Goal: Information Seeking & Learning: Learn about a topic

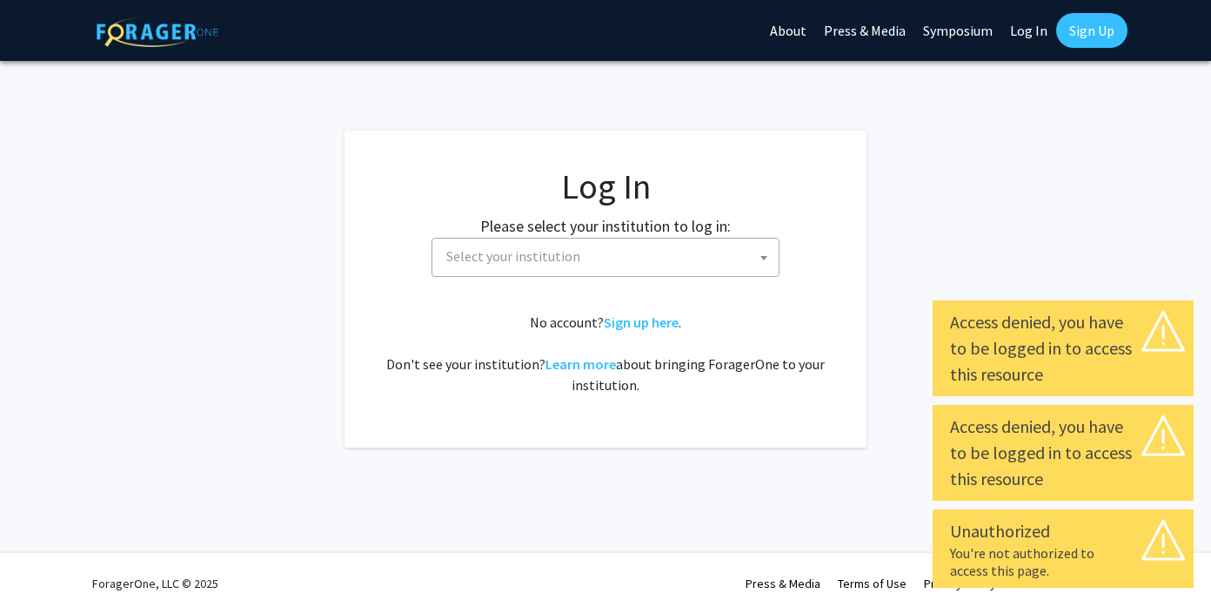
select select
click at [648, 246] on span "Select your institution" at bounding box center [609, 256] width 339 height 36
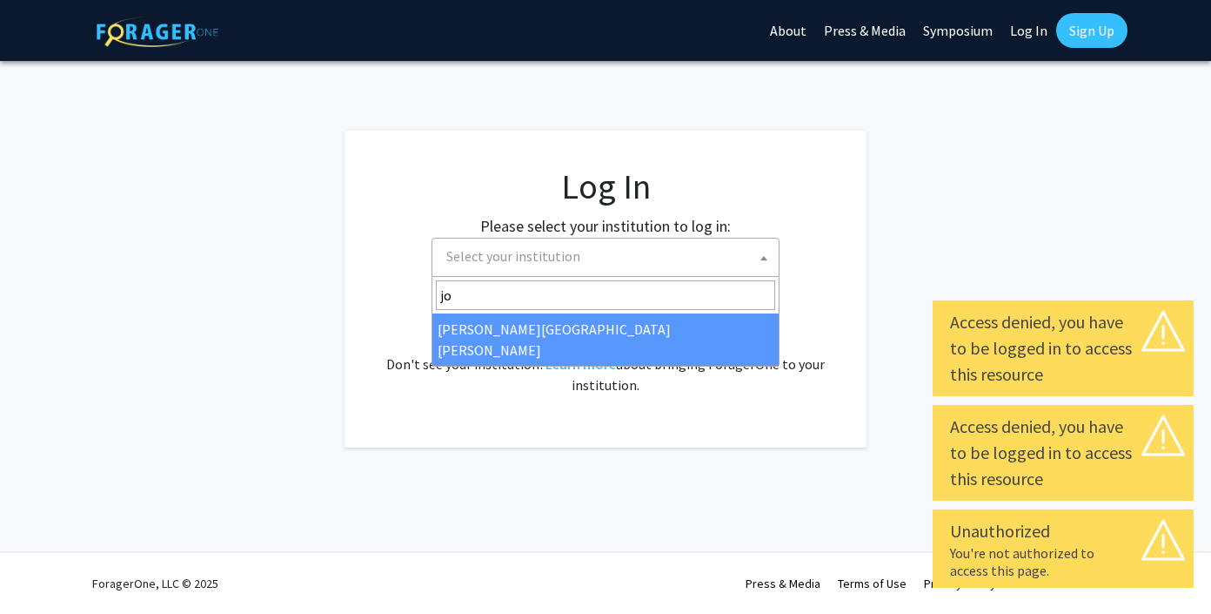
type input "jo"
select select "1"
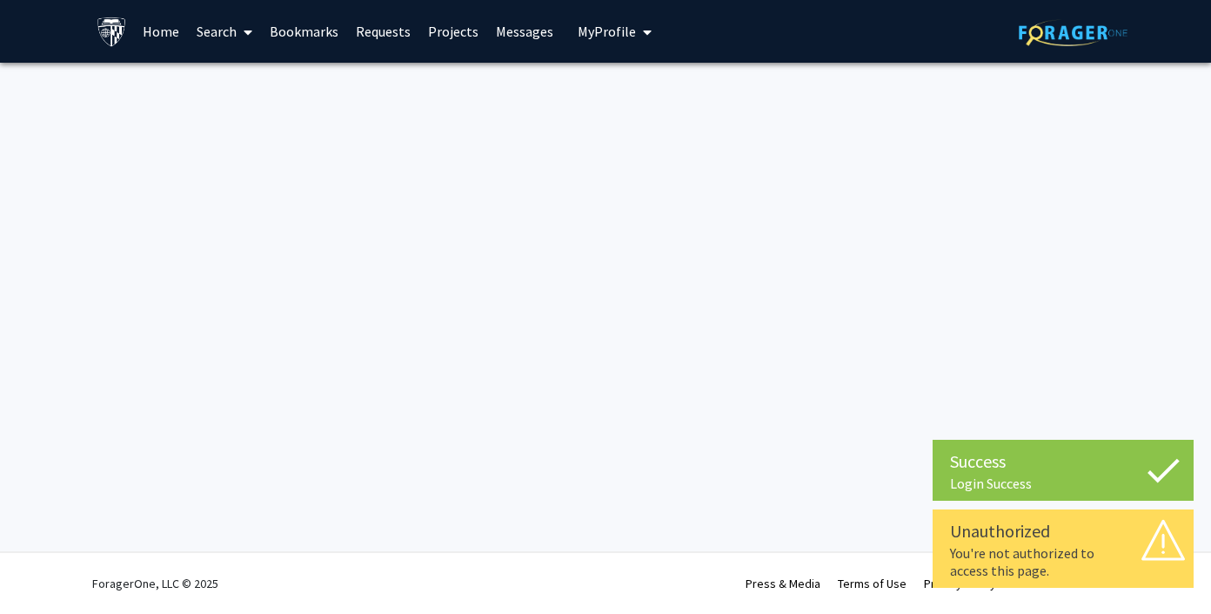
click at [227, 37] on link "Search" at bounding box center [224, 31] width 73 height 61
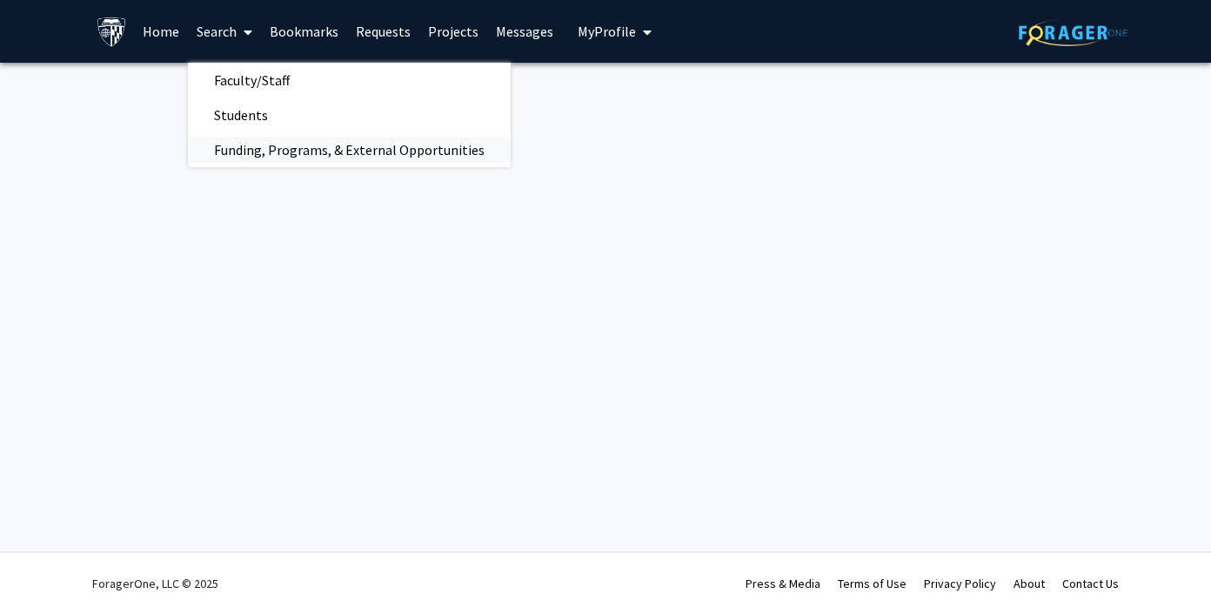
click at [363, 146] on span "Funding, Programs, & External Opportunities" at bounding box center [349, 149] width 323 height 35
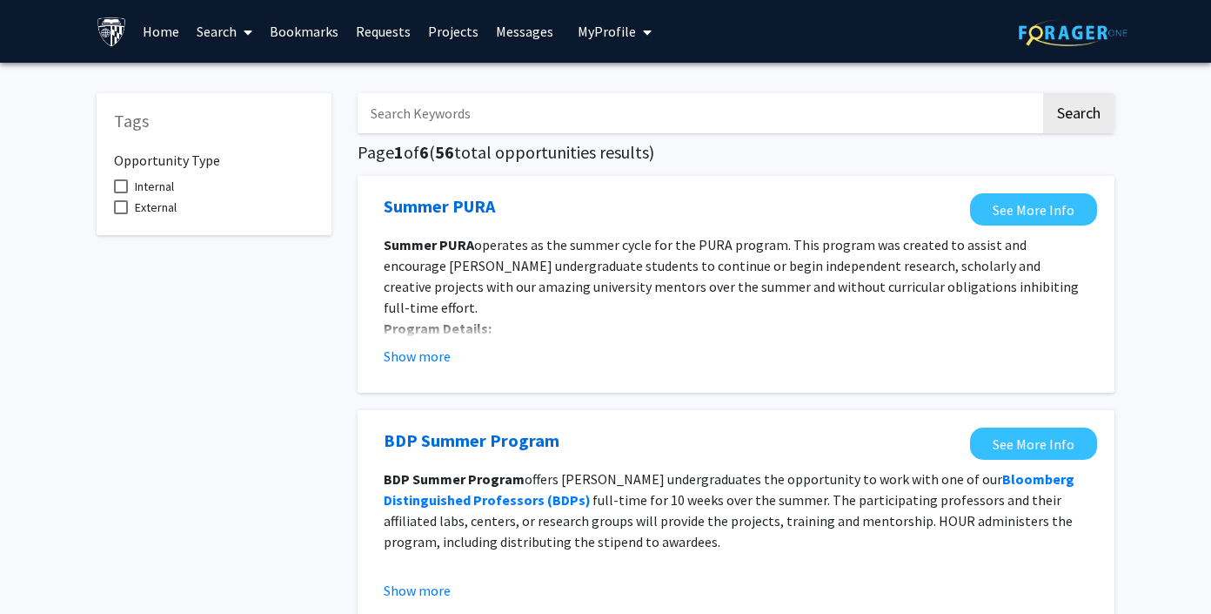
click at [445, 37] on link "Projects" at bounding box center [453, 31] width 68 height 61
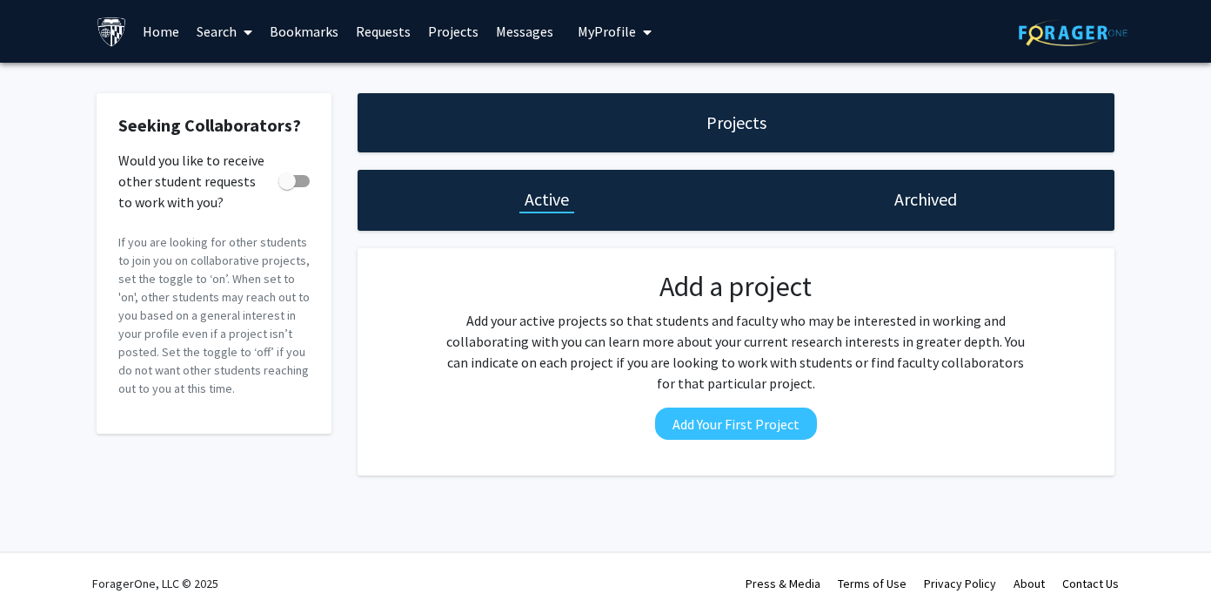
click at [603, 31] on span "My Profile" at bounding box center [607, 31] width 58 height 17
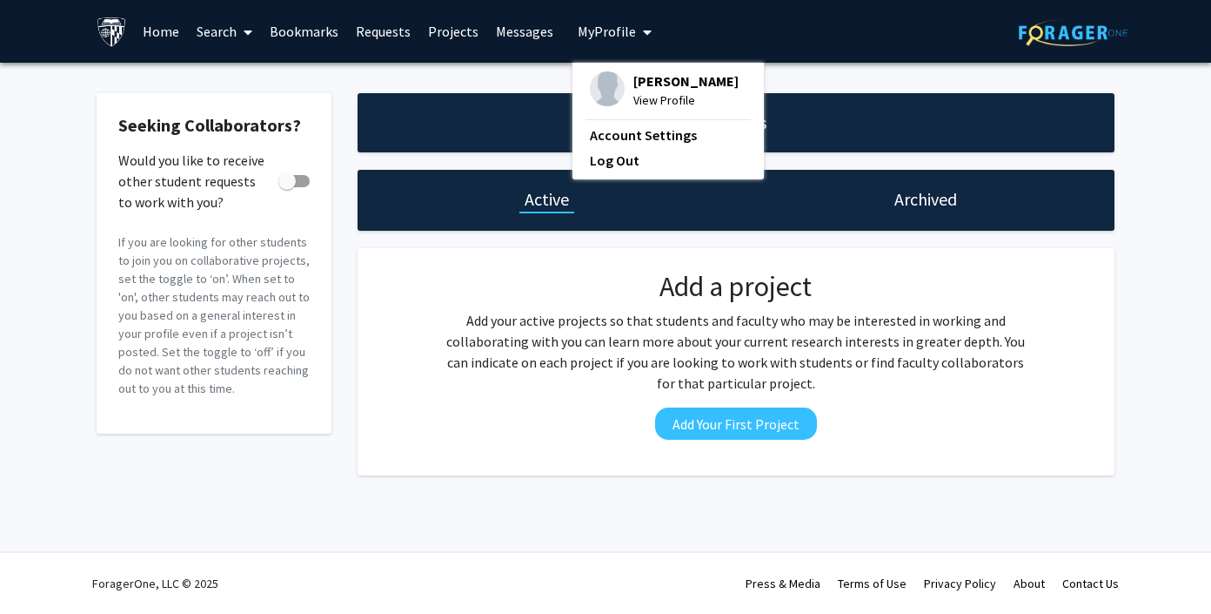
click at [639, 97] on span "View Profile" at bounding box center [686, 100] width 105 height 19
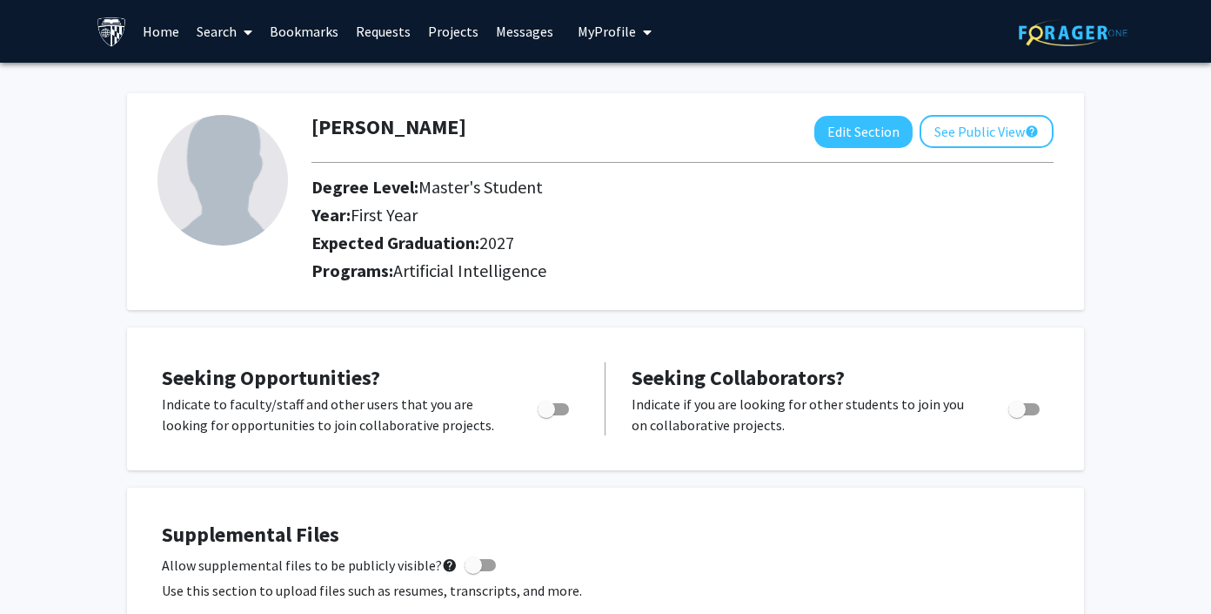
click at [557, 415] on label "Toggle" at bounding box center [550, 409] width 38 height 21
click at [547, 415] on input "Are you actively seeking opportunities?" at bounding box center [546, 415] width 1 height 1
checkbox input "true"
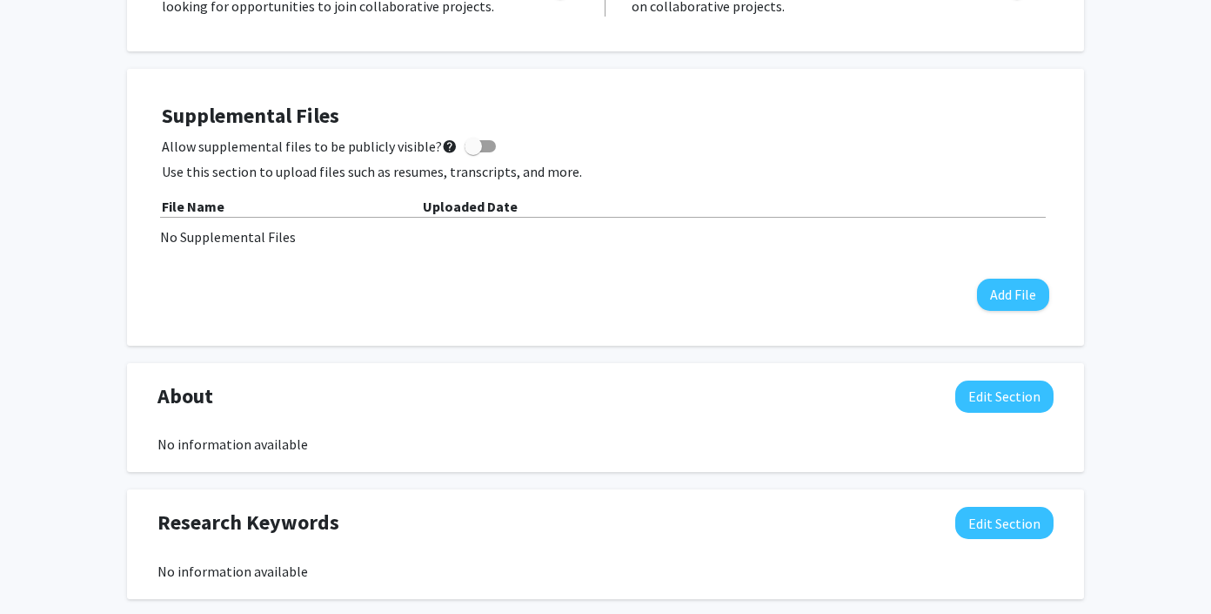
scroll to position [453, 0]
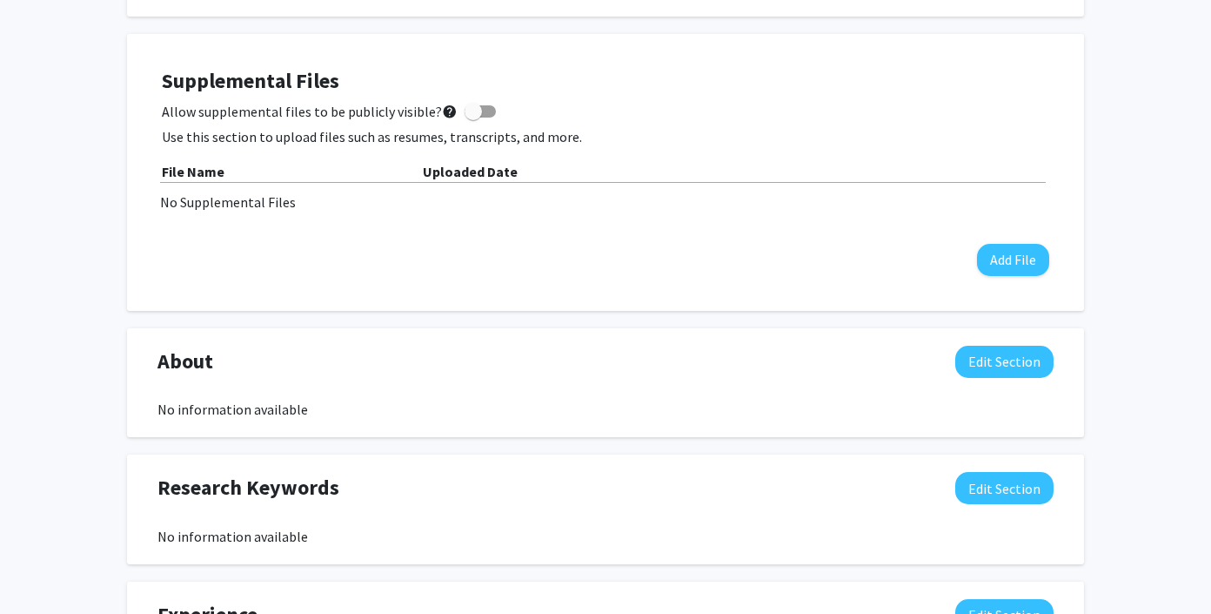
click at [301, 406] on div "No information available" at bounding box center [606, 409] width 896 height 21
click at [998, 364] on button "Edit Section" at bounding box center [1005, 362] width 98 height 32
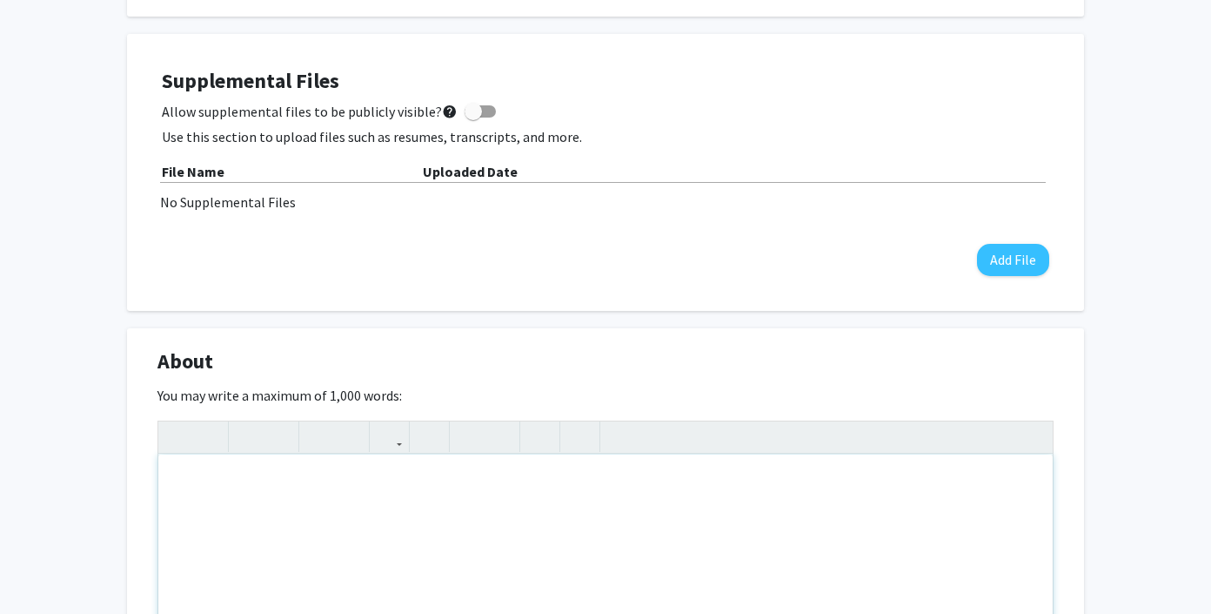
click at [479, 507] on div "Note to users with screen readers: Please deactivate our accessibility plugin f…" at bounding box center [605, 584] width 895 height 261
paste div "Note to users with screen readers: Please deactivate our accessibility plugin f…"
type textarea "<p>Eric Pou is a Senior Product Manager specializing in Generative AI and Knowl…"
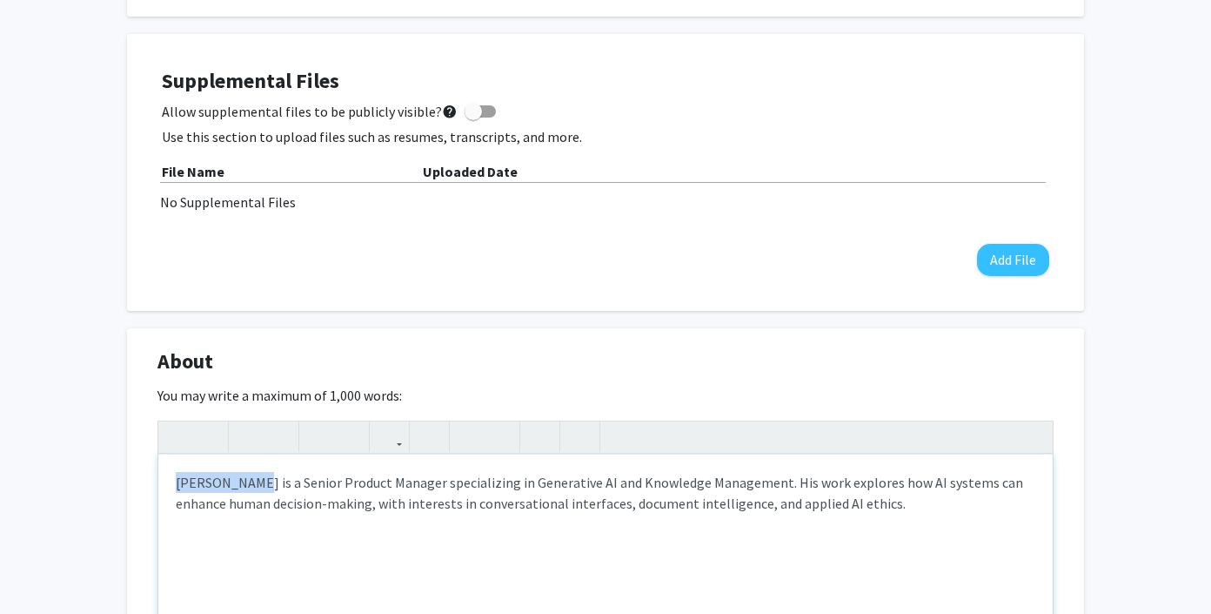
drag, startPoint x: 241, startPoint y: 487, endPoint x: 149, endPoint y: 487, distance: 92.3
click at [149, 487] on div "About Edit Section You may write a maximum of 1,000 words: <p>Eric Pou is a Sen…" at bounding box center [605, 572] width 957 height 489
click at [589, 513] on div "I'm a Senior Product Manager specializing in Generative AI and Knowledge Manage…" at bounding box center [605, 584] width 895 height 261
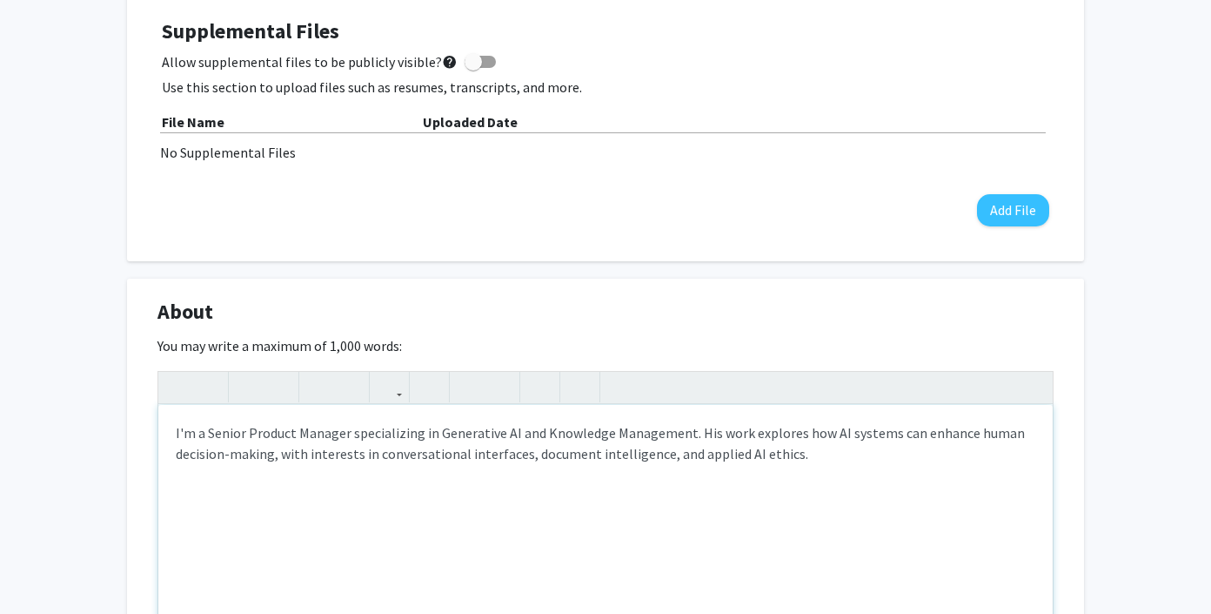
scroll to position [516, 0]
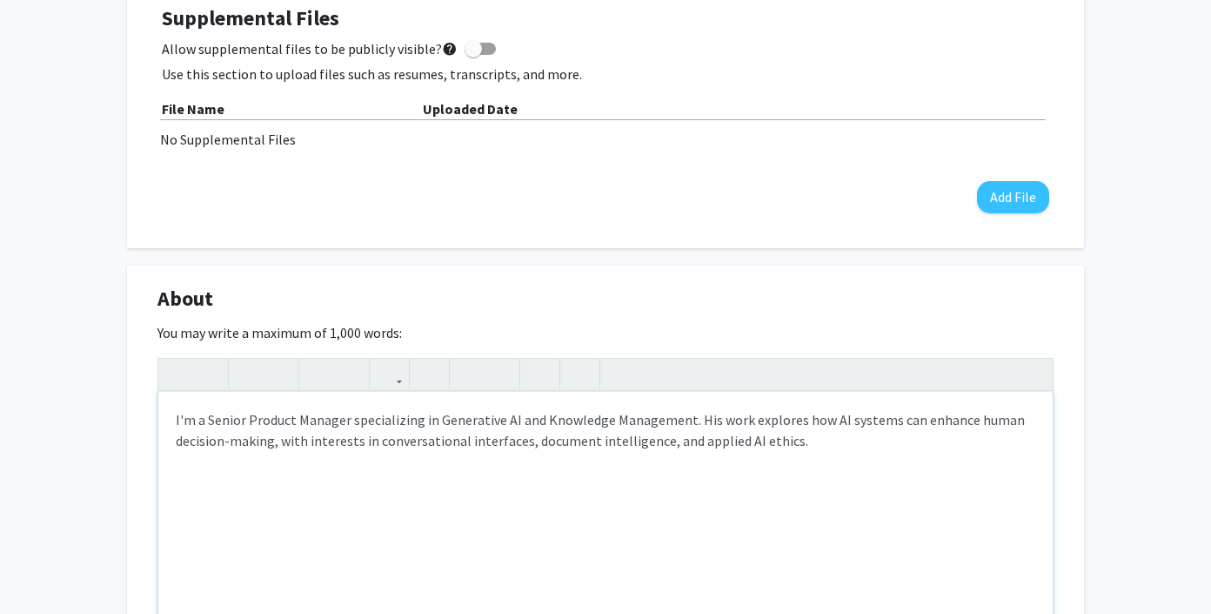
click at [701, 418] on p "I'm a Senior Product Manager specializing in Generative AI and Knowledge Manage…" at bounding box center [606, 430] width 860 height 42
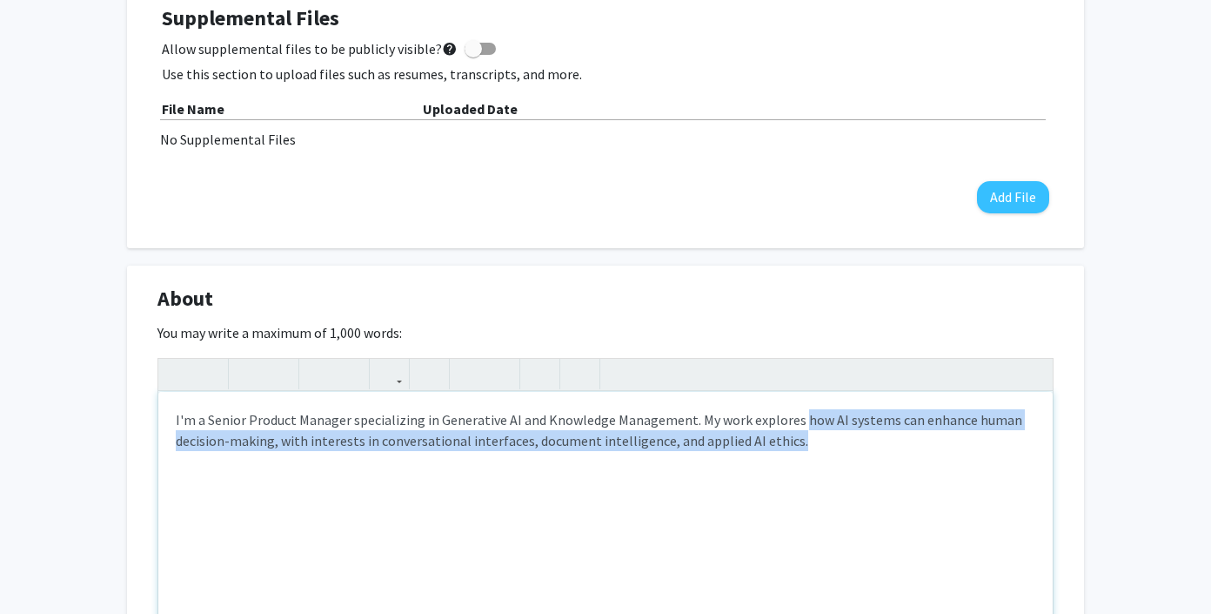
drag, startPoint x: 795, startPoint y: 424, endPoint x: 806, endPoint y: 444, distance: 23.0
click at [807, 444] on p "I'm a Senior Product Manager specializing in Generative AI and Knowledge Manage…" at bounding box center [606, 430] width 860 height 42
click at [806, 444] on p "I'm a Senior Product Manager specializing in Generative AI and Knowledge Manage…" at bounding box center [606, 430] width 860 height 42
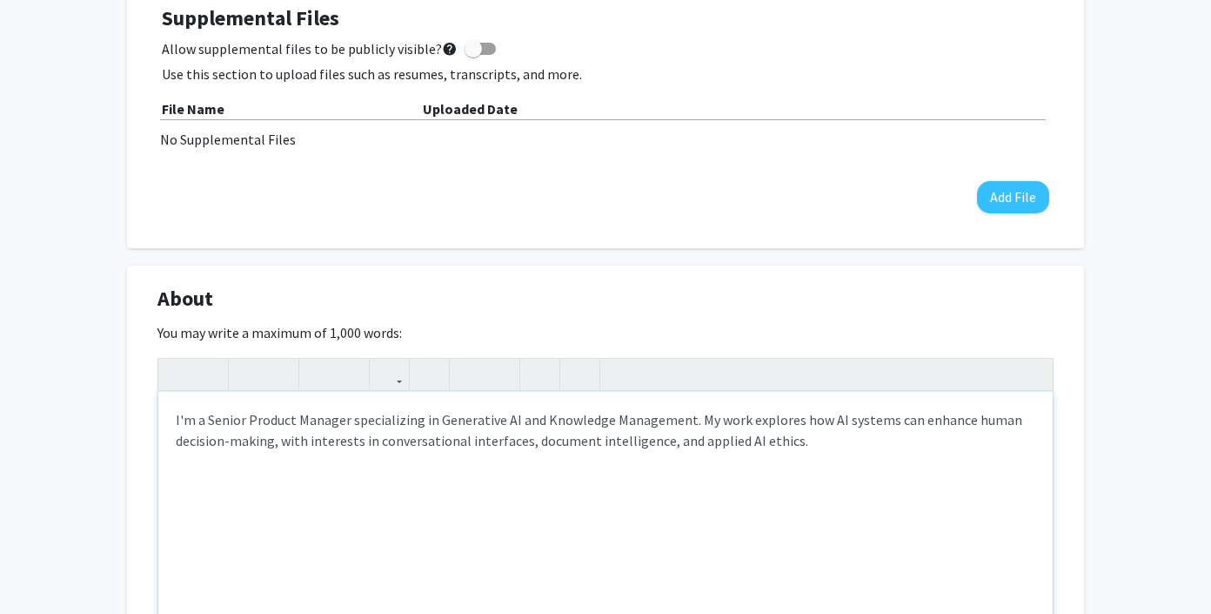
click at [395, 423] on p "I'm a Senior Product Manager specializing in Generative AI and Knowledge Manage…" at bounding box center [606, 430] width 860 height 42
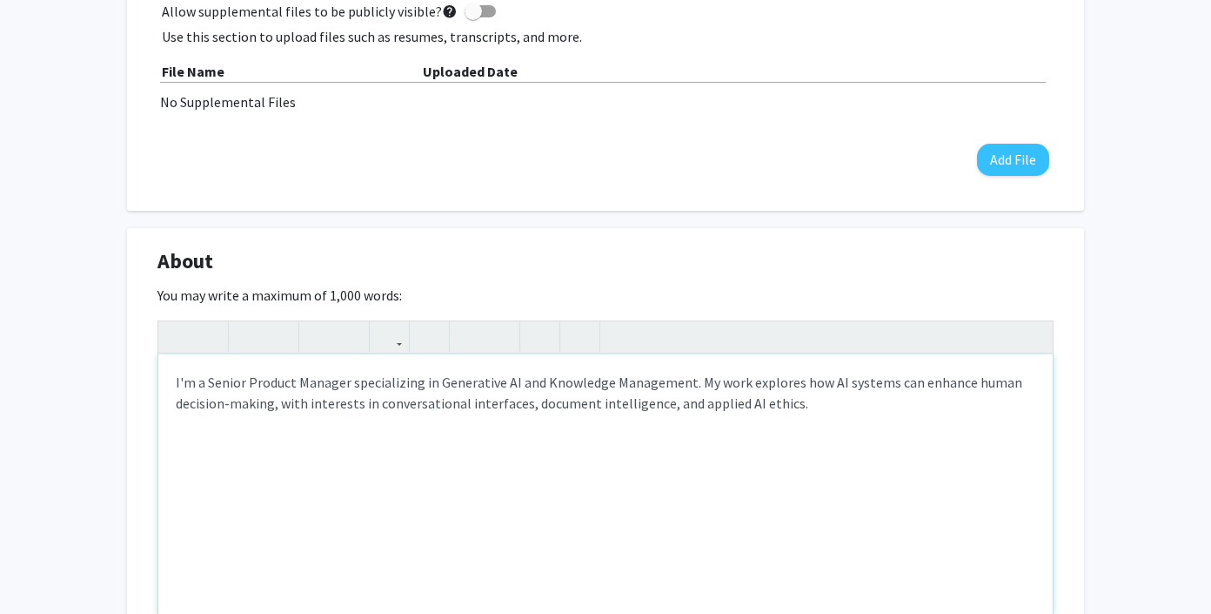
scroll to position [569, 0]
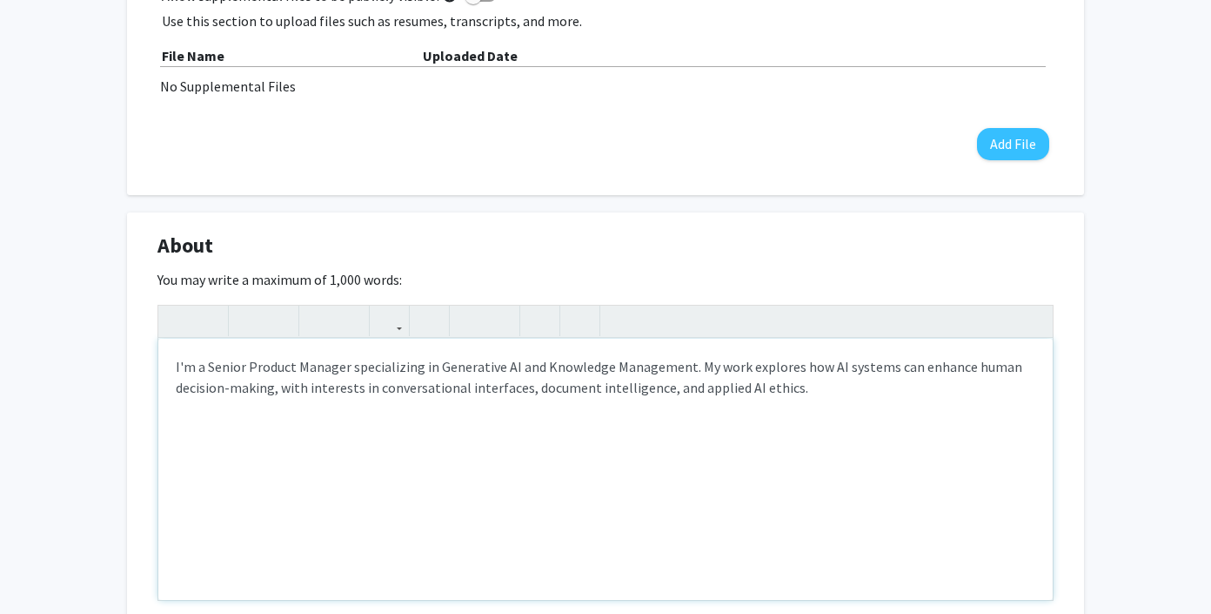
click at [788, 388] on p "I'm a Senior Product Manager specializing in Generative AI and Knowledge Manage…" at bounding box center [606, 377] width 860 height 42
click at [674, 390] on p "I'm a Senior Product Manager specializing in Generative AI and Knowledge Manage…" at bounding box center [606, 377] width 860 height 42
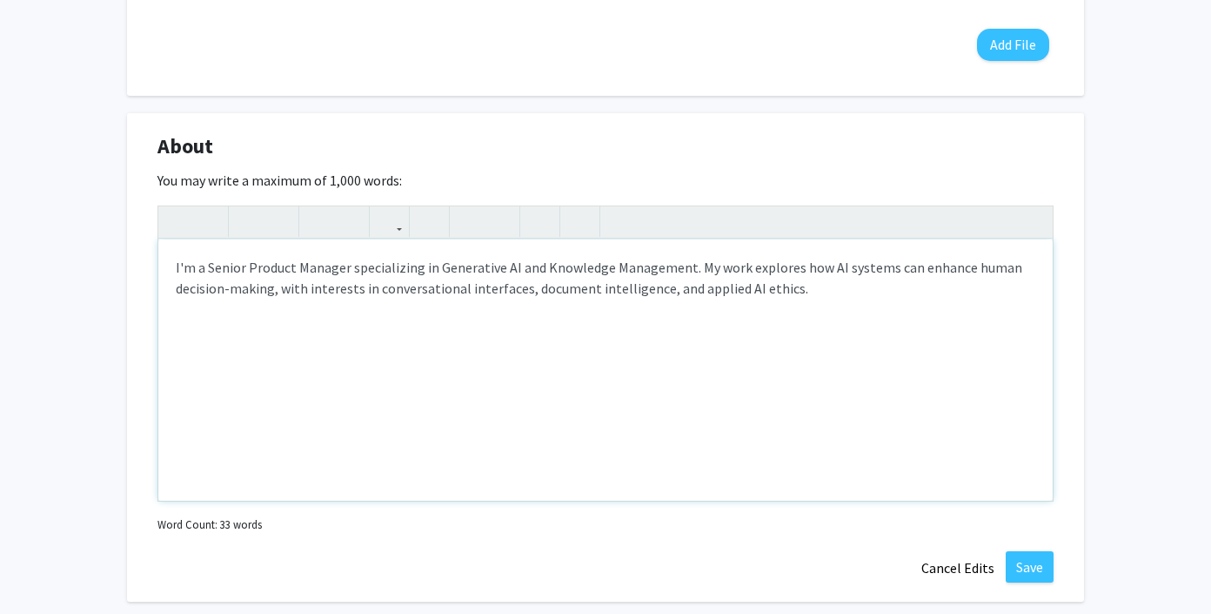
scroll to position [629, 0]
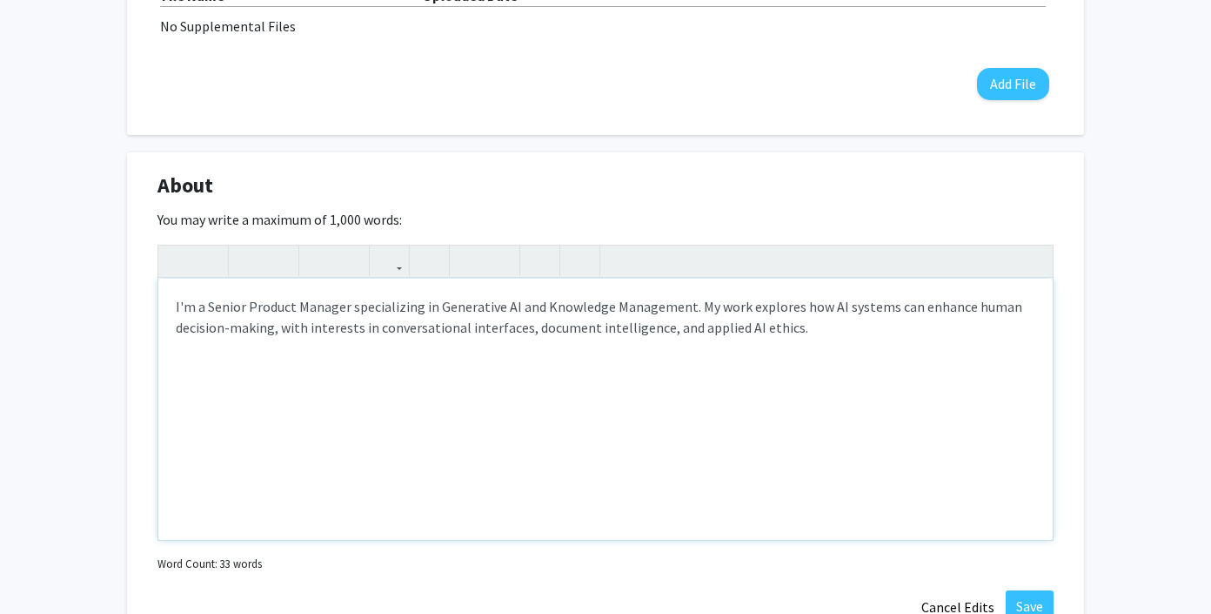
click at [390, 314] on p "I'm a Senior Product Manager specializing in Generative AI and Knowledge Manage…" at bounding box center [606, 317] width 860 height 42
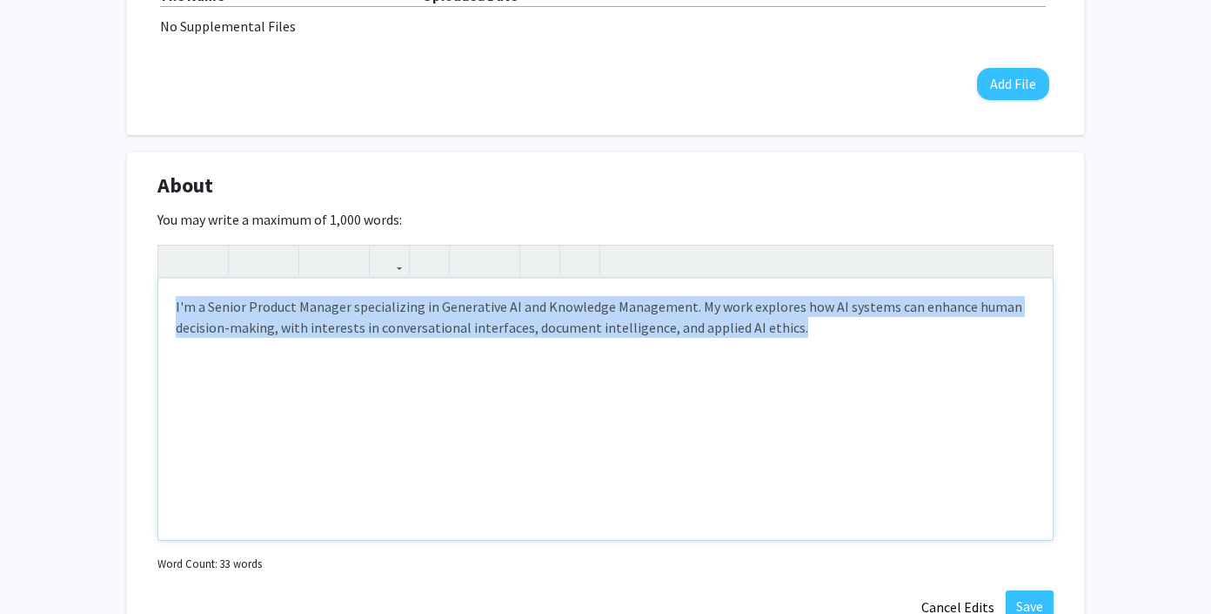
click at [390, 314] on p "I'm a Senior Product Manager specializing in Generative AI and Knowledge Manage…" at bounding box center [606, 317] width 860 height 42
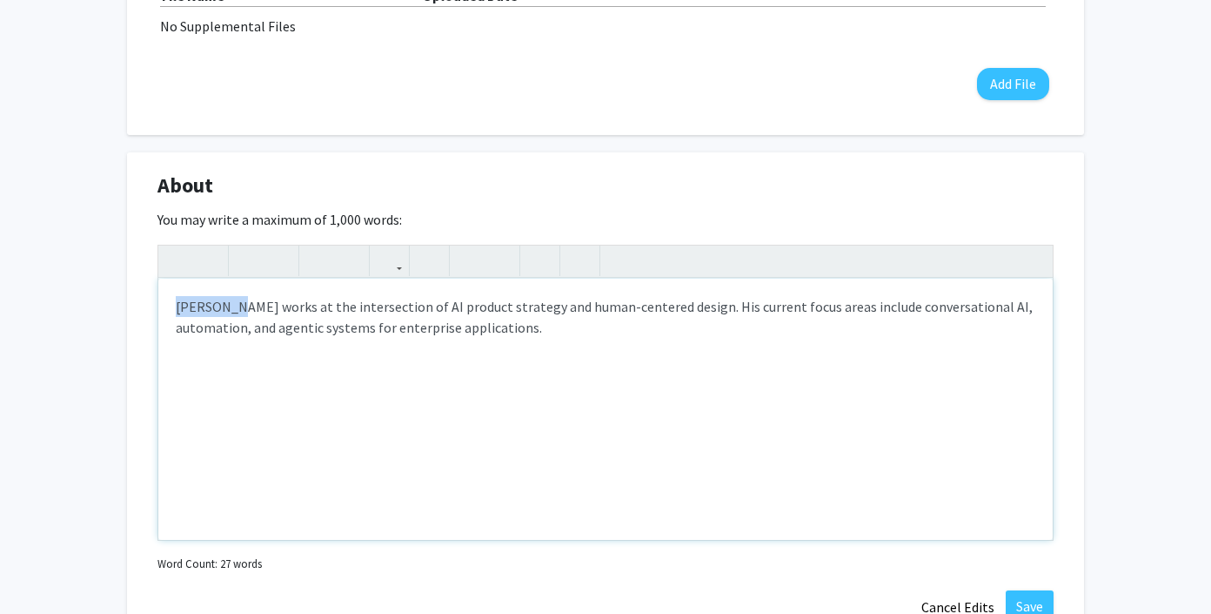
drag, startPoint x: 228, startPoint y: 304, endPoint x: 162, endPoint y: 304, distance: 66.1
click at [162, 304] on div "Eric Pou works at the intersection of AI product strategy and human-centered de…" at bounding box center [605, 408] width 895 height 261
click at [487, 337] on p "I work at the intersection of AI product strategy and human-centered design. Hi…" at bounding box center [606, 317] width 860 height 42
click at [568, 310] on p "I work at the intersection of AI product strategy and human-centered design. Hi…" at bounding box center [606, 317] width 860 height 42
click at [672, 333] on p "I work at the intersection of AI product strategy and human-centered design. Hi…" at bounding box center [606, 317] width 860 height 42
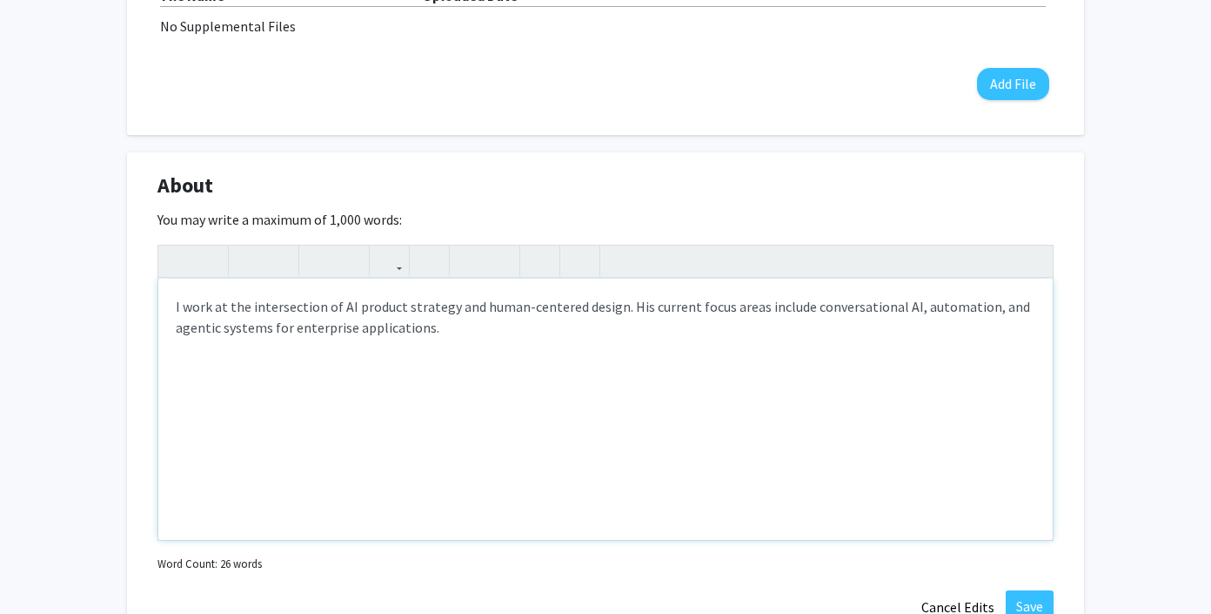
click at [800, 306] on p "I work at the intersection of AI product strategy and human-centered design. Hi…" at bounding box center [606, 317] width 860 height 42
click at [225, 332] on p "I work at the intersection of AI product strategy and human-centered design. Hi…" at bounding box center [606, 317] width 860 height 42
click at [453, 333] on p "I work at the intersection of AI product strategy and human-centered design. Hi…" at bounding box center [606, 317] width 860 height 42
click at [542, 317] on p "I work at the intersection of AI product strategy and human-centered design. Hi…" at bounding box center [606, 317] width 860 height 42
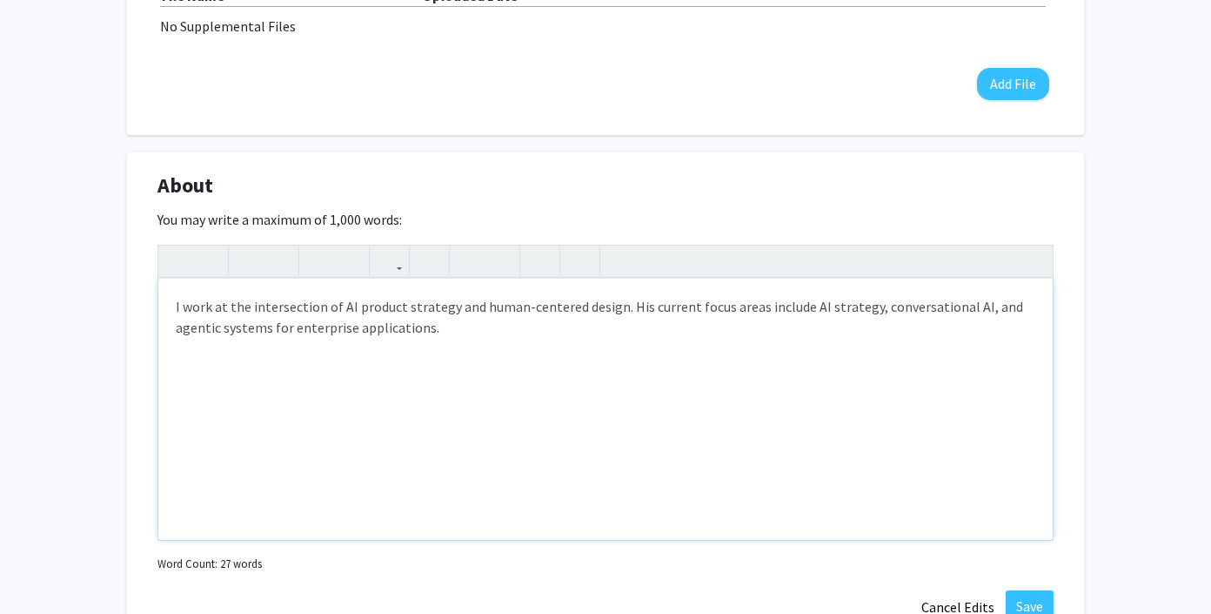
click at [467, 342] on div "I work at the intersection of AI product strategy and human-centered design. Hi…" at bounding box center [605, 408] width 895 height 261
click at [484, 366] on div "I work at the intersection of AI product strategy and human-centered design. Hi…" at bounding box center [605, 408] width 895 height 261
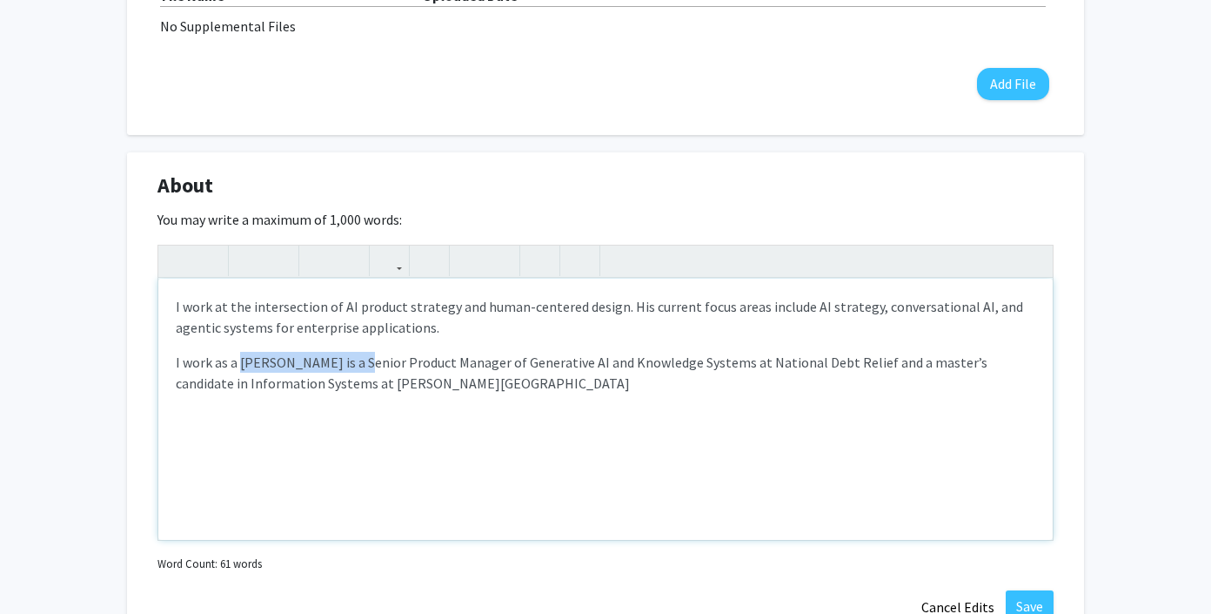
drag, startPoint x: 350, startPoint y: 358, endPoint x: 242, endPoint y: 362, distance: 108.0
click at [242, 362] on p "I work as a Eric Pou is a Senior Product Manager of Generative AI and Knowledge…" at bounding box center [606, 373] width 860 height 42
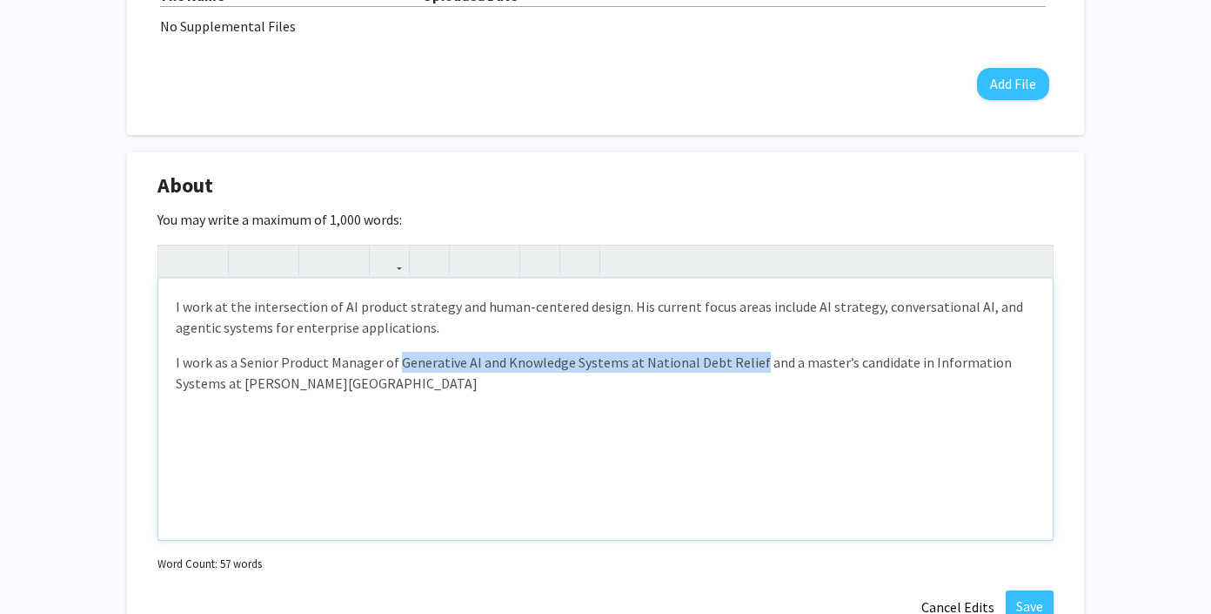
drag, startPoint x: 399, startPoint y: 363, endPoint x: 748, endPoint y: 365, distance: 349.0
click at [748, 365] on p "I work as a Senior Product Manager of Generative AI and Knowledge Systems at Na…" at bounding box center [606, 373] width 860 height 42
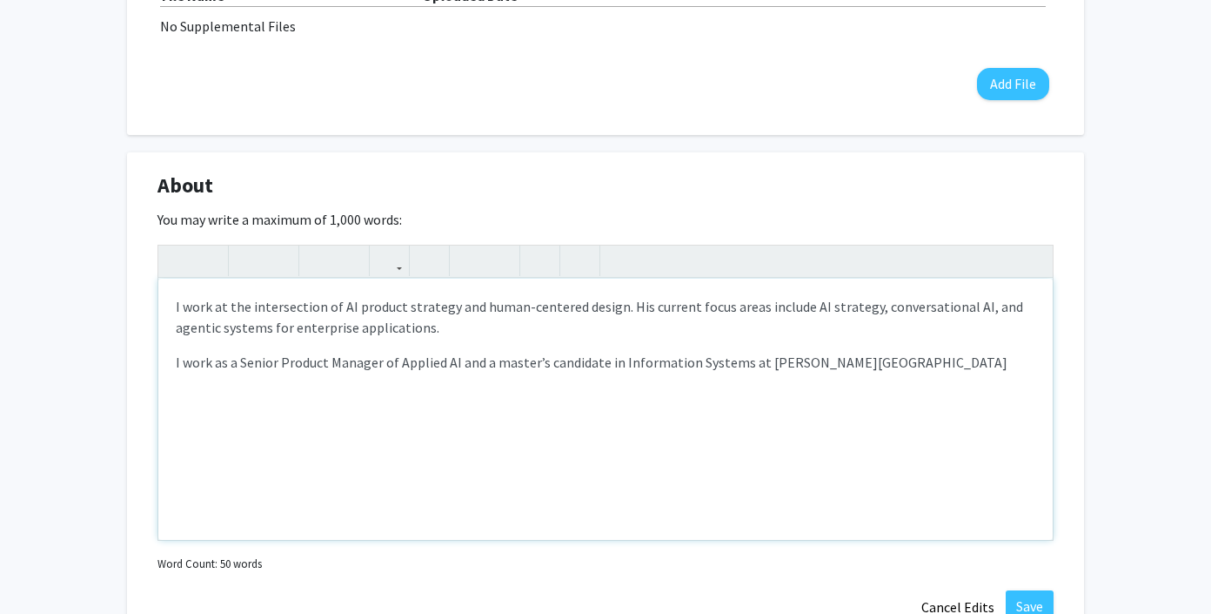
click at [486, 363] on p "I work as a Senior Product Manager of Applied AI and a master’s candidate in In…" at bounding box center [606, 362] width 860 height 21
click at [530, 364] on p "I work as a Senior Product Manager of Applied AI and I am a master’s candidate …" at bounding box center [606, 373] width 860 height 42
click at [743, 358] on p "I work as a Senior Product Manager of Applied AI and I am a master’s candidate …" at bounding box center [606, 373] width 860 height 42
click at [772, 362] on p "I work as a Senior Product Manager of Applied AI and I am a master’s candidate …" at bounding box center [606, 373] width 860 height 42
type textarea "<p>I work at the intersection of AI product strategy and human-centered design.…"
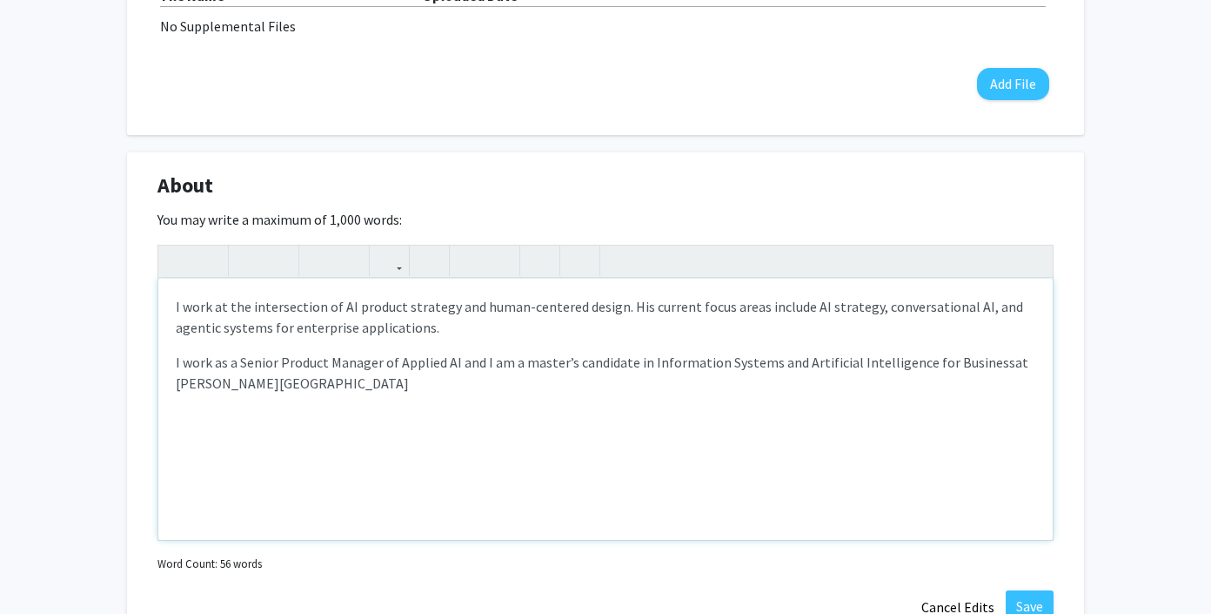
click at [433, 384] on p "I work as a Senior Product Manager of Applied AI and I am a master’s candidate …" at bounding box center [606, 373] width 860 height 42
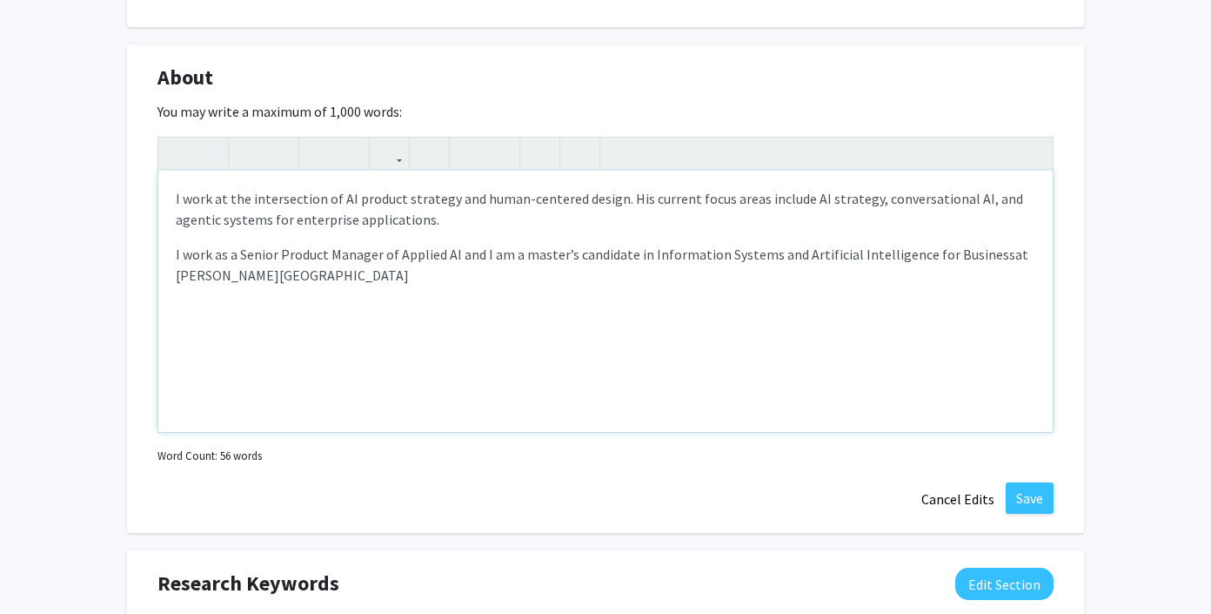
scroll to position [991, 0]
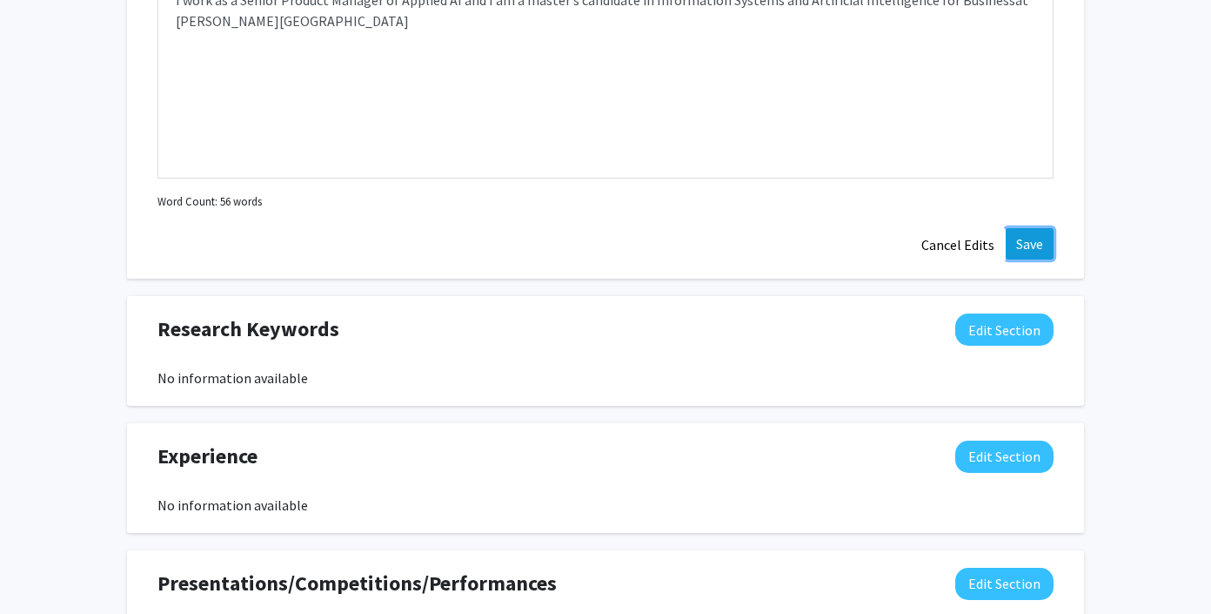
click at [1030, 238] on button "Save" at bounding box center [1030, 243] width 48 height 31
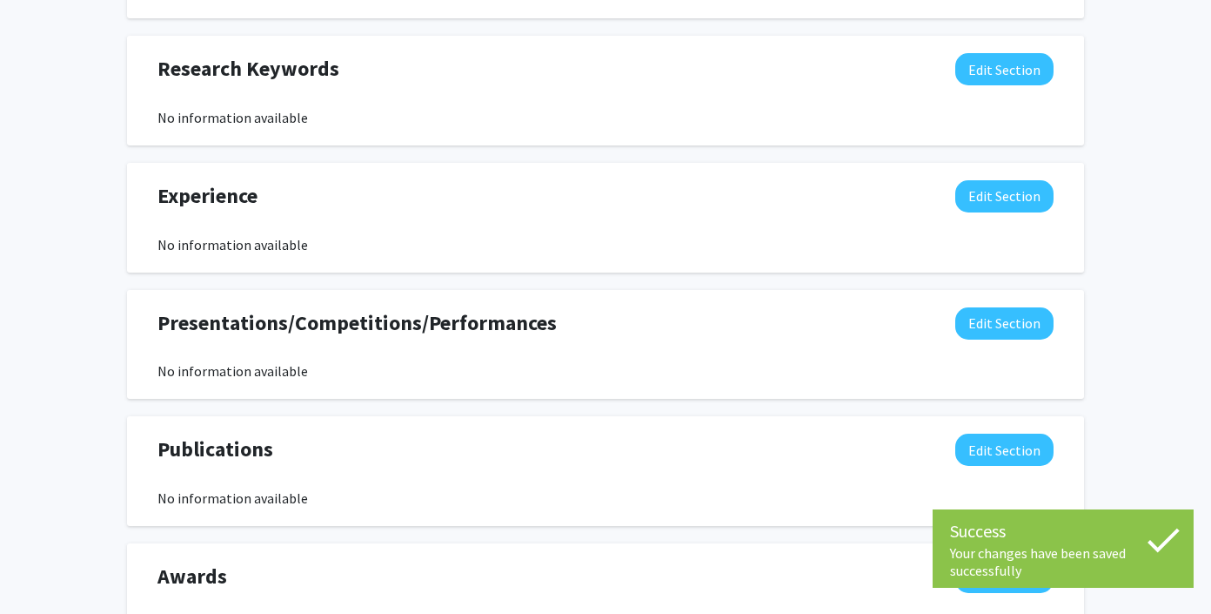
scroll to position [949, 0]
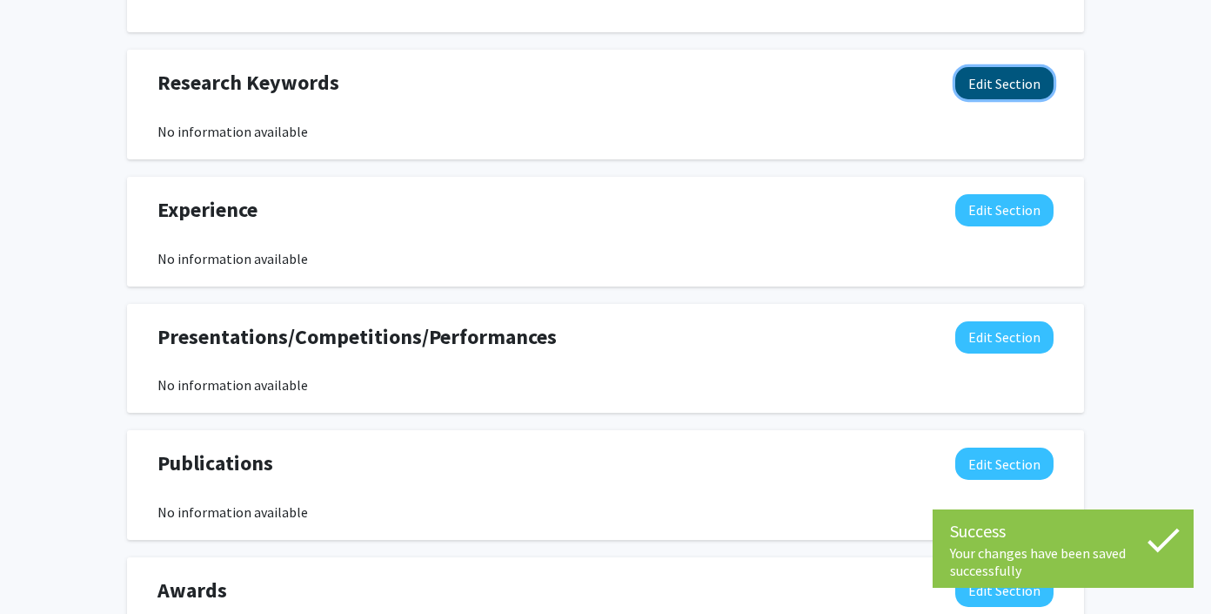
click at [1003, 77] on button "Edit Section" at bounding box center [1005, 83] width 98 height 32
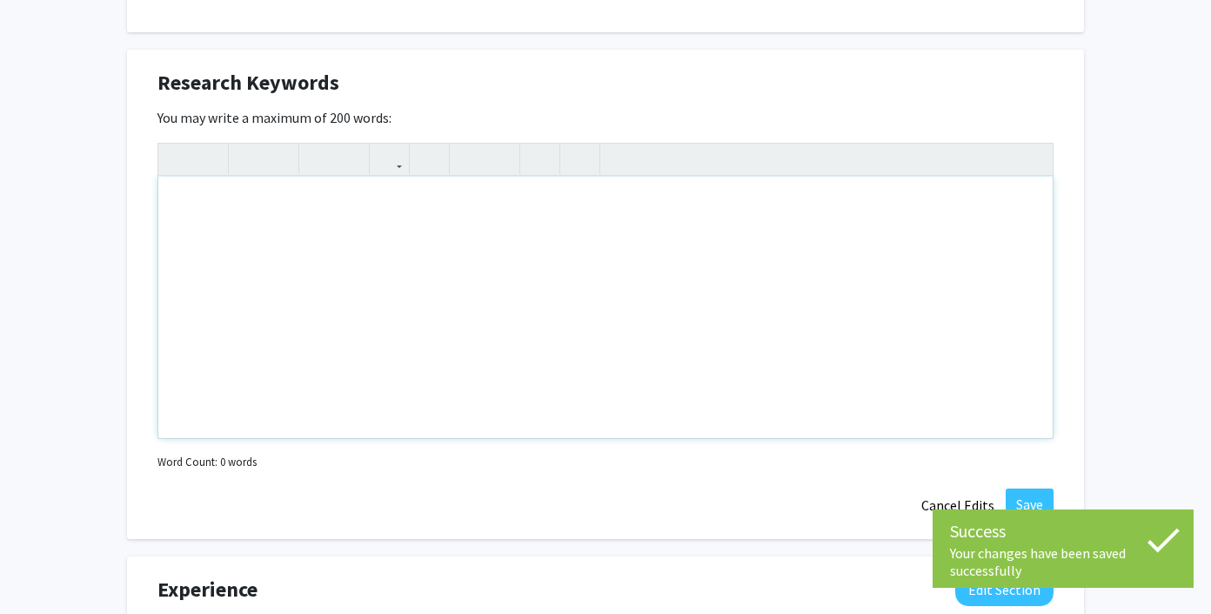
click at [507, 198] on div "Note to users with screen readers: Please deactivate our accessibility plugin f…" at bounding box center [605, 307] width 895 height 261
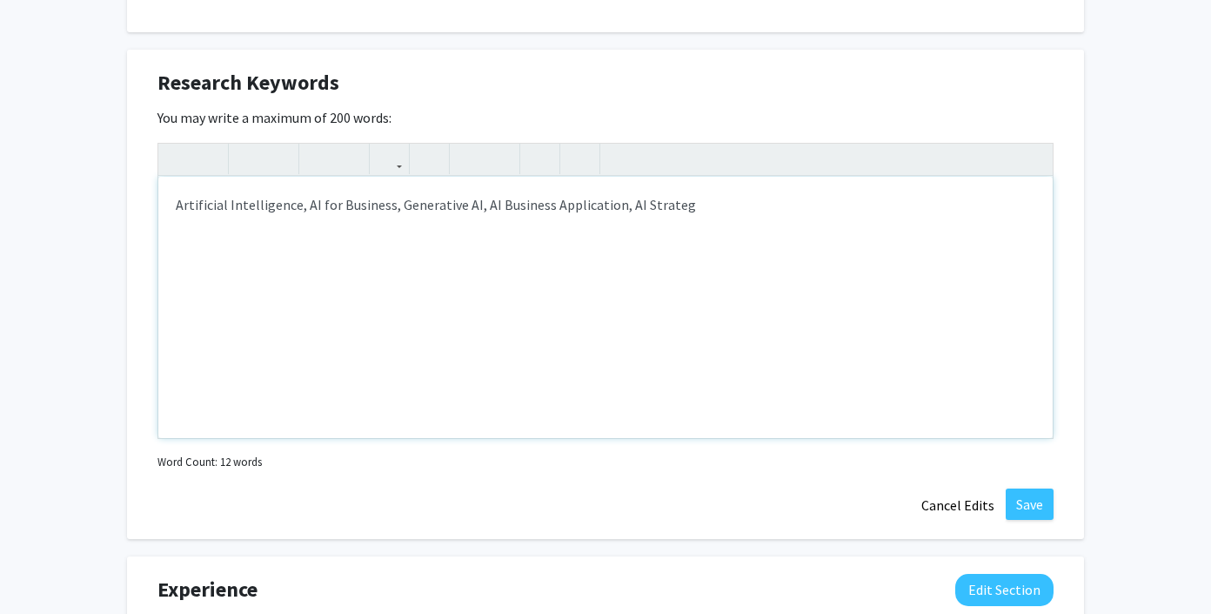
type textarea "Artificial Intelligence, AI for Business, Generative AI, AI Business Applicatio…"
click at [1030, 500] on button "Save" at bounding box center [1030, 503] width 48 height 31
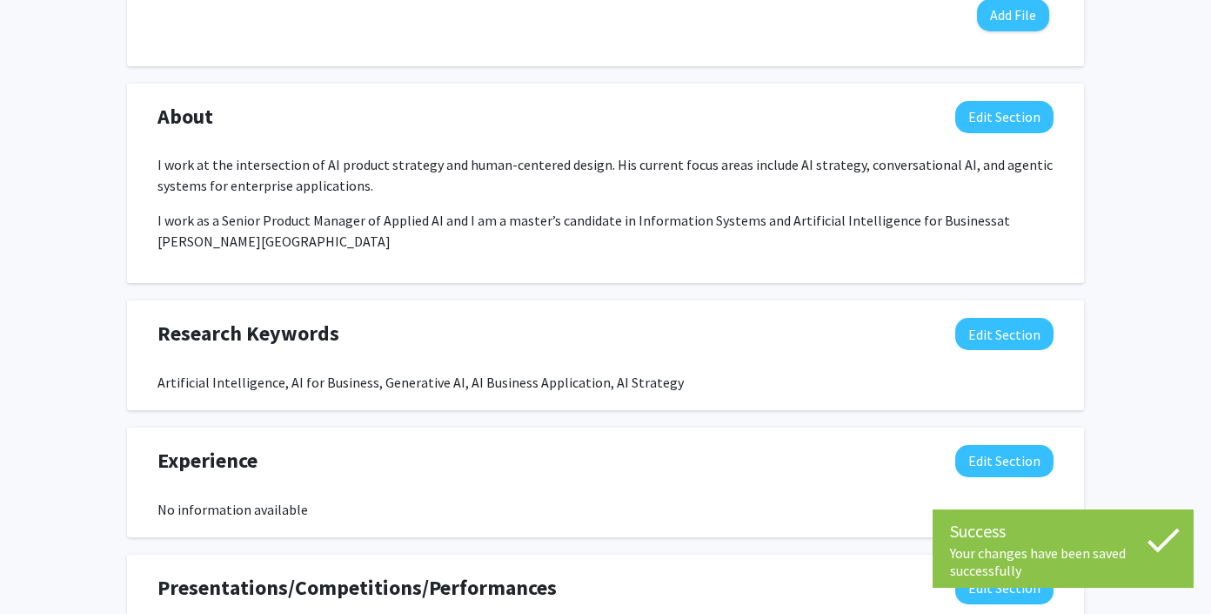
scroll to position [684, 0]
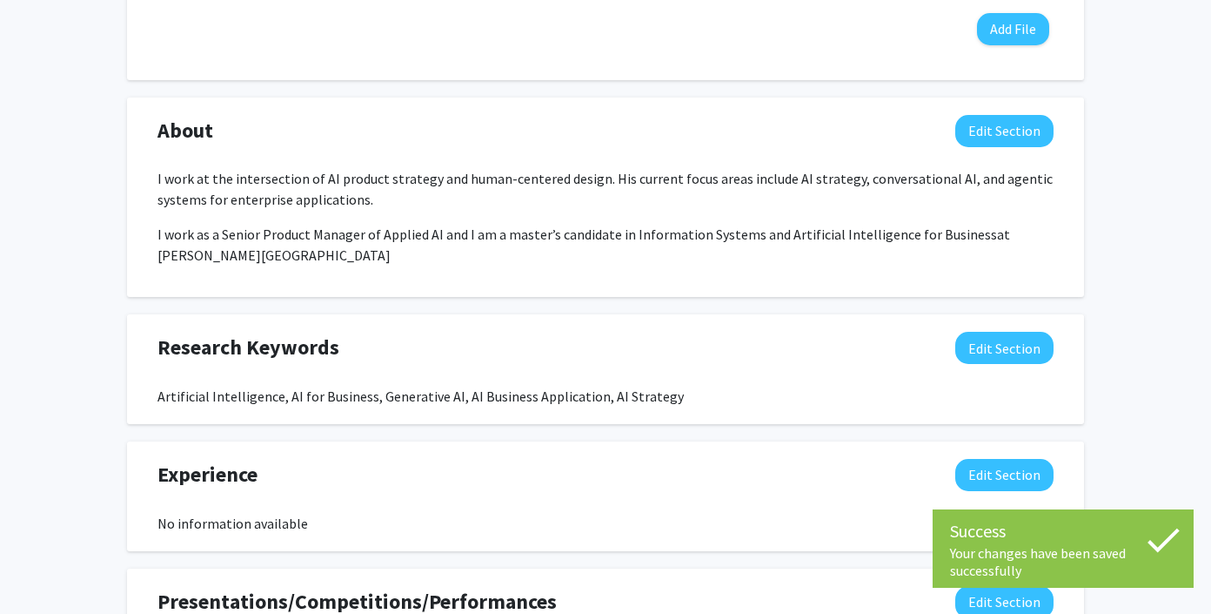
click at [346, 241] on p "I work as a Senior Product Manager of Applied AI and I am a master’s candidate …" at bounding box center [606, 245] width 896 height 42
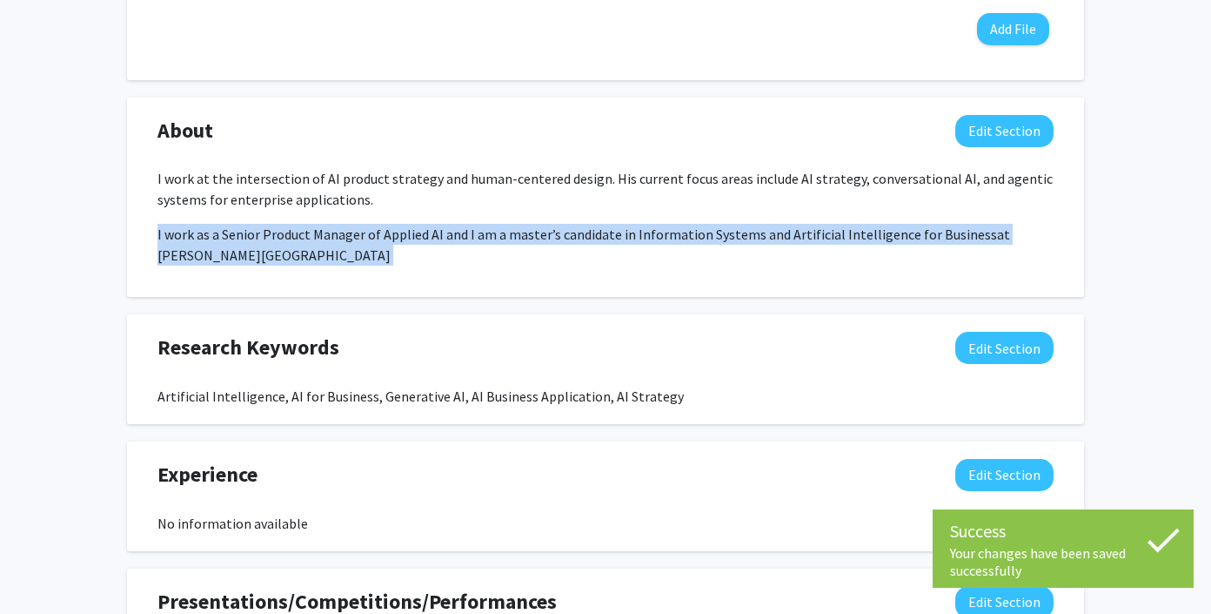
click at [346, 241] on p "I work as a Senior Product Manager of Applied AI and I am a master’s candidate …" at bounding box center [606, 245] width 896 height 42
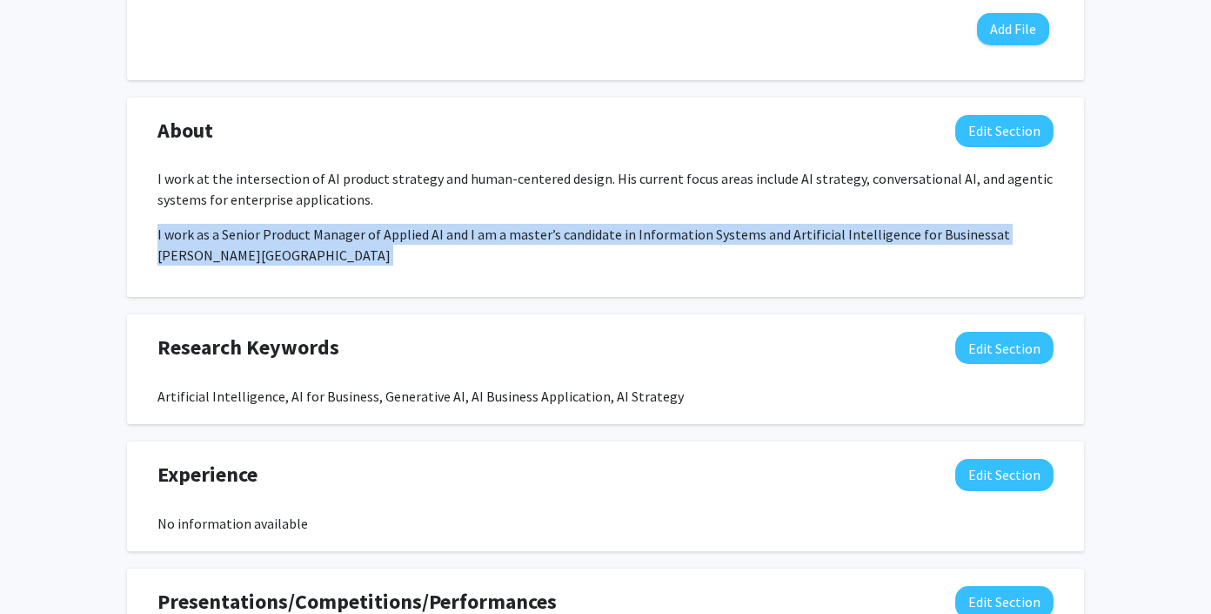
copy div "I work as a Senior Product Manager of Applied AI and I am a master’s candidate …"
click at [1005, 132] on button "Edit Section" at bounding box center [1005, 131] width 98 height 32
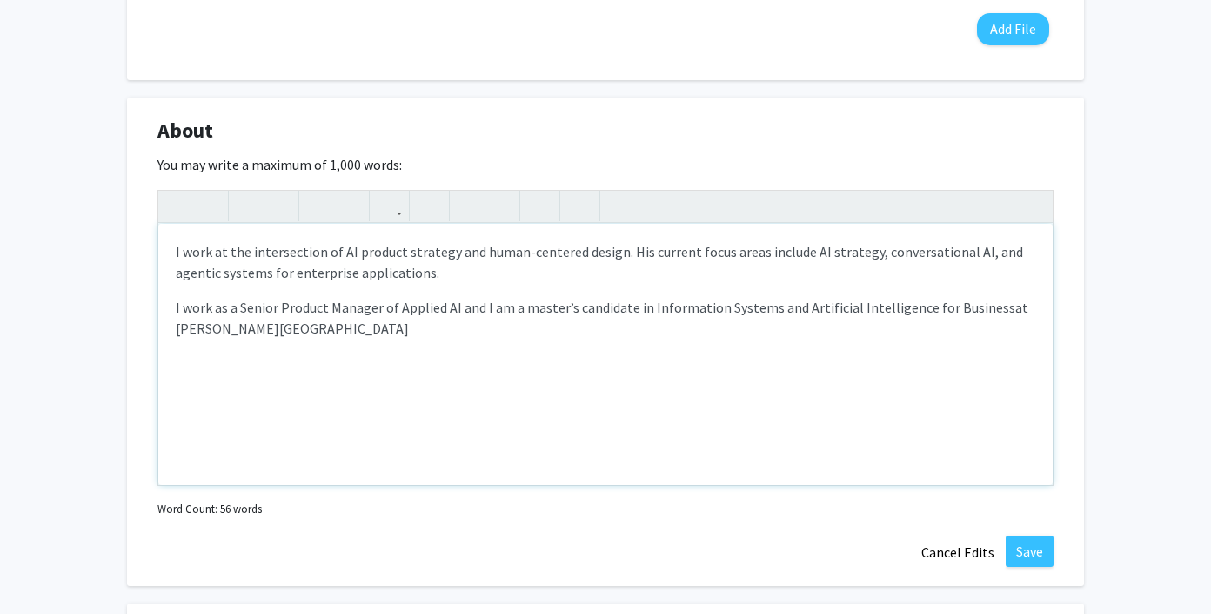
click at [607, 329] on p "I work as a Senior Product Manager of Applied AI and I am a master’s candidate …" at bounding box center [606, 318] width 860 height 42
drag, startPoint x: 522, startPoint y: 338, endPoint x: 179, endPoint y: 329, distance: 343.0
click at [179, 329] on p "I work as a Senior Product Manager of Applied AI and I am a master’s candidate …" at bounding box center [606, 318] width 860 height 42
click at [1030, 553] on button "Save" at bounding box center [1030, 550] width 48 height 31
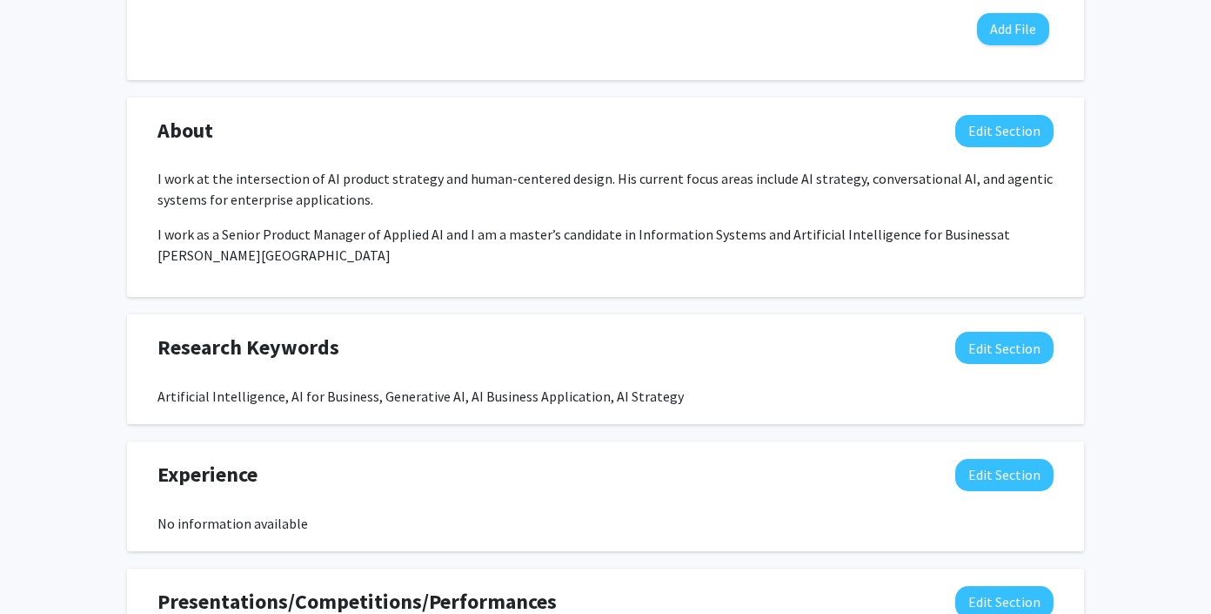
scroll to position [858, 0]
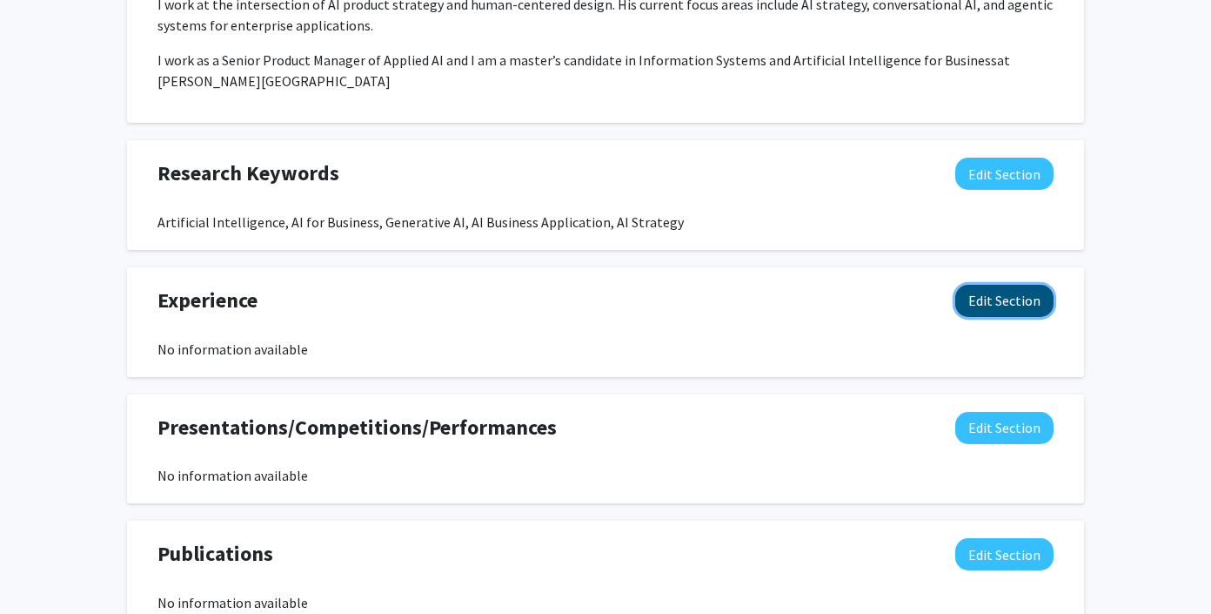
click at [999, 302] on button "Edit Section" at bounding box center [1005, 301] width 98 height 32
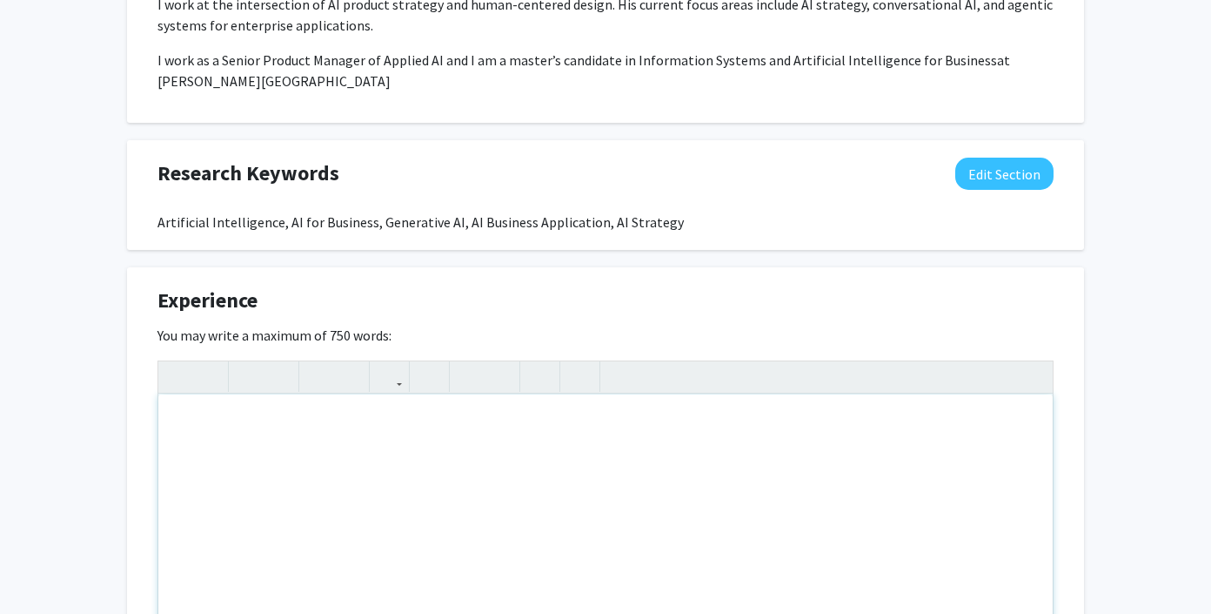
click at [356, 450] on div "Note to users with screen readers: Please deactivate our accessibility plugin f…" at bounding box center [605, 524] width 895 height 261
paste div "Note to users with screen readers: Please deactivate our accessibility plugin f…"
type textarea "<p>spanning AI product management, content strategy, and business intelligence.…"
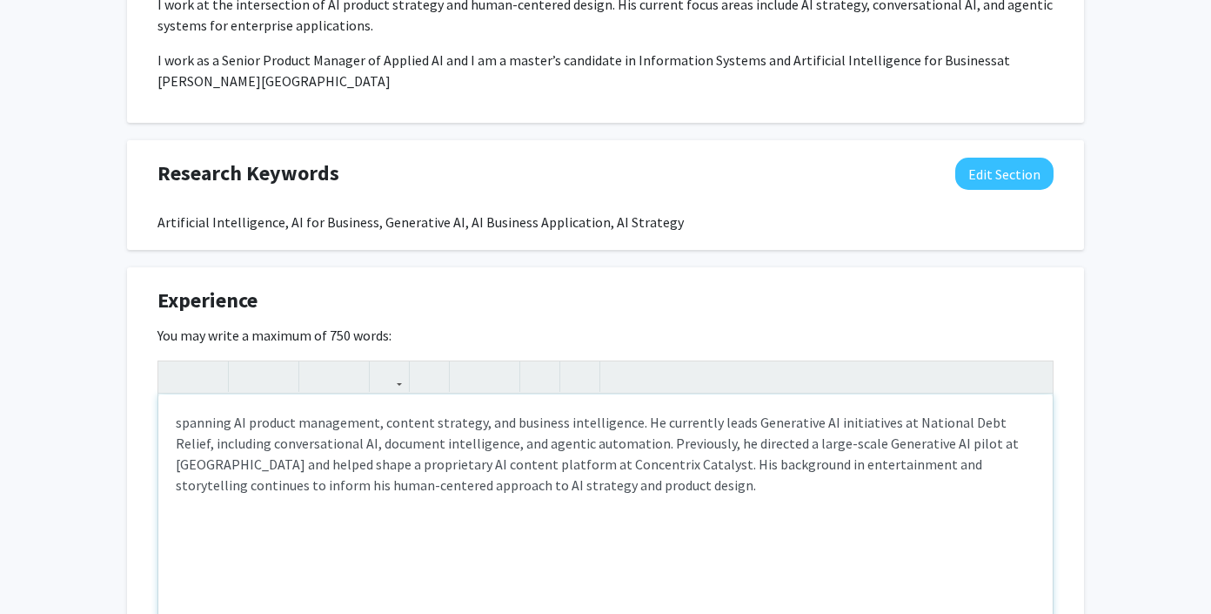
click at [174, 418] on div "spanning AI product management, content strategy, and business intelligence. He…" at bounding box center [605, 524] width 895 height 261
click at [280, 420] on p "My experience spanning AI product management, content strategy, and business in…" at bounding box center [606, 454] width 860 height 84
click at [591, 420] on p "My experience spams from AI product management, content strategy, and business …" at bounding box center [606, 454] width 860 height 84
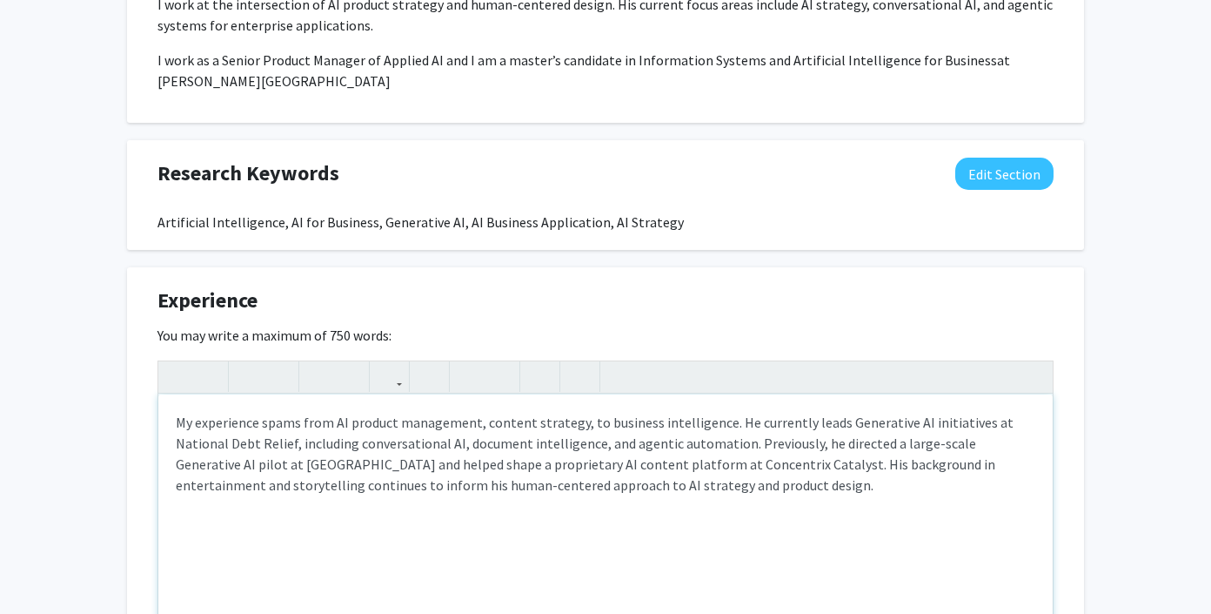
click at [480, 419] on p "My experience spams from AI product management, content strategy, to business i…" at bounding box center [606, 454] width 860 height 84
click at [735, 423] on p "My experience spams from AI product management and content strategy, to busines…" at bounding box center [606, 454] width 860 height 84
drag, startPoint x: 903, startPoint y: 419, endPoint x: 836, endPoint y: 419, distance: 67.0
click at [836, 419] on p "My experience spams from AI product management and content strategy, to busines…" at bounding box center [606, 454] width 860 height 84
drag, startPoint x: 292, startPoint y: 444, endPoint x: 163, endPoint y: 442, distance: 128.8
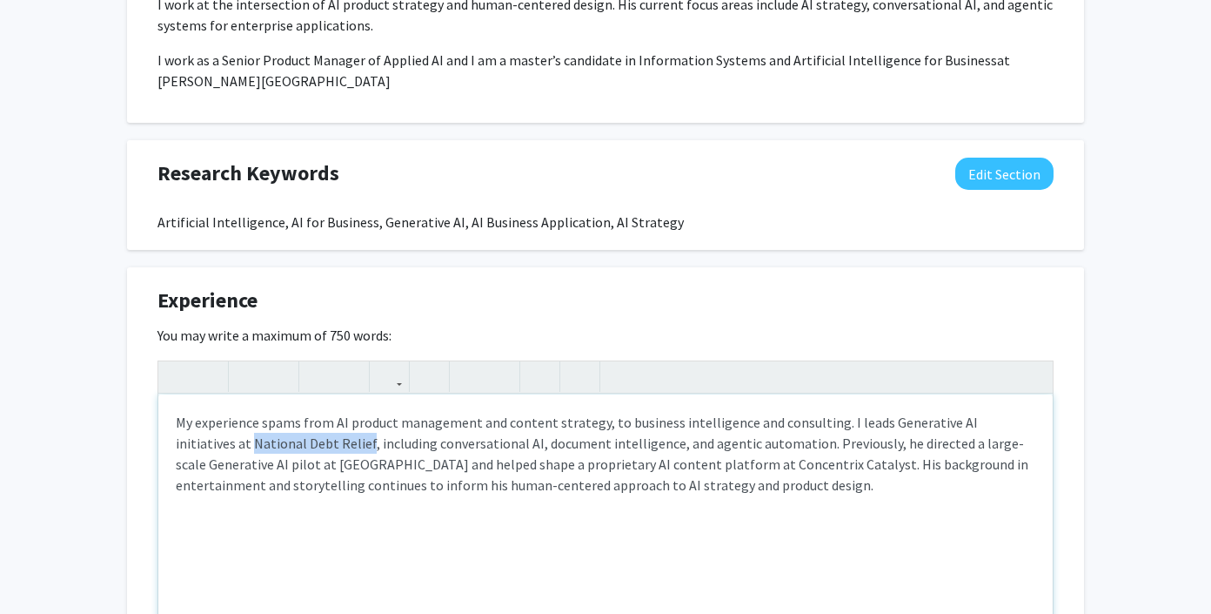
click at [163, 442] on div "My experience spams from AI product management and content strategy, to busines…" at bounding box center [605, 524] width 895 height 261
click at [821, 441] on p "My experience spams from AI product management and content strategy, to busines…" at bounding box center [606, 454] width 860 height 84
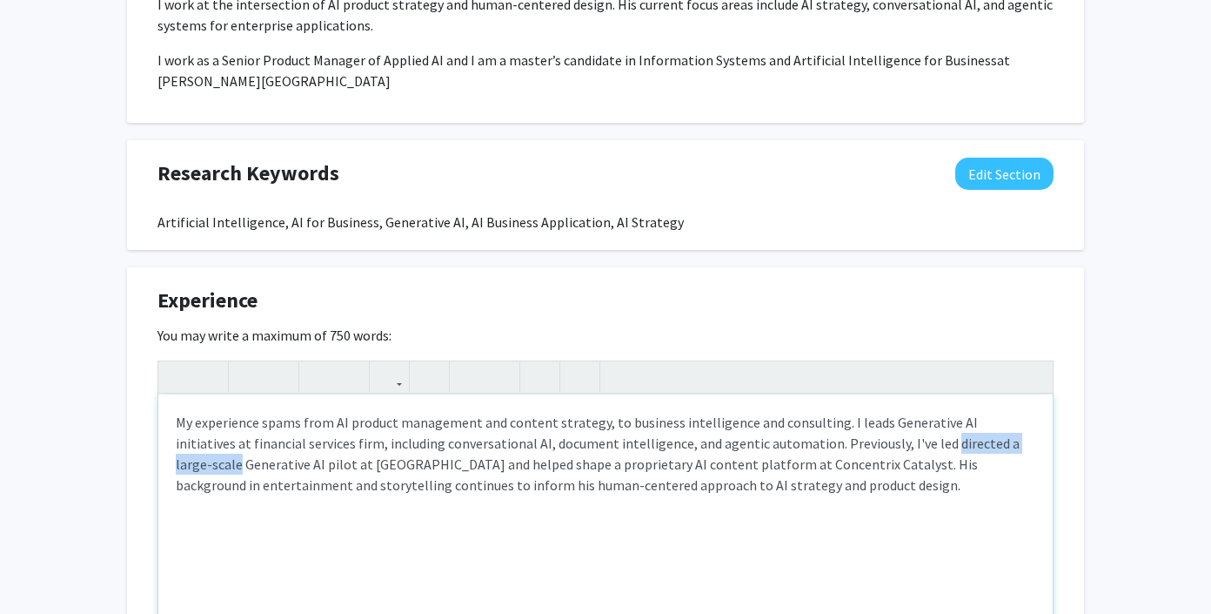
drag, startPoint x: 865, startPoint y: 443, endPoint x: 983, endPoint y: 443, distance: 118.4
click at [983, 443] on p "My experience spams from AI product management and content strategy, to busines…" at bounding box center [606, 454] width 860 height 84
click at [967, 442] on p "My experience spams from AI product management and content strategy, to busines…" at bounding box center [606, 454] width 860 height 84
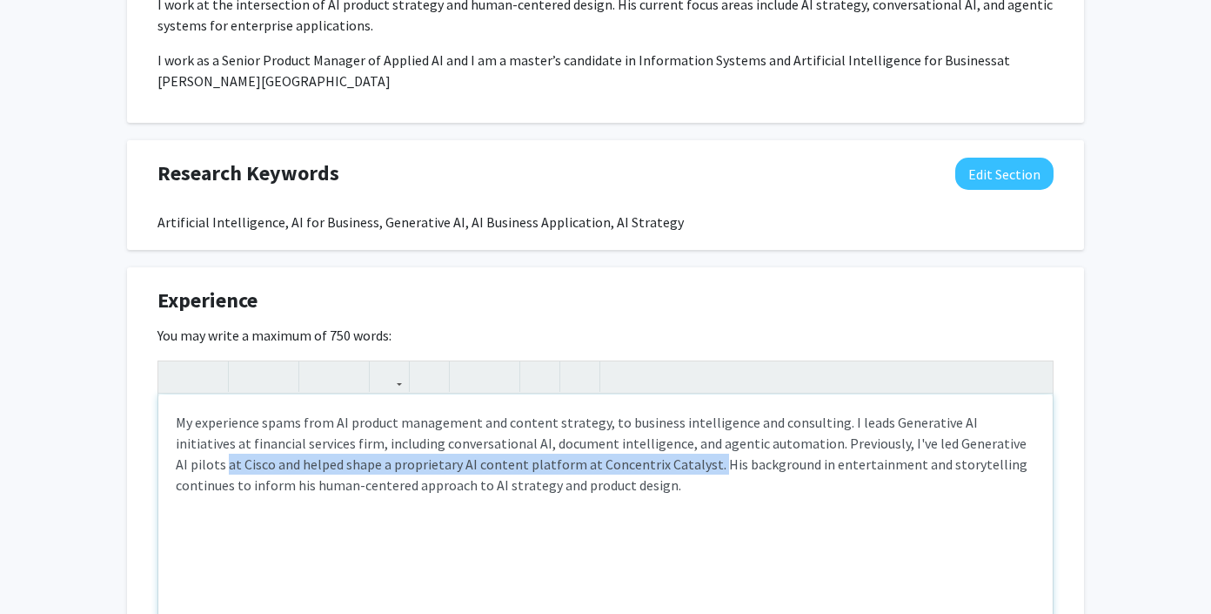
drag, startPoint x: 981, startPoint y: 443, endPoint x: 608, endPoint y: 462, distance: 373.0
click at [608, 462] on p "My experience spams from AI product management and content strategy, to busines…" at bounding box center [606, 454] width 860 height 84
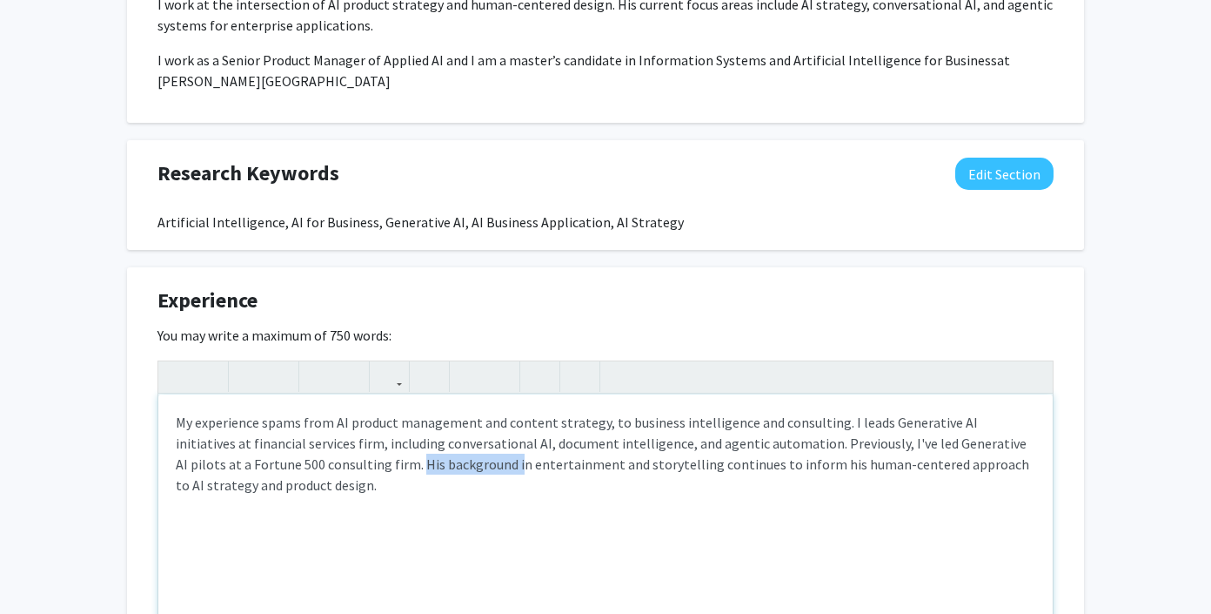
drag, startPoint x: 439, startPoint y: 465, endPoint x: 344, endPoint y: 463, distance: 94.9
click at [344, 463] on p "My experience spams from AI product management and content strategy, to busines…" at bounding box center [606, 454] width 860 height 84
click at [387, 502] on div "My experience spams from AI product management and content strategy, to busines…" at bounding box center [605, 524] width 895 height 261
click at [746, 460] on p "My experience spams from AI product management and content strategy, to busines…" at bounding box center [606, 454] width 860 height 84
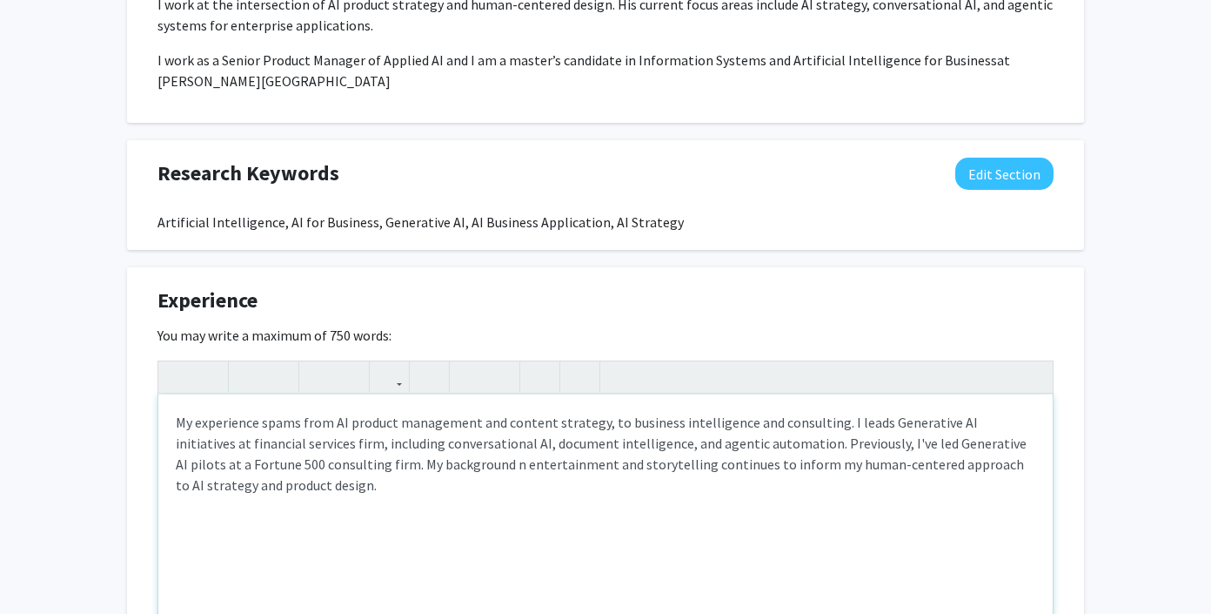
click at [435, 521] on div "My experience spams from AI product management and content strategy, to busines…" at bounding box center [605, 524] width 895 height 261
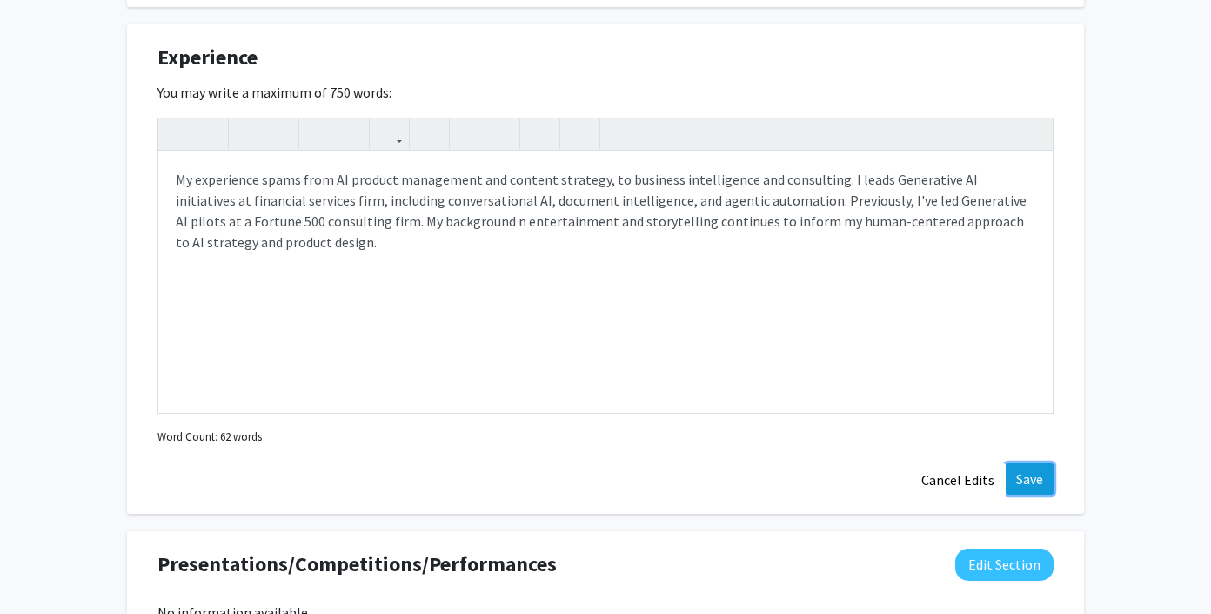
click at [1030, 472] on button "Save" at bounding box center [1030, 478] width 48 height 31
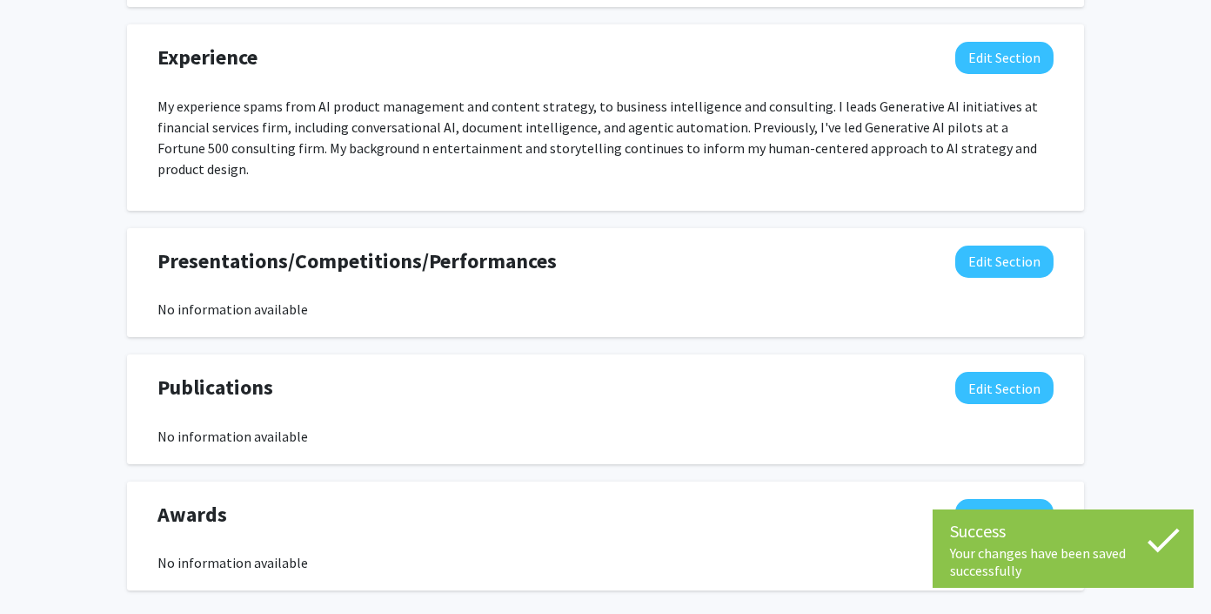
scroll to position [1080, 0]
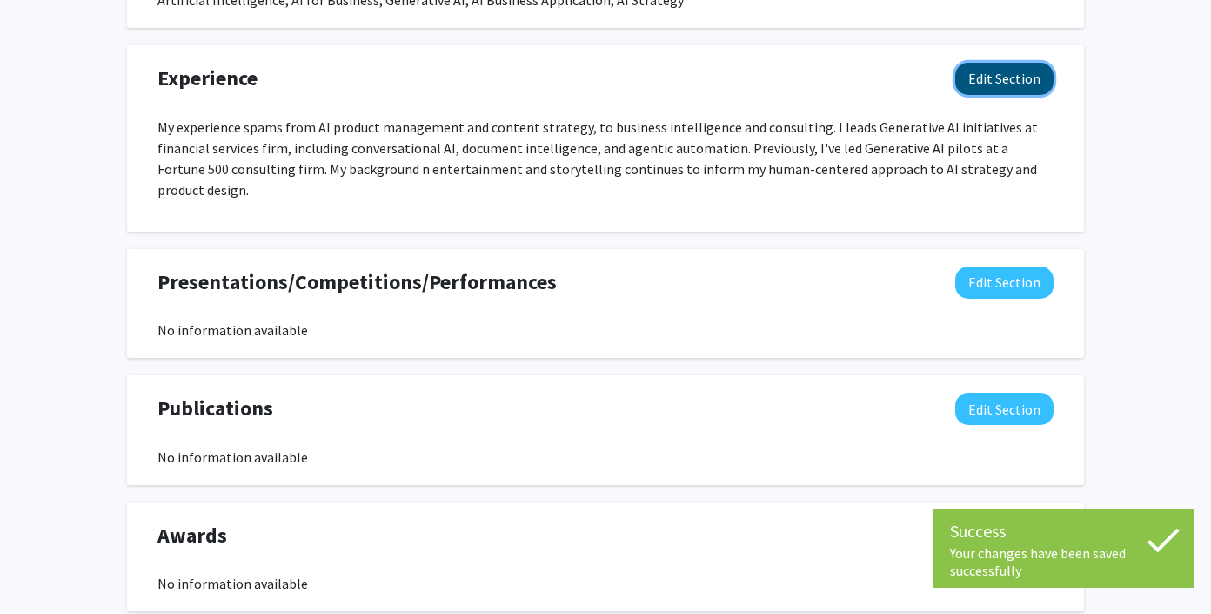
click at [1013, 78] on button "Edit Section" at bounding box center [1005, 79] width 98 height 32
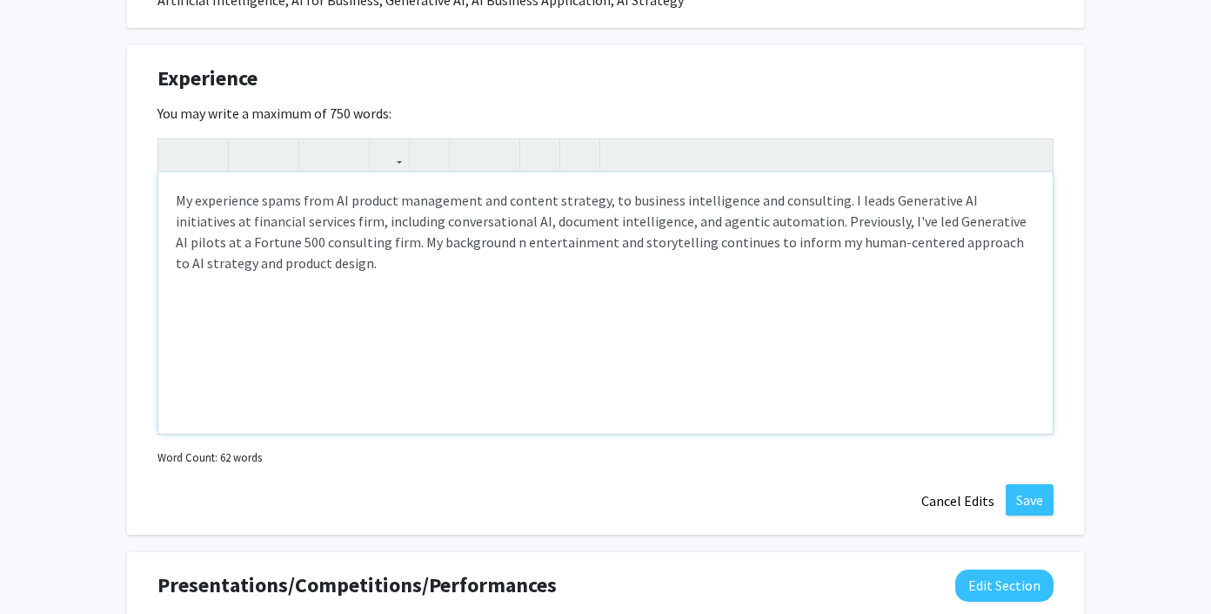
click at [567, 285] on div "My experience spams from AI product management and content strategy, to busines…" at bounding box center [605, 302] width 895 height 261
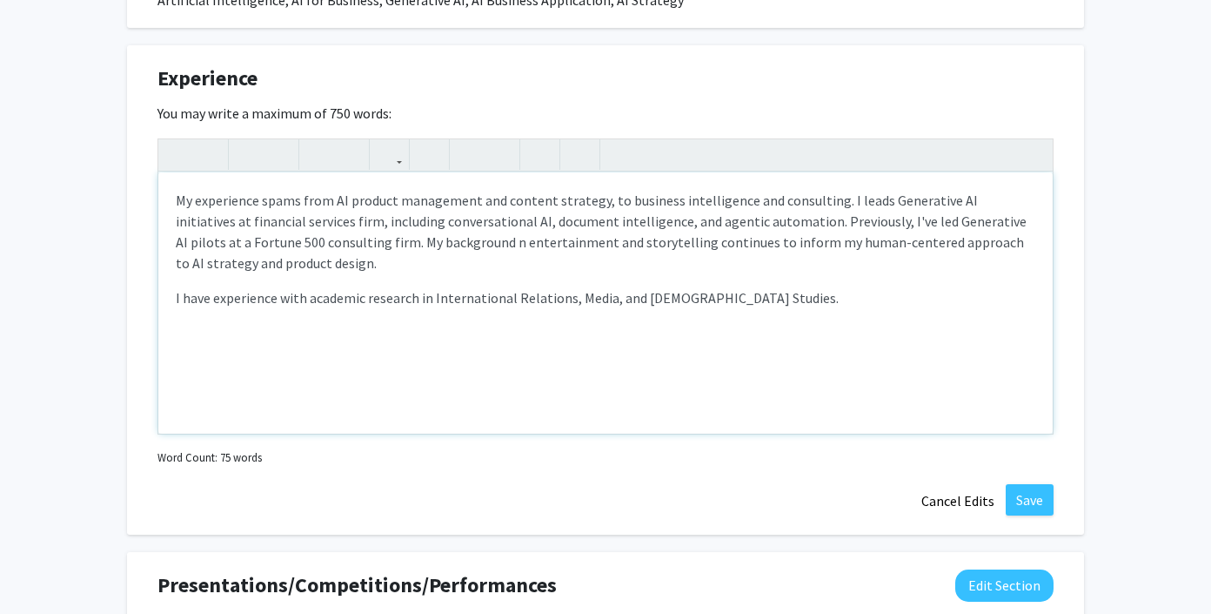
type textarea "<p>My experience spams from AI product management and content strategy, to busi…"
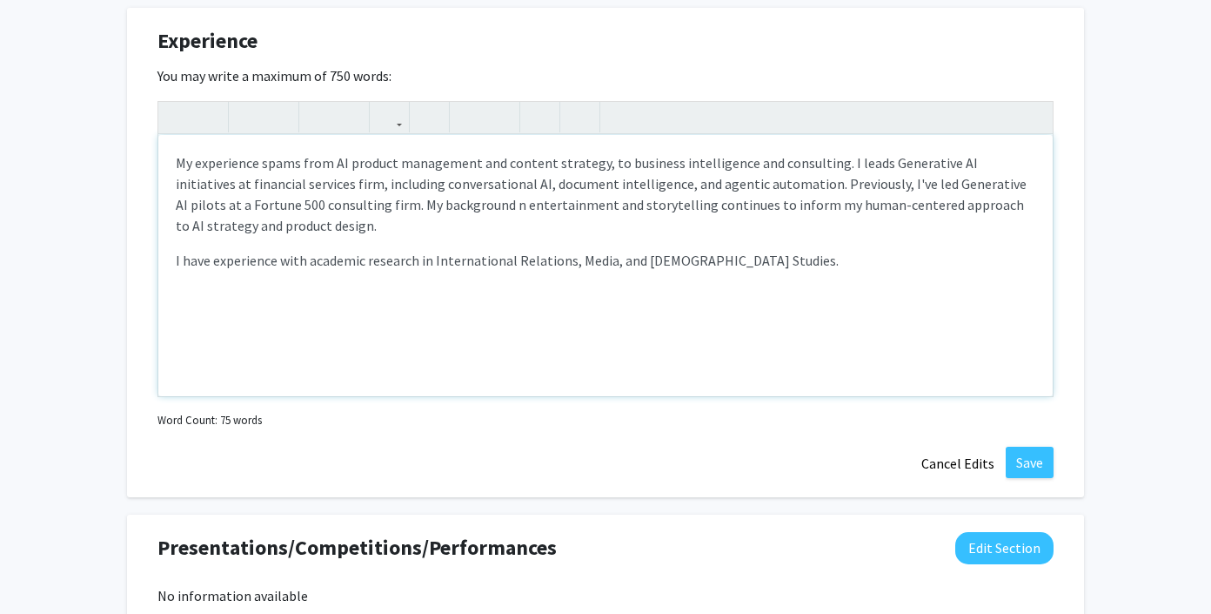
scroll to position [1140, 0]
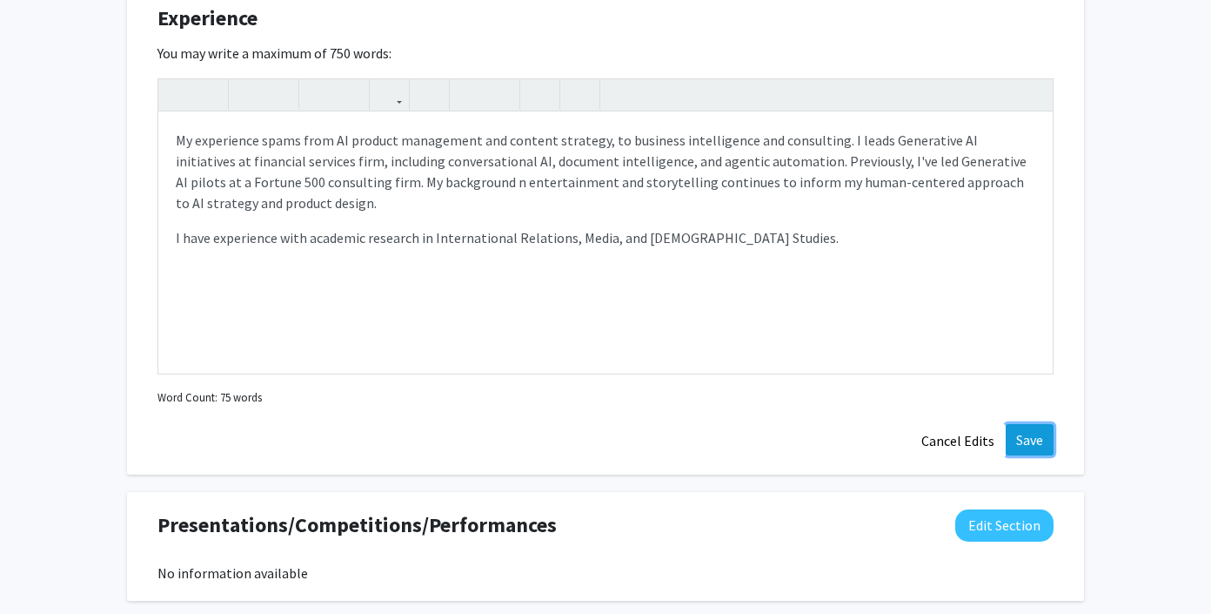
click at [1021, 433] on button "Save" at bounding box center [1030, 439] width 48 height 31
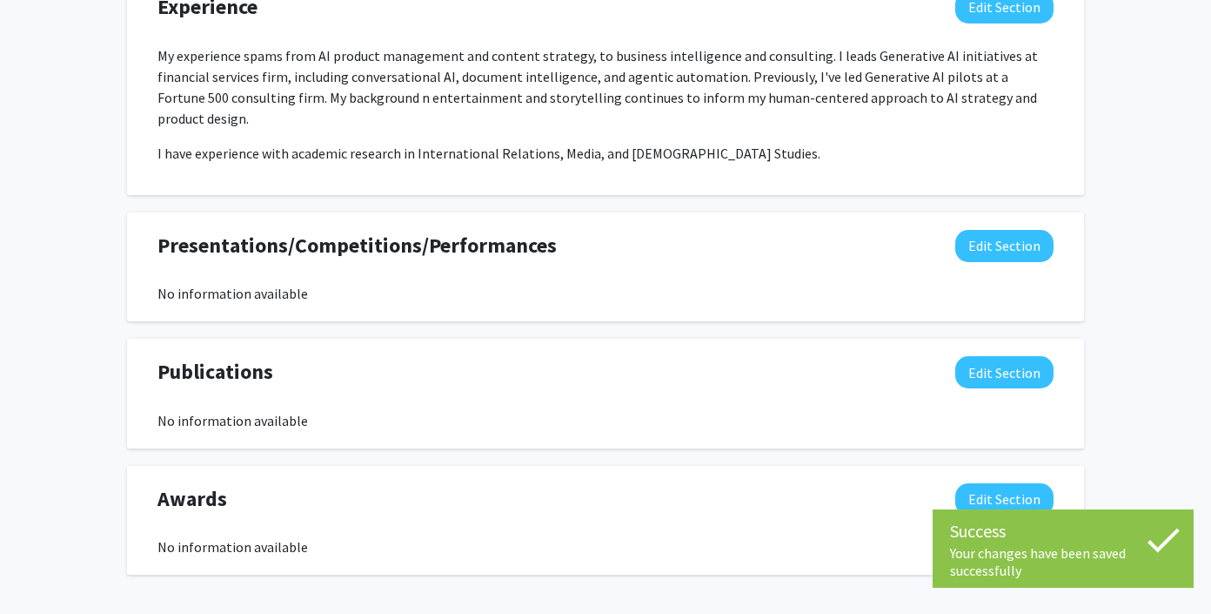
scroll to position [1158, 0]
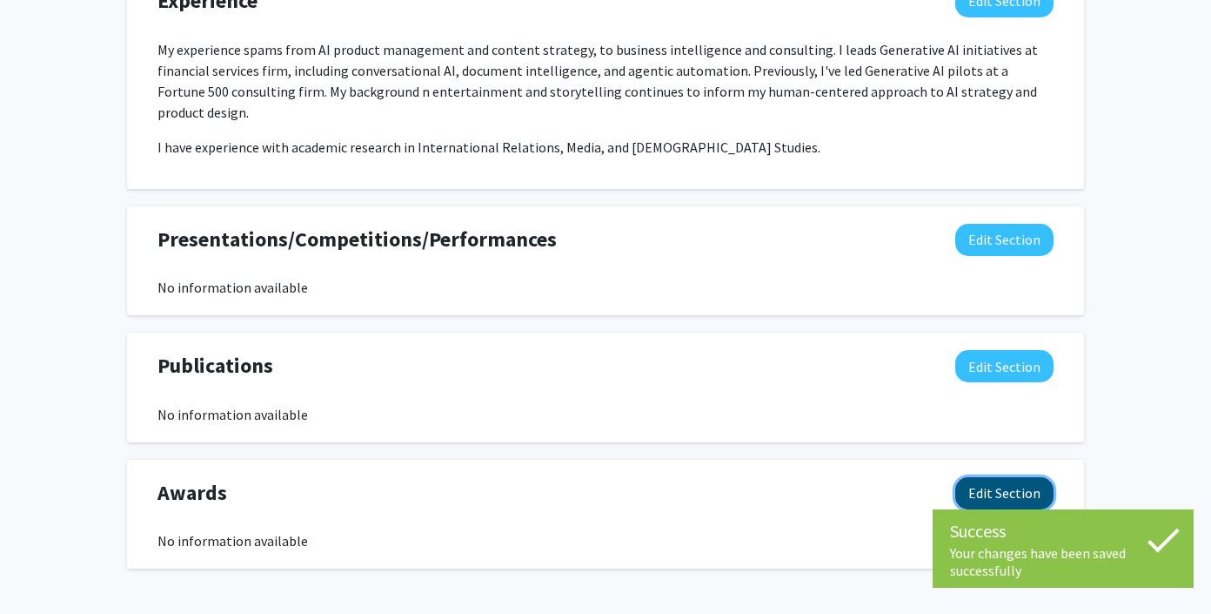
click at [1009, 477] on button "Edit Section" at bounding box center [1005, 493] width 98 height 32
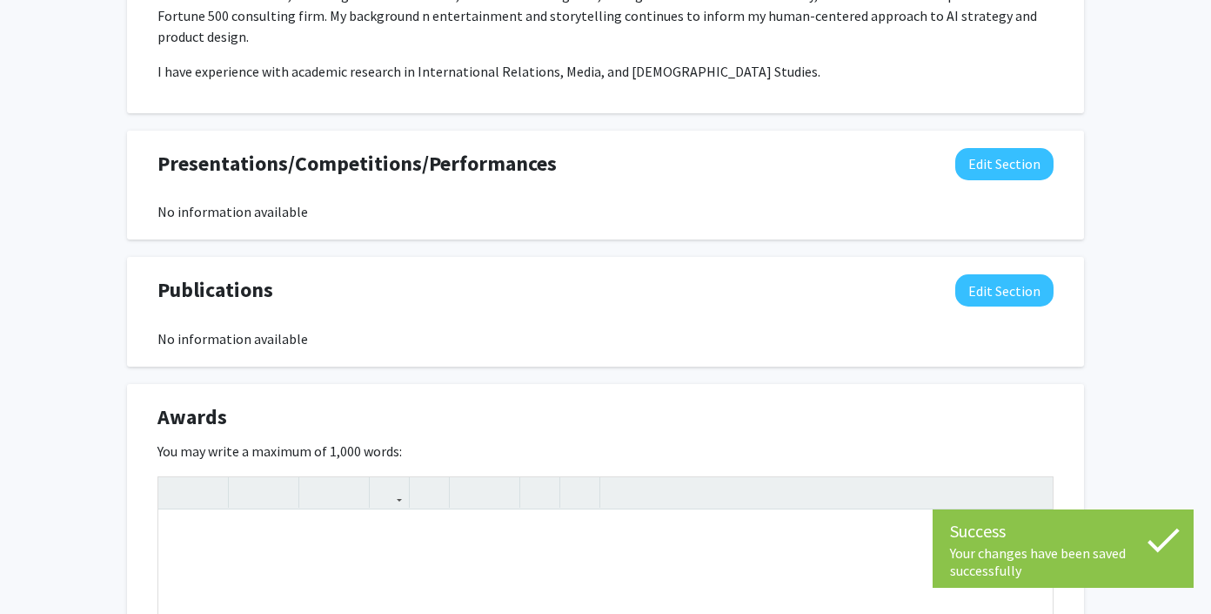
scroll to position [1285, 0]
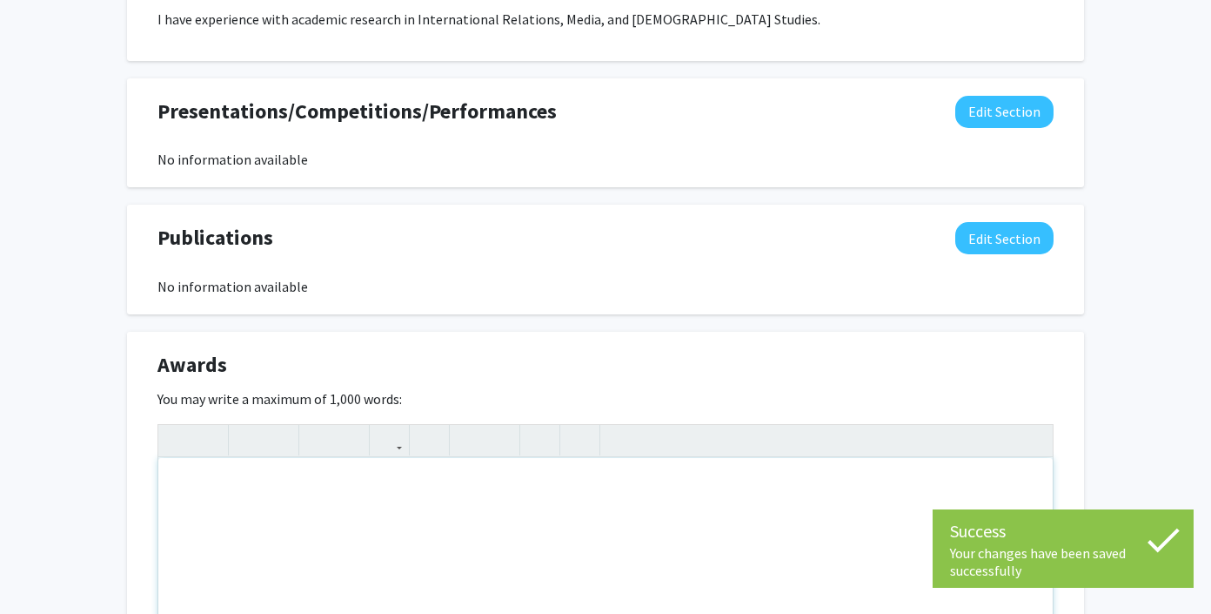
click at [444, 463] on div "Note to users with screen readers: Please deactivate our accessibility plugin f…" at bounding box center [605, 588] width 895 height 261
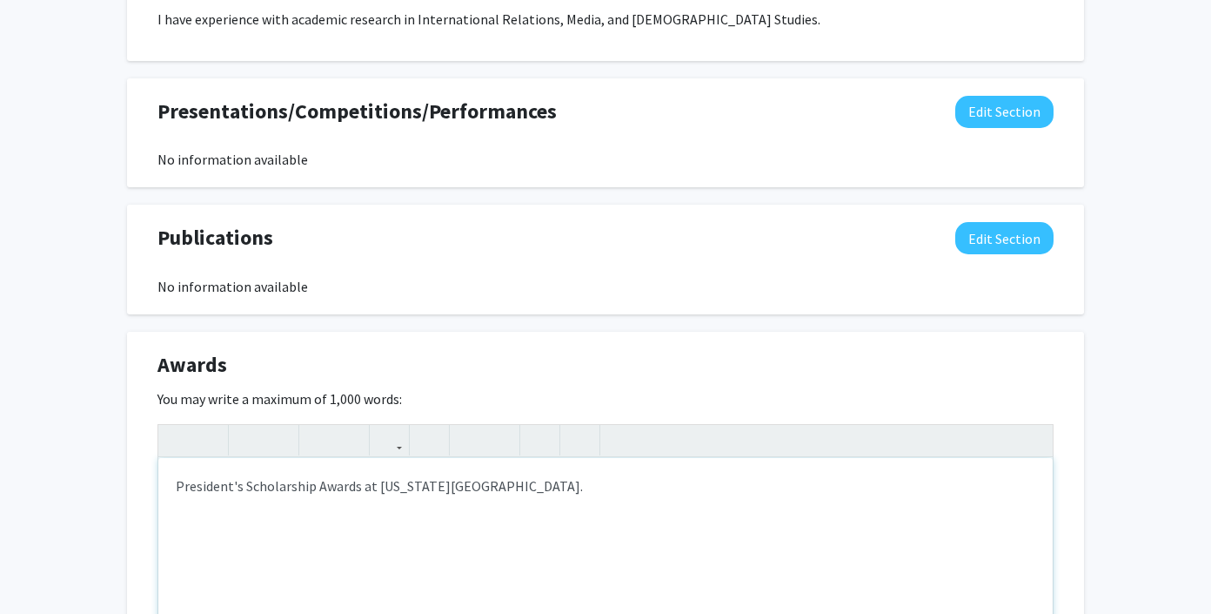
click at [359, 465] on div "President's Scholarship Awards at California State University." at bounding box center [605, 588] width 895 height 261
click at [716, 476] on div "President's Scholarship Awards and Academic Research Grant at California State …" at bounding box center [605, 588] width 895 height 261
type textarea "President's Scholarship Awards and Academic Research Grant at California State …"
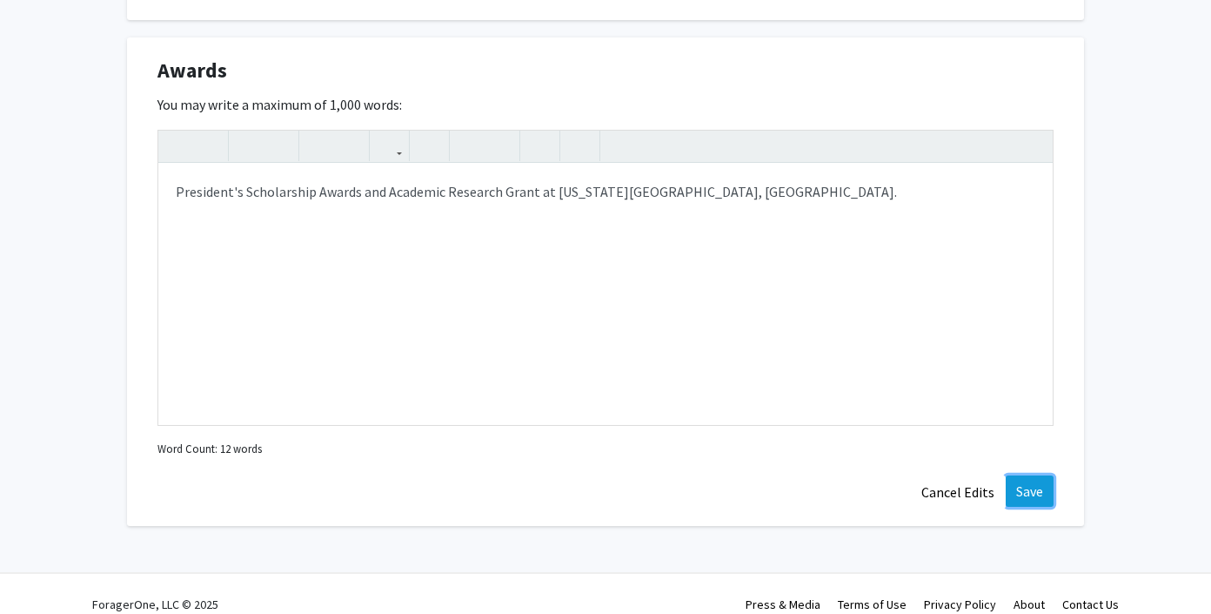
click at [1035, 475] on button "Save" at bounding box center [1030, 490] width 48 height 31
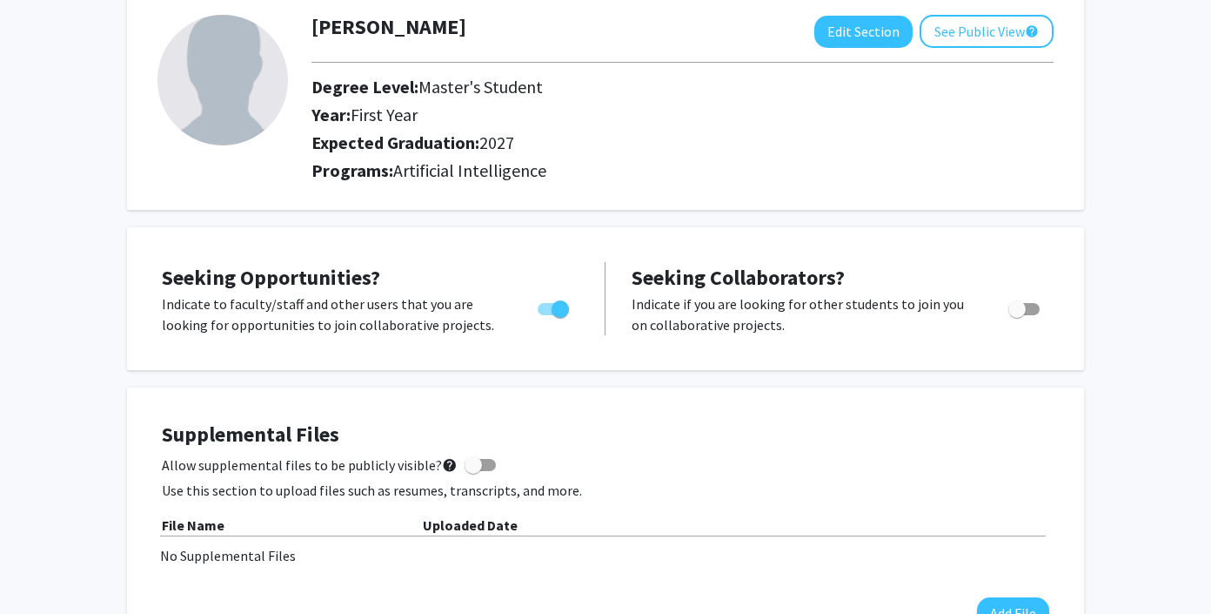
scroll to position [0, 0]
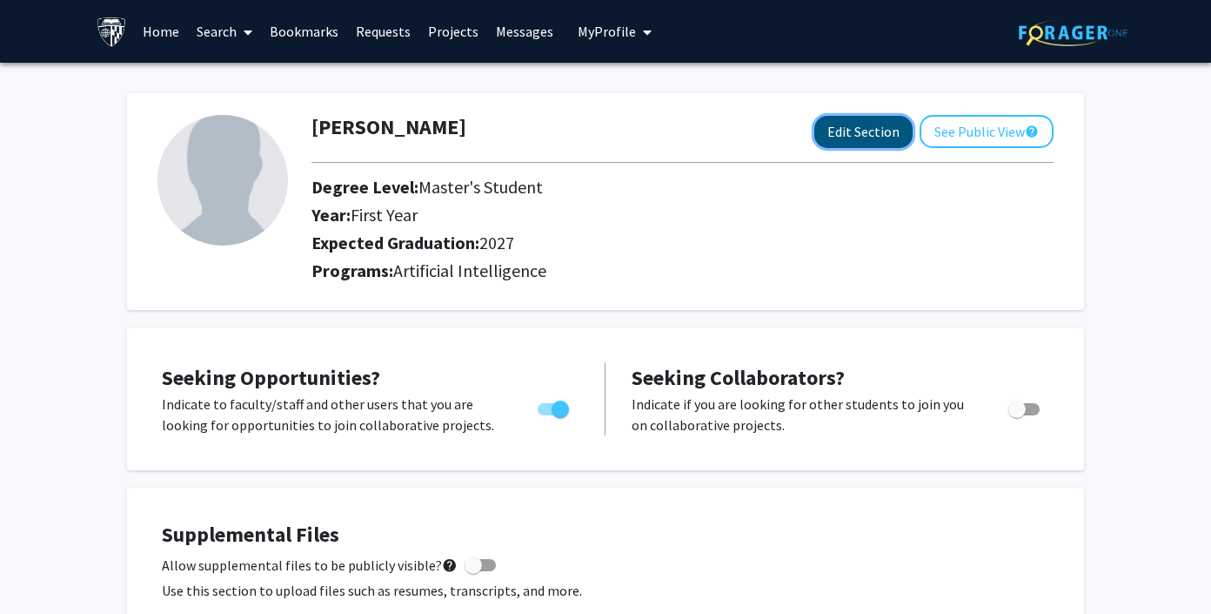
click at [838, 136] on button "Edit Section" at bounding box center [864, 132] width 98 height 32
select select "first_year"
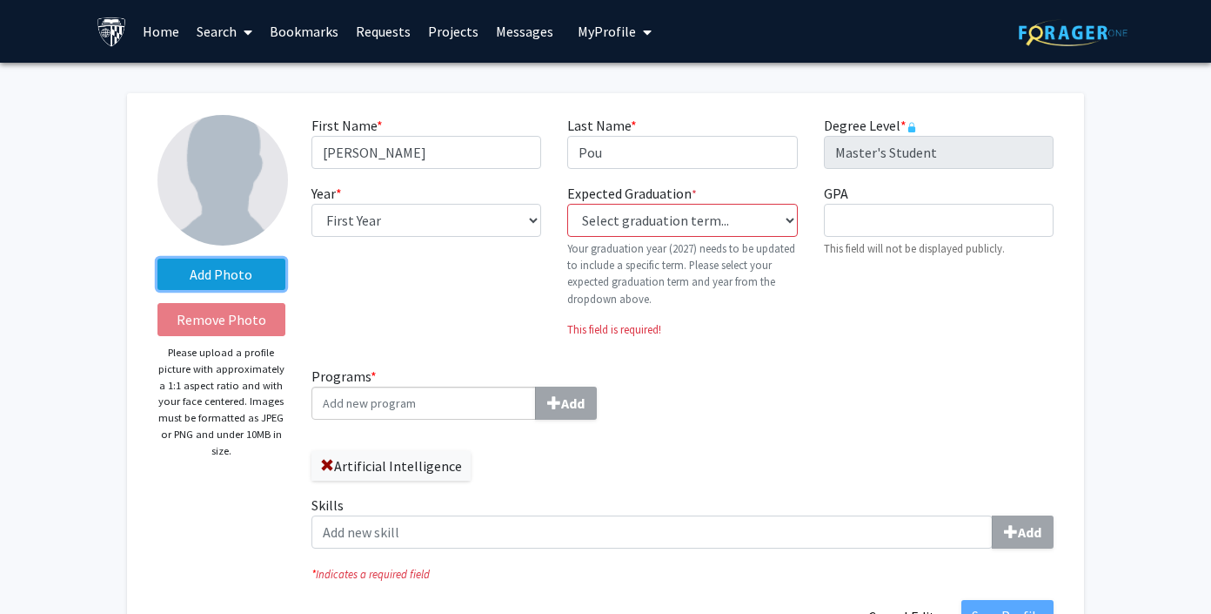
click at [220, 272] on label "Add Photo" at bounding box center [222, 273] width 128 height 31
click at [0, 0] on input "Add Photo" at bounding box center [0, 0] width 0 height 0
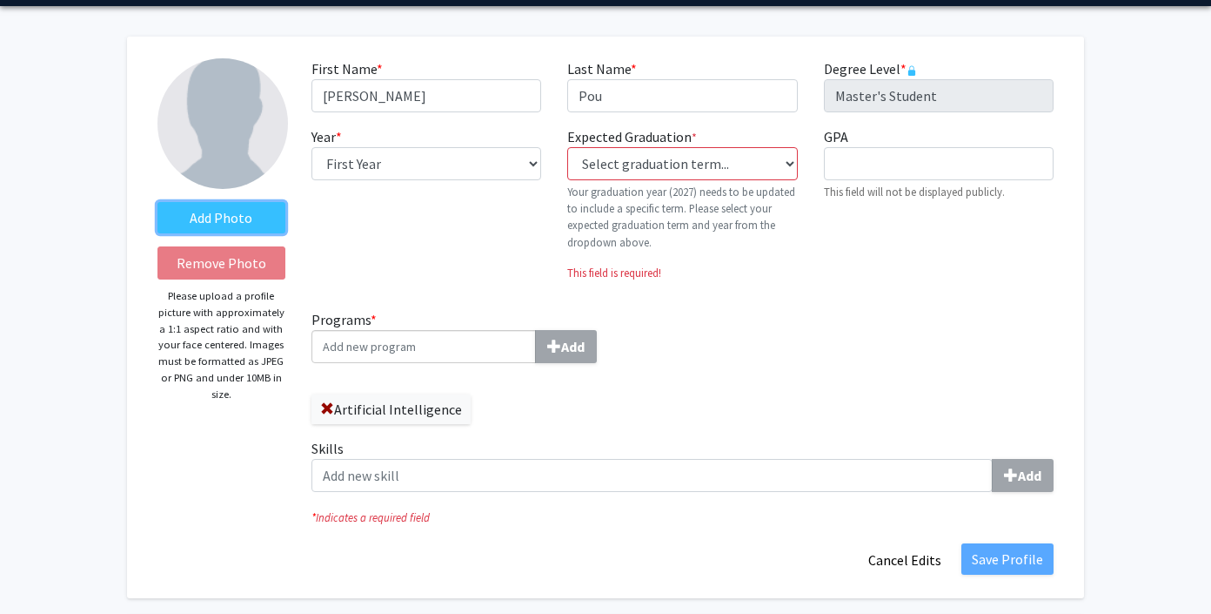
scroll to position [61, 0]
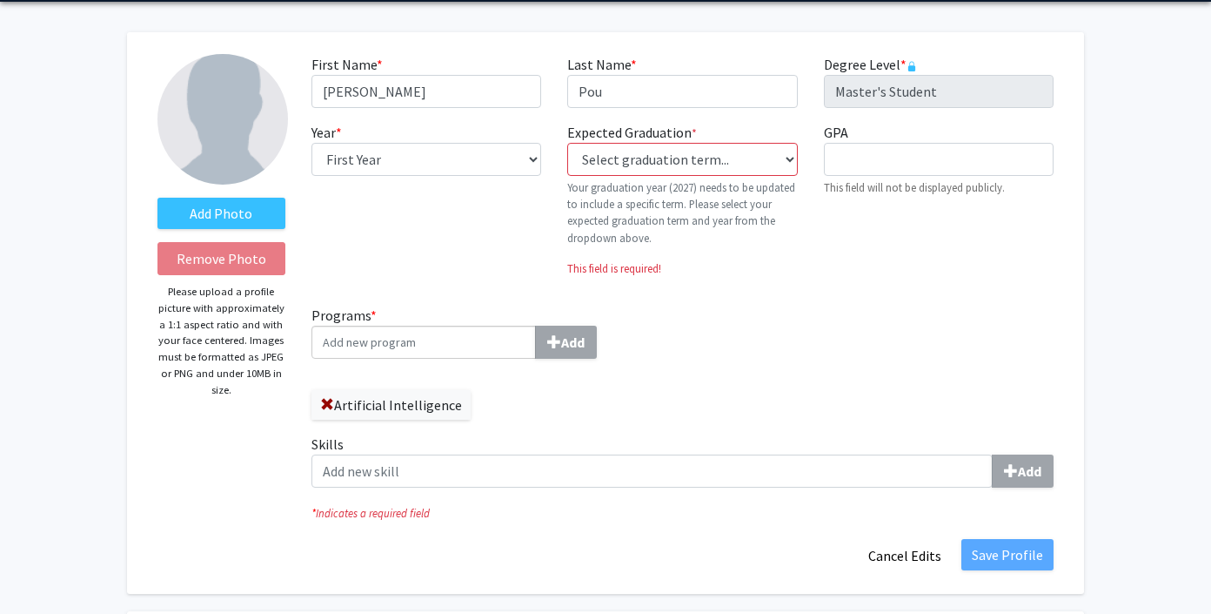
click at [451, 346] on input "Programs * Add" at bounding box center [424, 341] width 225 height 33
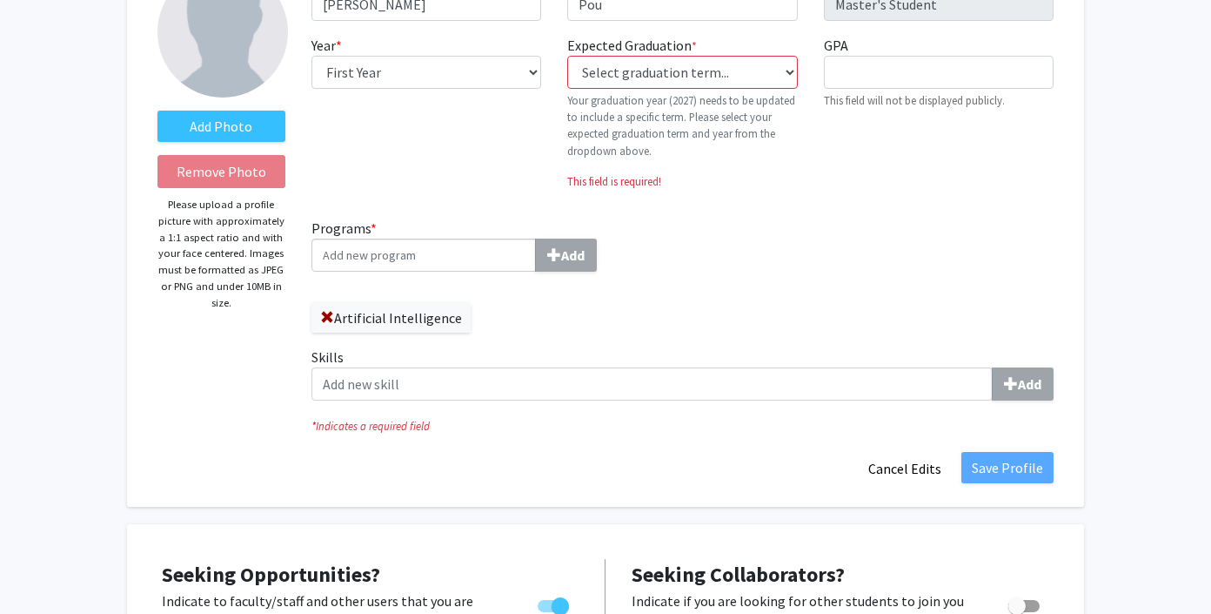
scroll to position [0, 0]
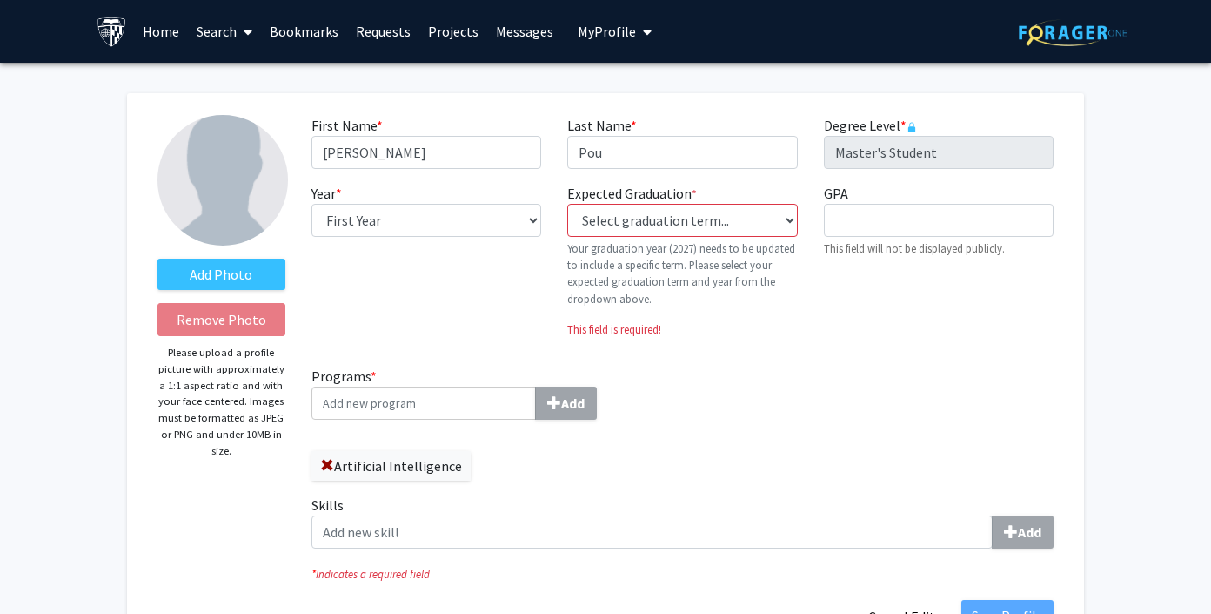
click at [446, 24] on link "Projects" at bounding box center [453, 31] width 68 height 61
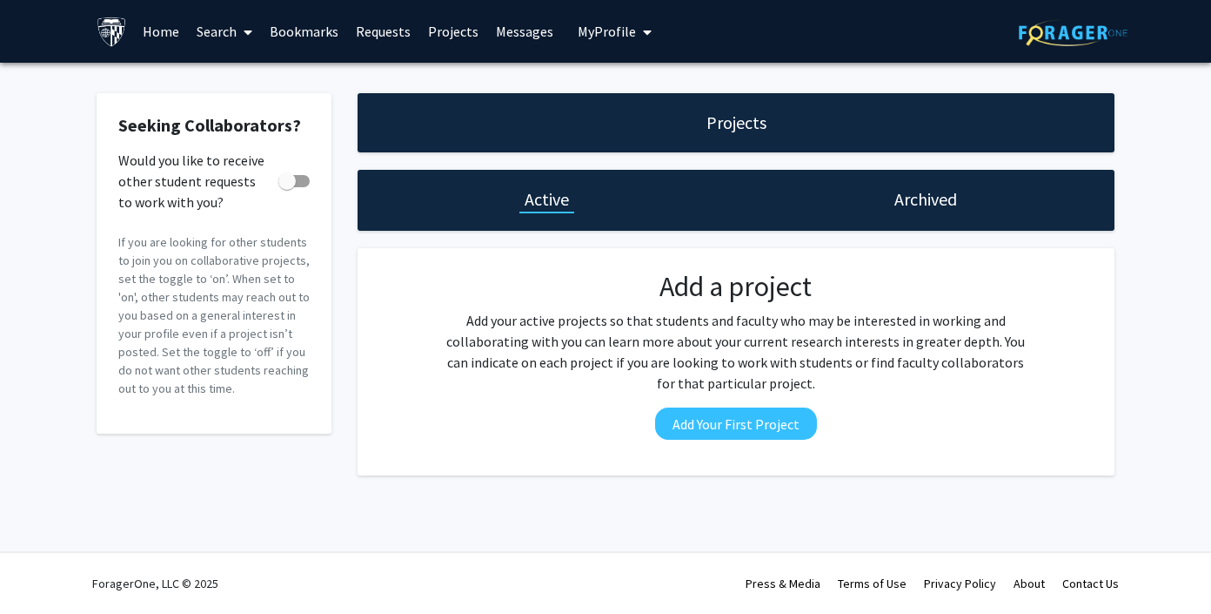
click at [240, 34] on span at bounding box center [245, 32] width 16 height 61
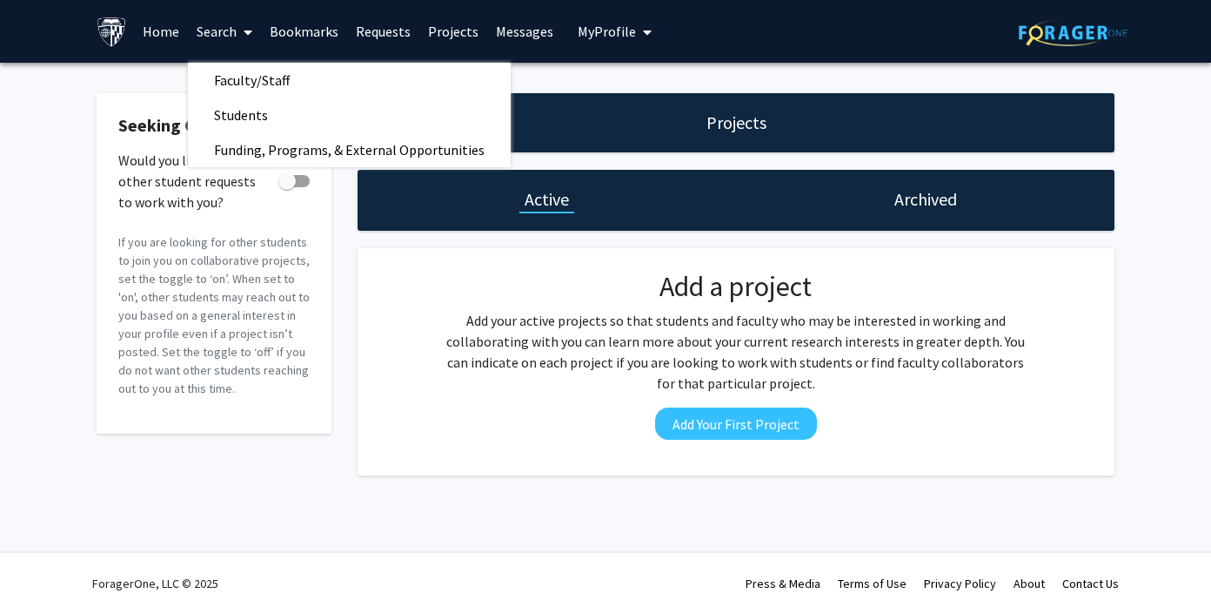
click at [347, 235] on div "Projects Active Archived Add a project Add your active projects so that student…" at bounding box center [736, 284] width 783 height 382
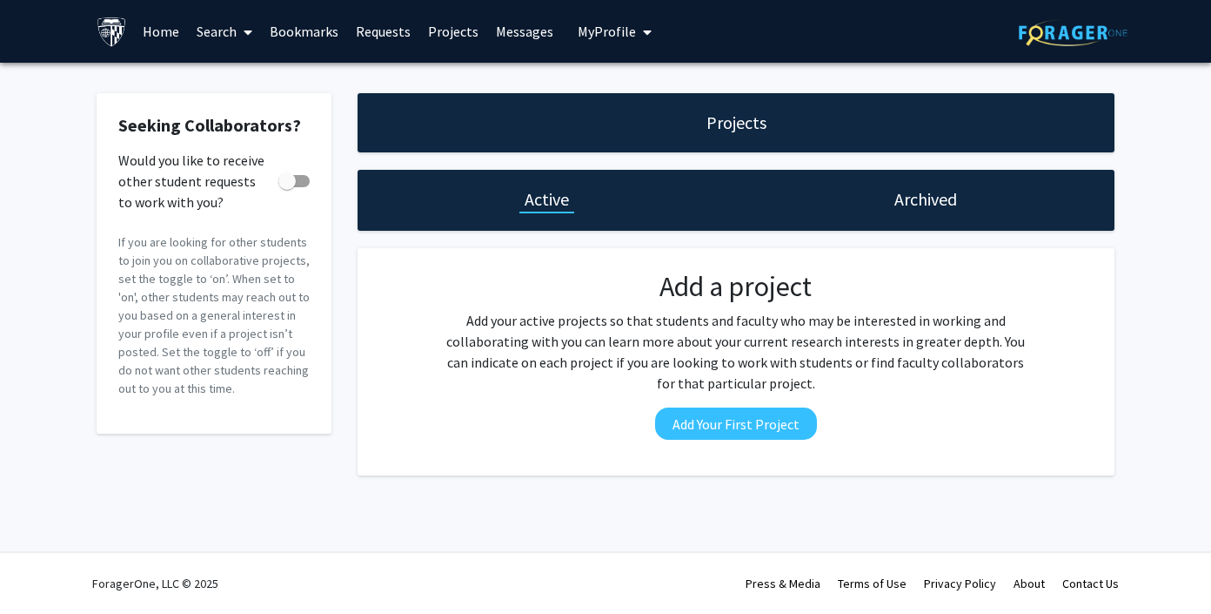
click at [302, 180] on span at bounding box center [293, 181] width 31 height 12
click at [287, 187] on input "Would you like to receive other student requests to work with you?" at bounding box center [286, 187] width 1 height 1
checkbox input "true"
click at [444, 35] on link "Projects" at bounding box center [453, 31] width 68 height 61
click at [319, 37] on link "Bookmarks" at bounding box center [304, 31] width 86 height 61
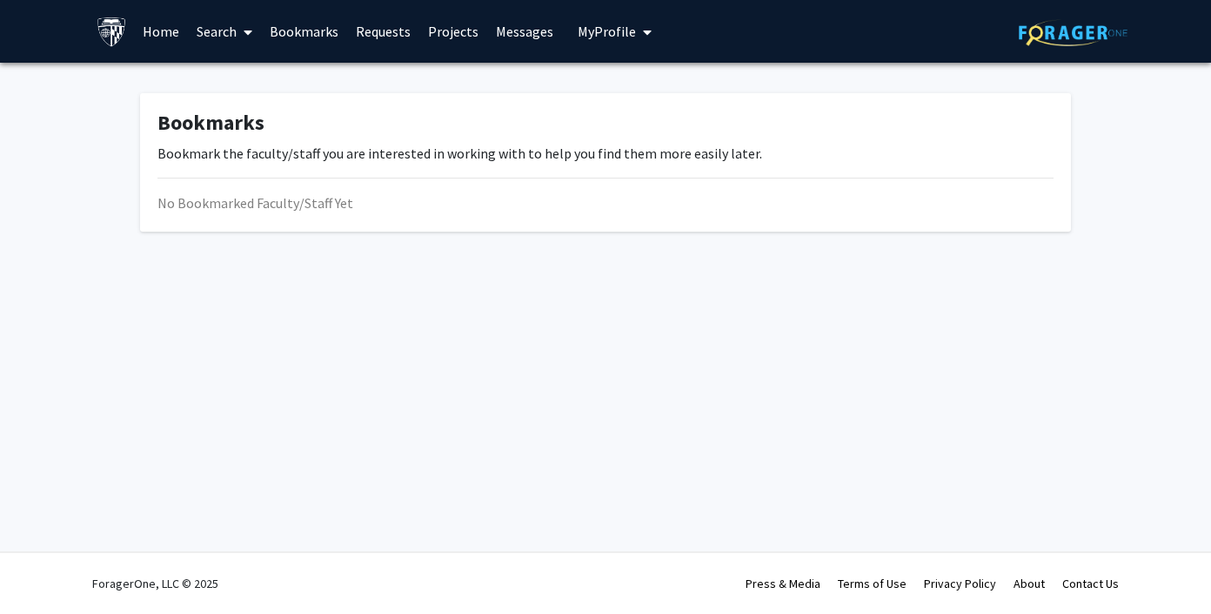
click at [319, 37] on link "Bookmarks" at bounding box center [304, 31] width 86 height 61
click at [393, 28] on link "Requests" at bounding box center [383, 31] width 72 height 61
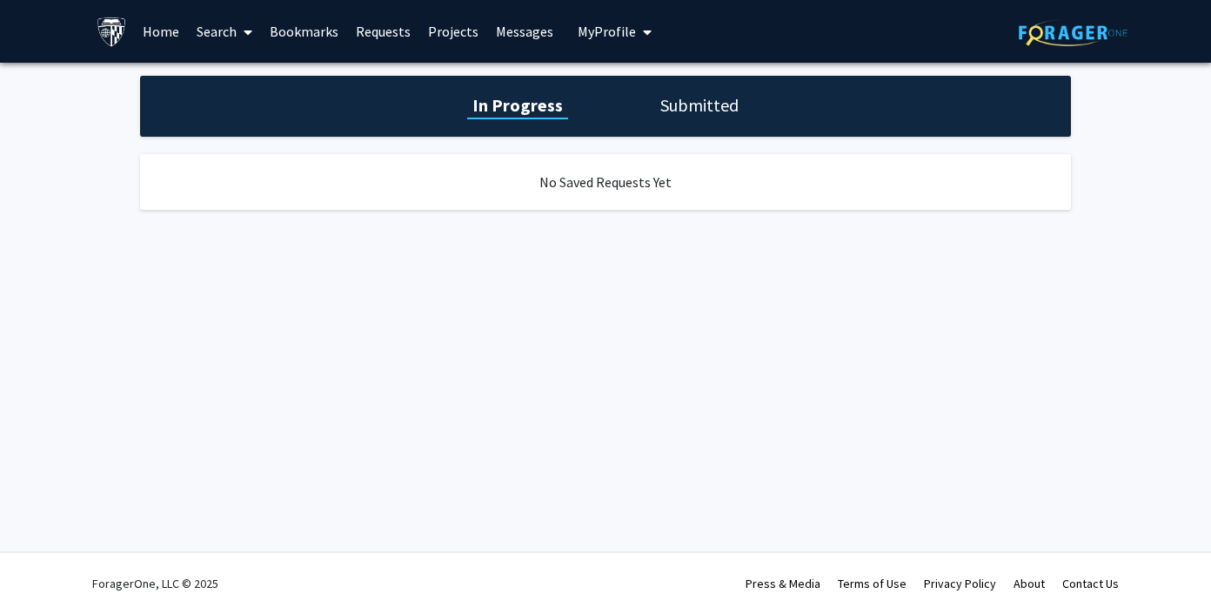
click at [439, 30] on link "Projects" at bounding box center [453, 31] width 68 height 61
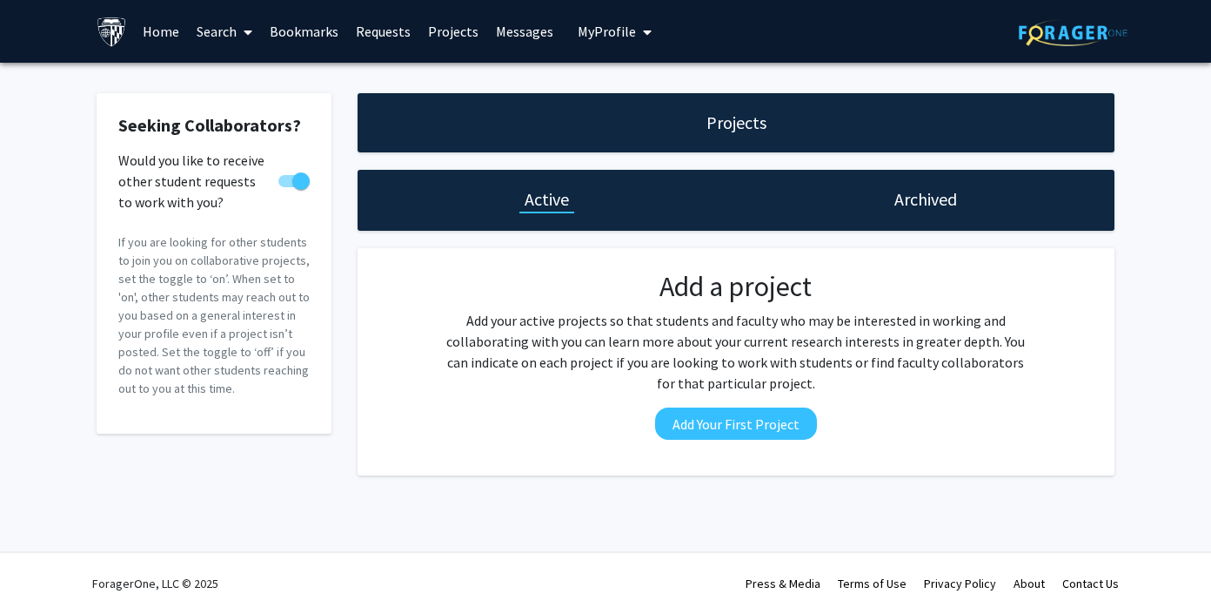
click at [752, 134] on h1 "Projects" at bounding box center [737, 123] width 60 height 24
click at [240, 29] on span at bounding box center [245, 32] width 16 height 61
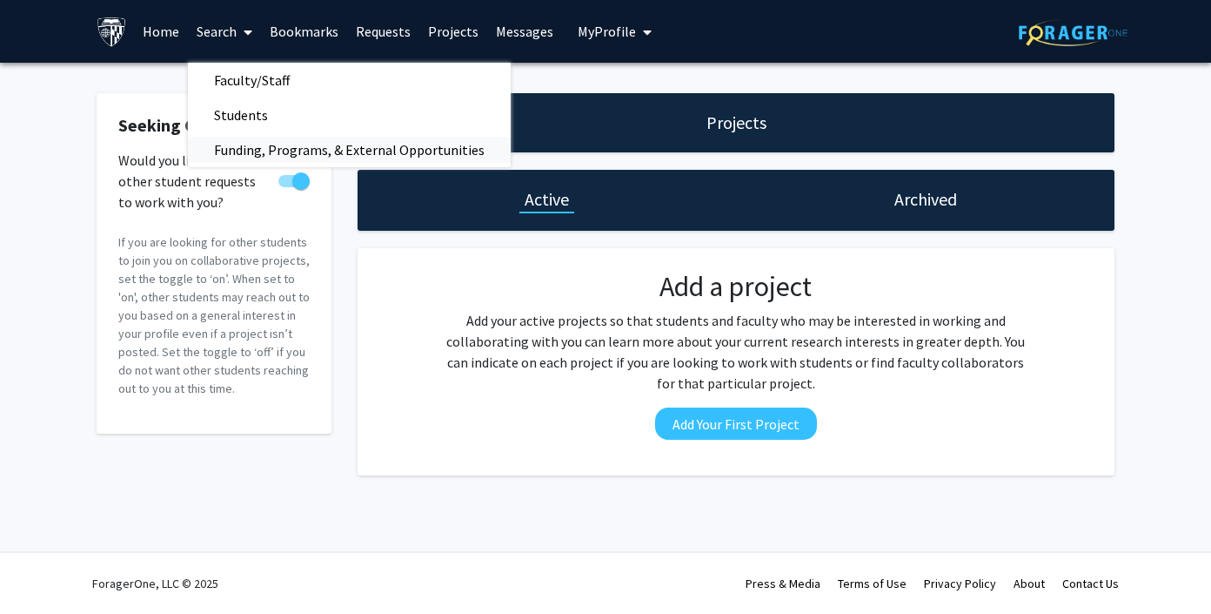
click at [242, 151] on span "Funding, Programs, & External Opportunities" at bounding box center [349, 149] width 323 height 35
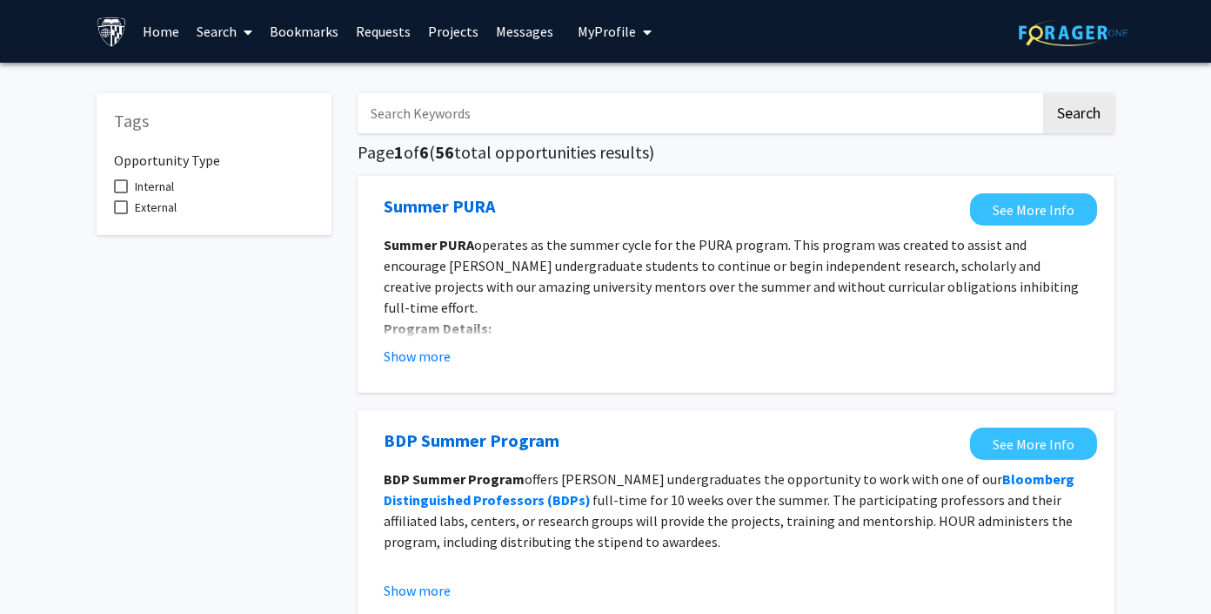
click at [468, 108] on input "Search Keywords" at bounding box center [699, 113] width 683 height 40
click at [1044, 93] on button "Search" at bounding box center [1079, 113] width 71 height 40
click at [425, 115] on input "AI" at bounding box center [699, 113] width 683 height 40
click at [425, 116] on input "AI" at bounding box center [699, 113] width 683 height 40
type input "Artificial Intelligence"
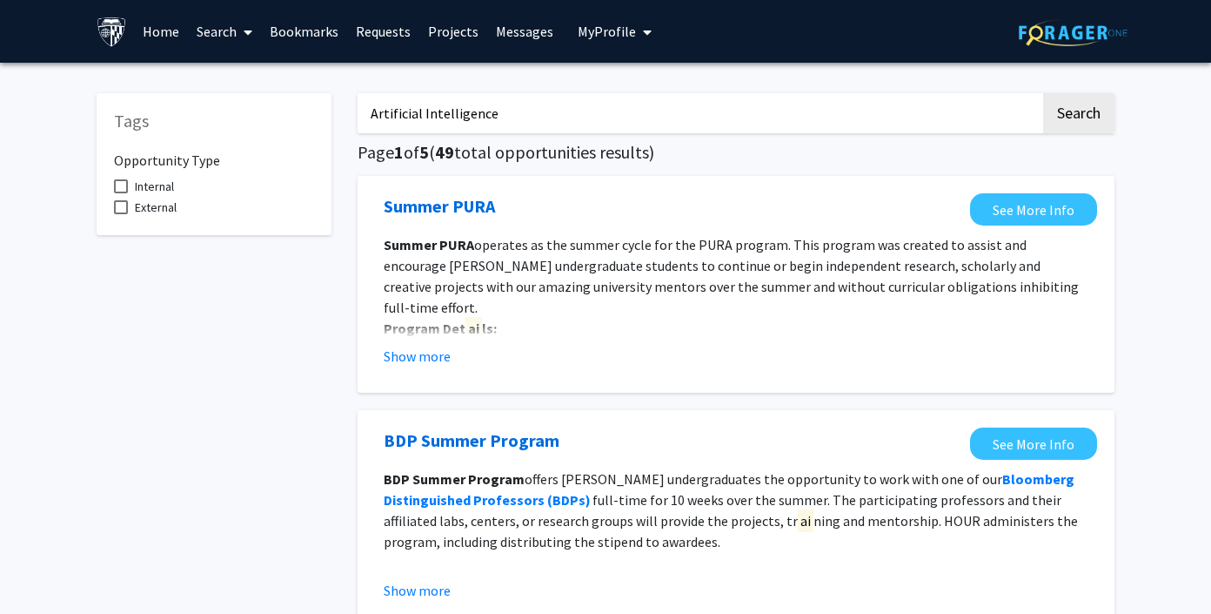
click at [1044, 93] on button "Search" at bounding box center [1079, 113] width 71 height 40
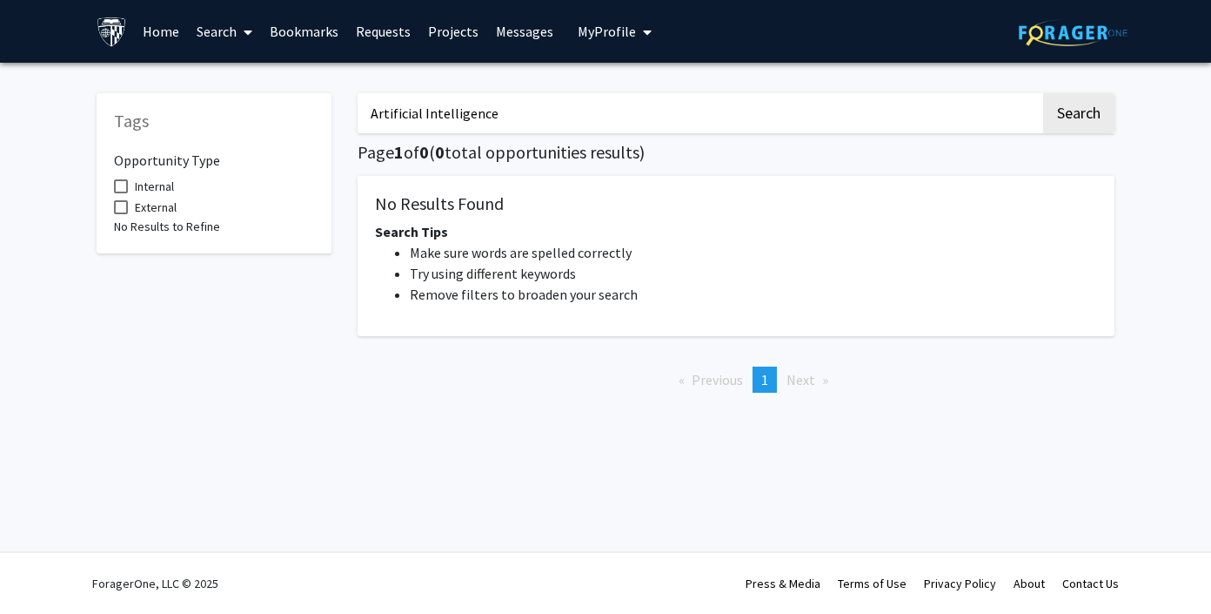
click at [447, 116] on input "Artificial Intelligence" at bounding box center [699, 113] width 683 height 40
click at [159, 26] on link "Home" at bounding box center [161, 31] width 54 height 61
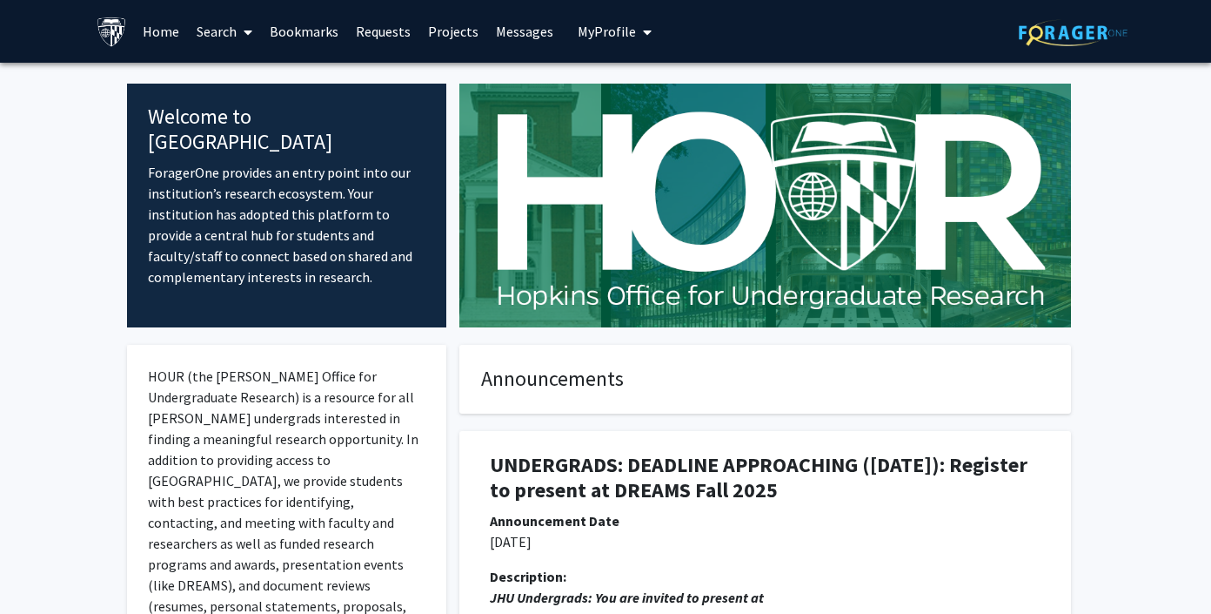
click at [607, 30] on span "My Profile" at bounding box center [607, 31] width 58 height 17
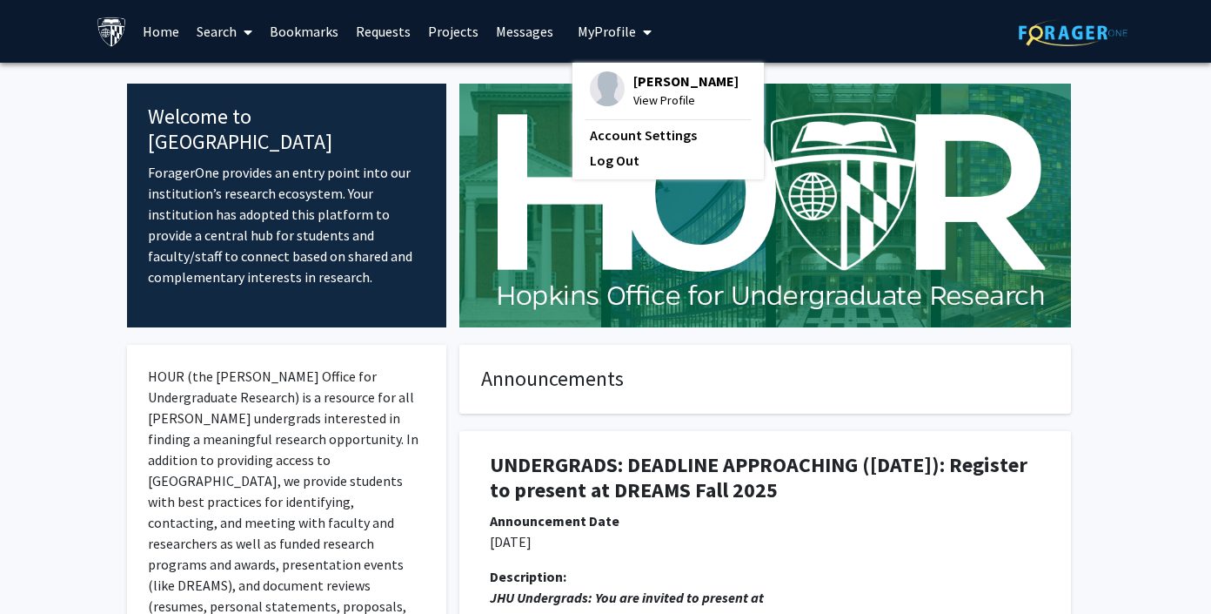
click at [464, 36] on link "Projects" at bounding box center [453, 31] width 68 height 61
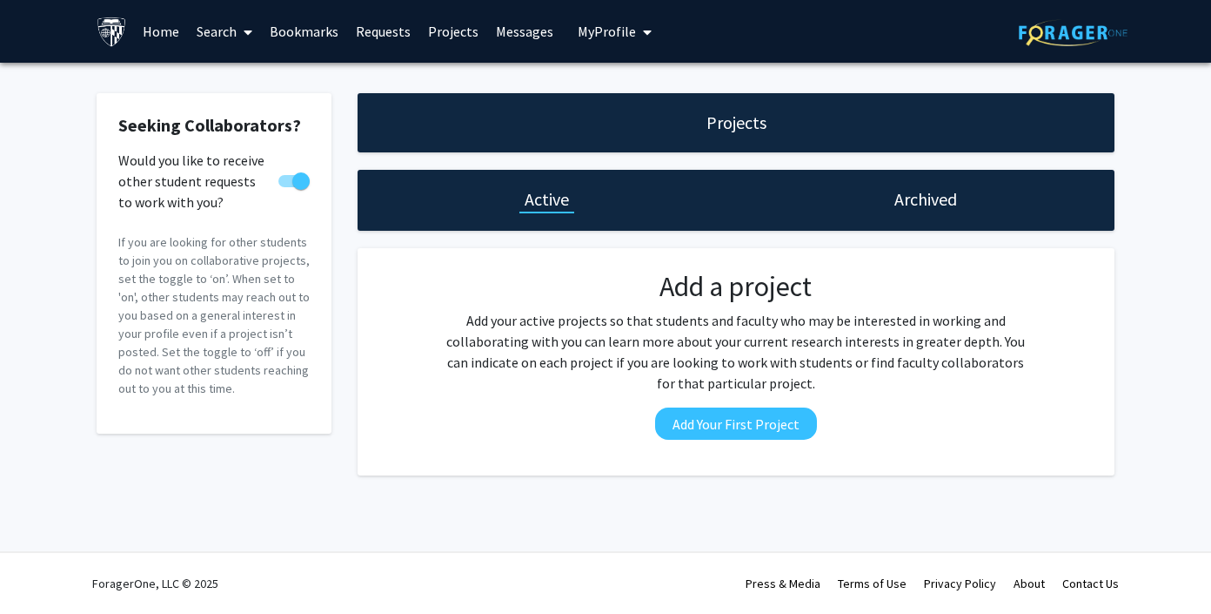
click at [520, 30] on link "Messages" at bounding box center [524, 31] width 75 height 61
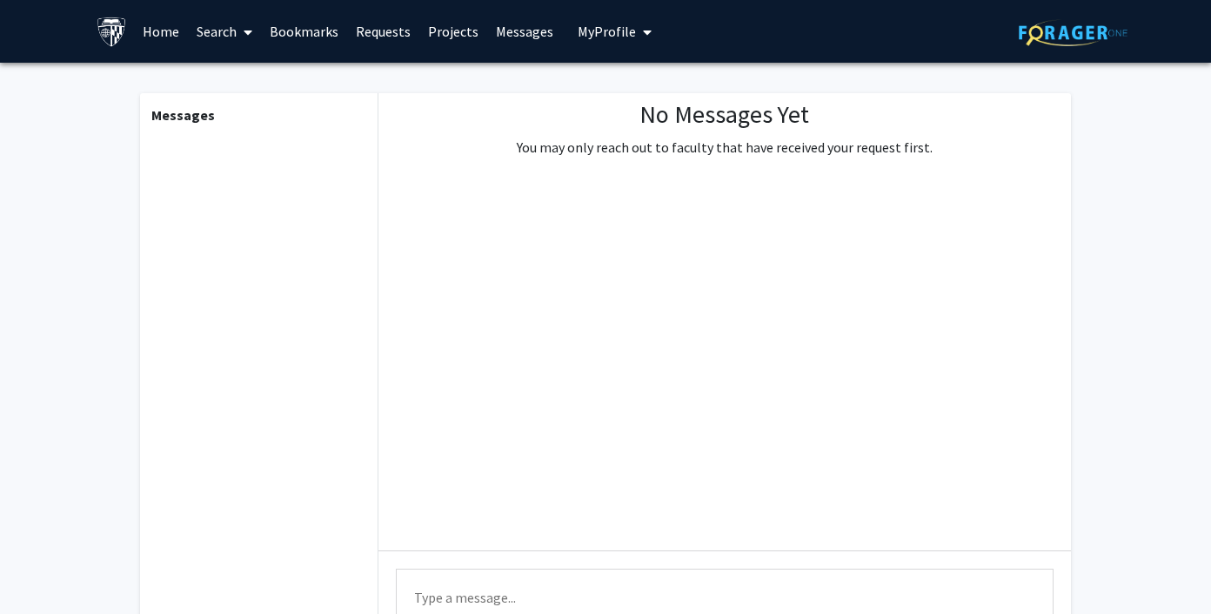
click at [302, 31] on link "Bookmarks" at bounding box center [304, 31] width 86 height 61
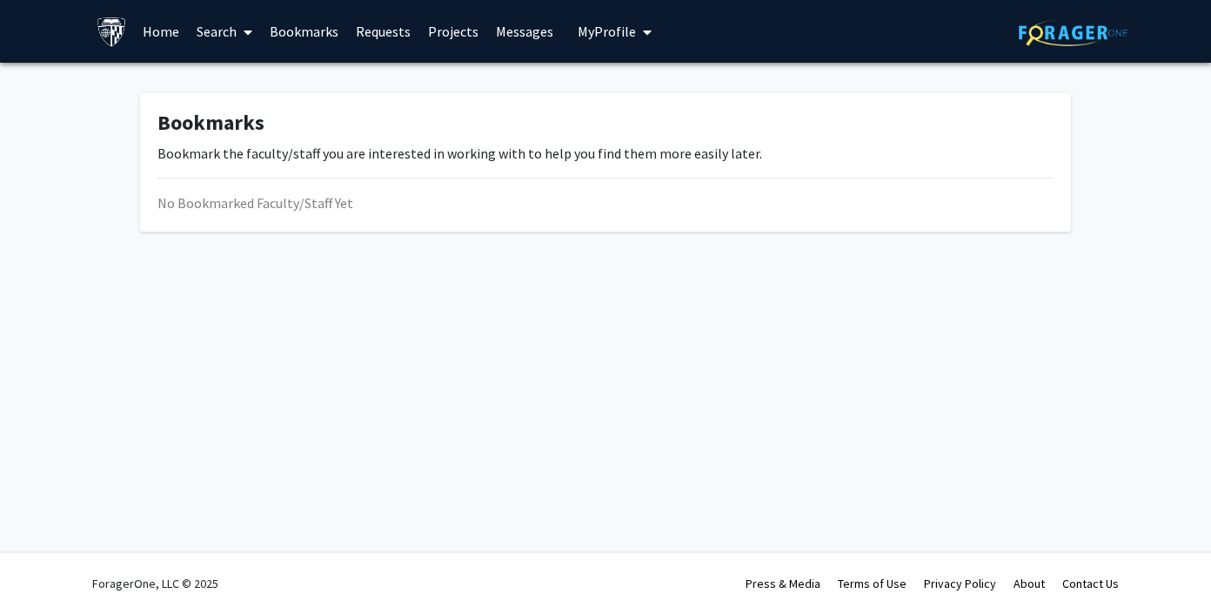
click at [379, 31] on link "Requests" at bounding box center [383, 31] width 72 height 61
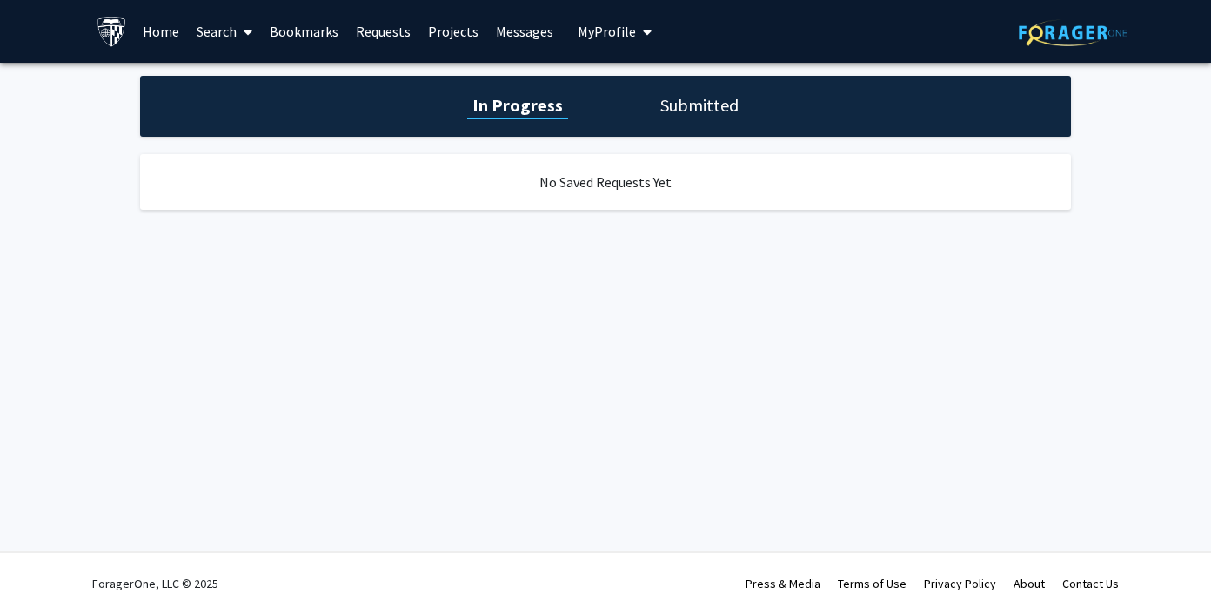
click at [240, 34] on span at bounding box center [245, 32] width 16 height 61
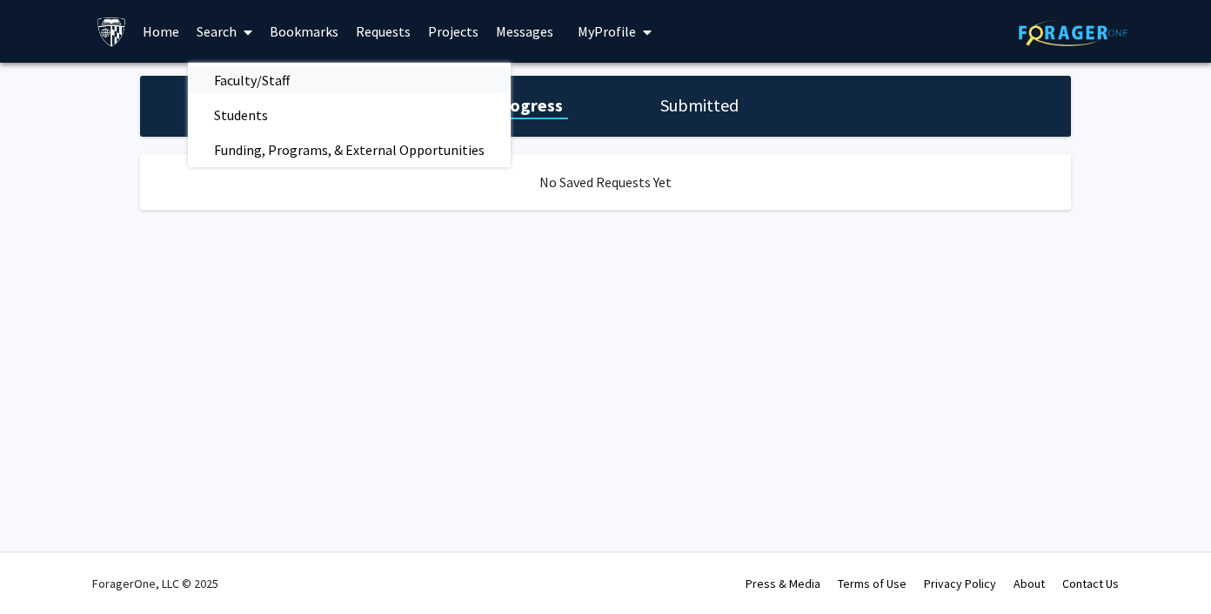
click at [258, 83] on span "Faculty/Staff" at bounding box center [252, 80] width 128 height 35
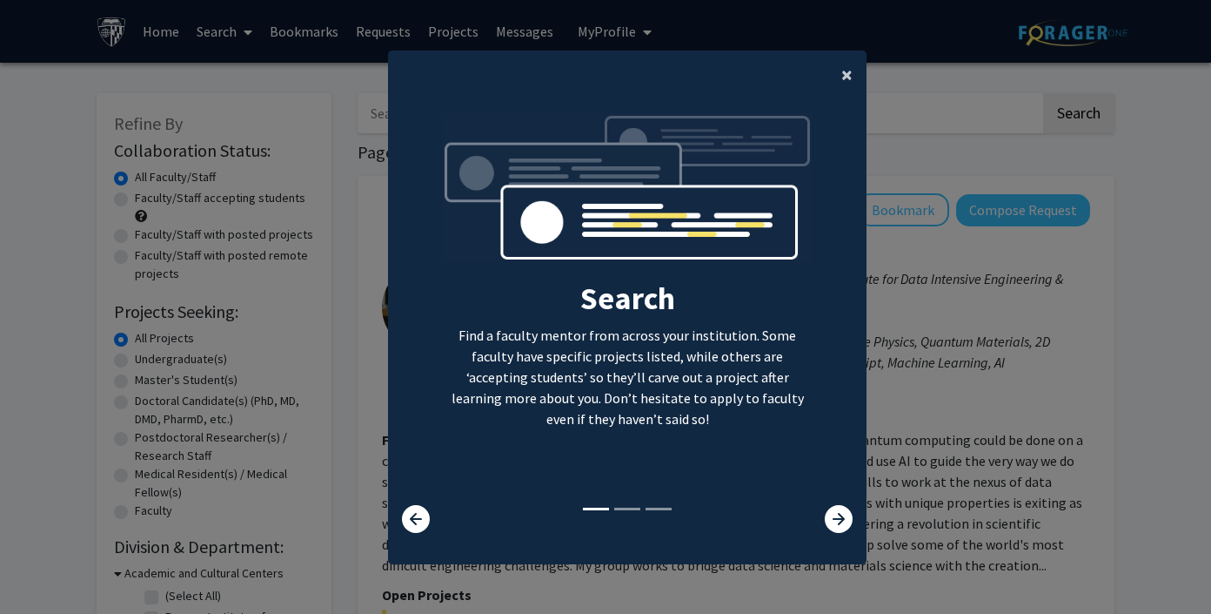
click at [845, 70] on span "×" at bounding box center [847, 74] width 11 height 27
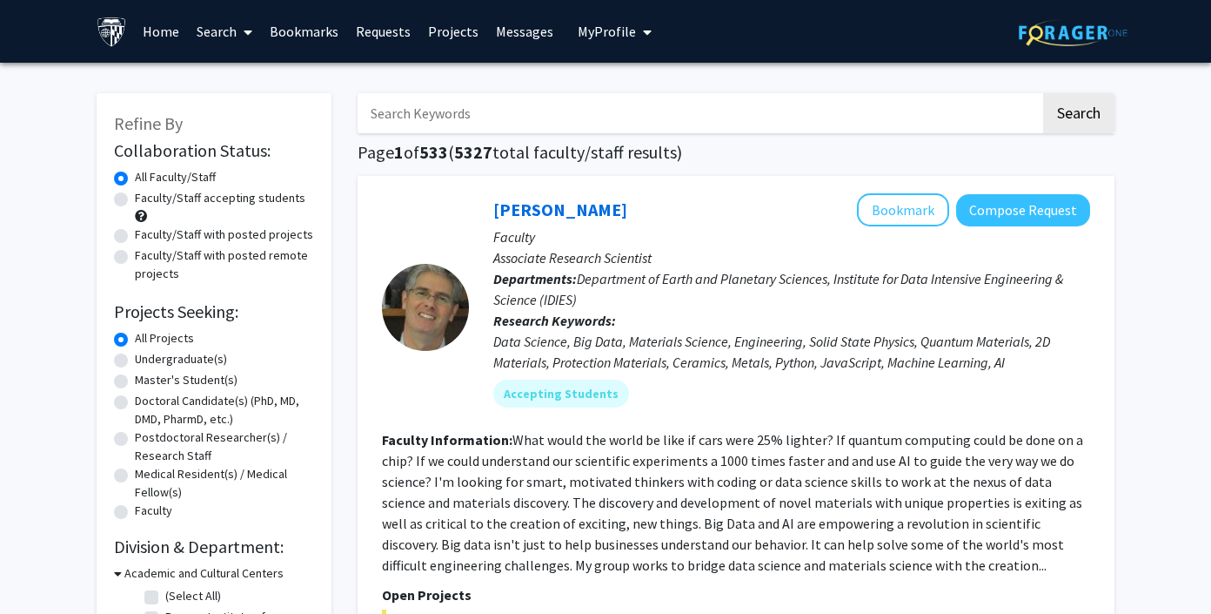
click at [604, 117] on input "Search Keywords" at bounding box center [699, 113] width 683 height 40
click at [1044, 93] on button "Search" at bounding box center [1079, 113] width 71 height 40
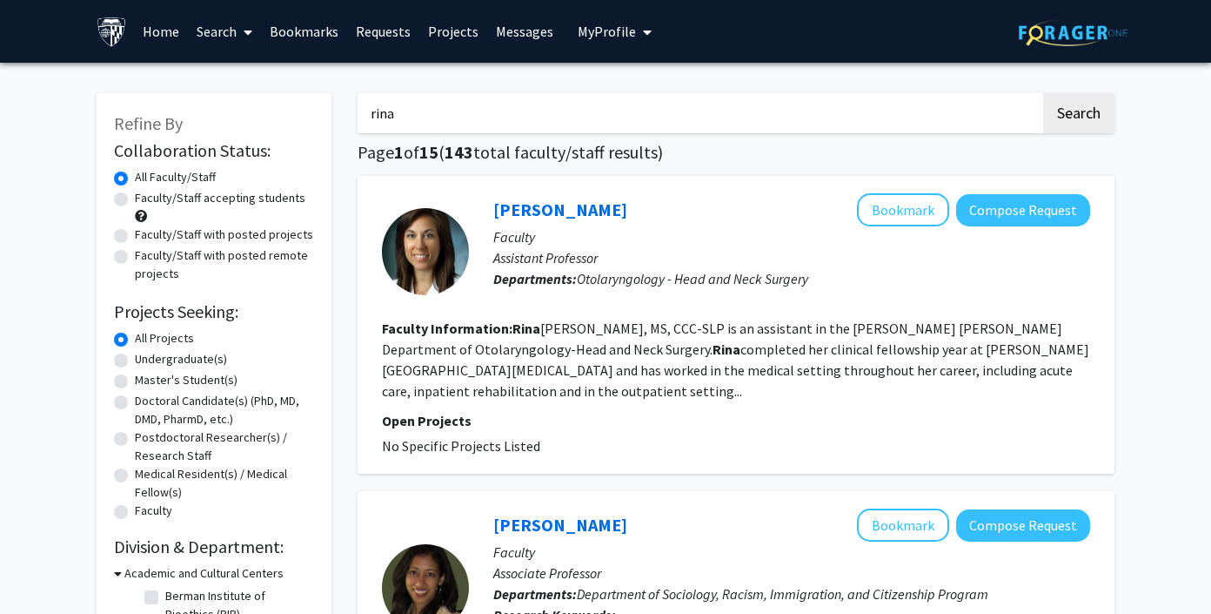
drag, startPoint x: 507, startPoint y: 130, endPoint x: 507, endPoint y: 142, distance: 12.2
click at [507, 130] on input "rina" at bounding box center [699, 113] width 683 height 40
click at [507, 144] on h1 "Page 1 of 15 ( 143 total faculty/staff results)" at bounding box center [736, 152] width 757 height 21
click at [486, 114] on input "rina" at bounding box center [699, 113] width 683 height 40
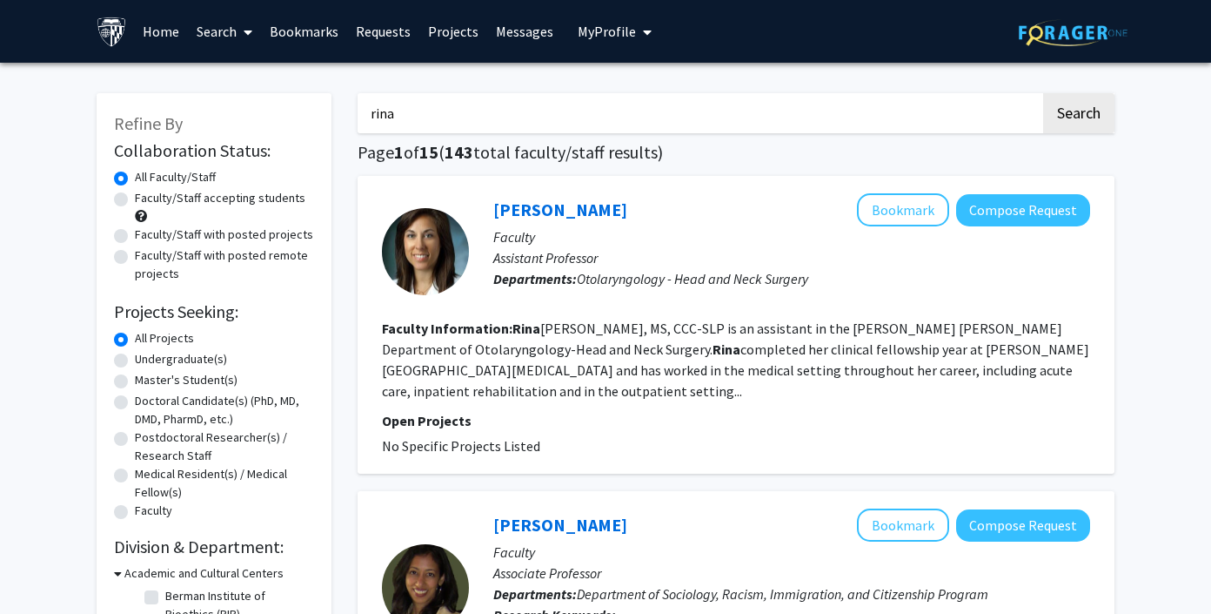
paste input "Ritu Agarwal"
type input "Ritu Agarwal"
click at [1044, 93] on button "Search" at bounding box center [1079, 113] width 71 height 40
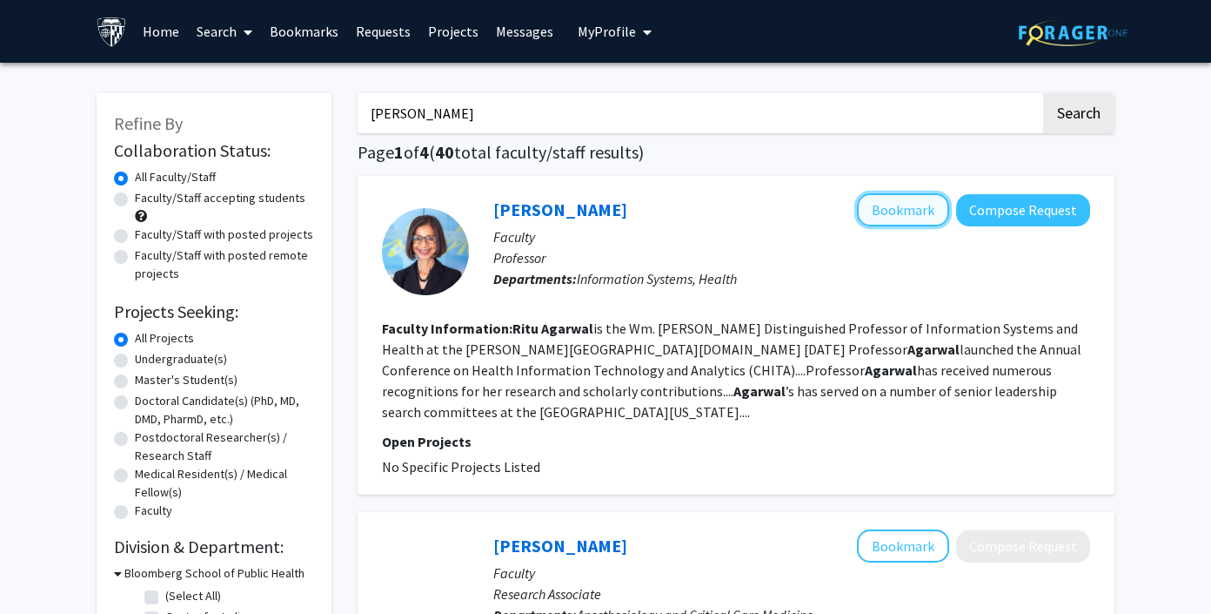
click at [905, 218] on button "Bookmark" at bounding box center [903, 209] width 92 height 33
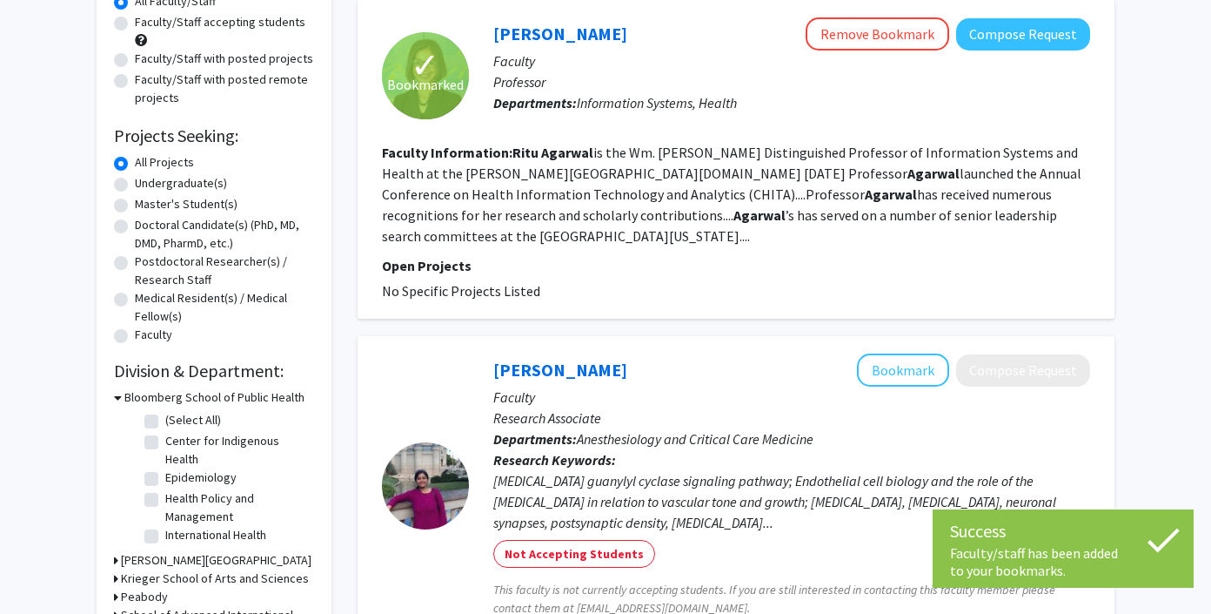
scroll to position [164, 0]
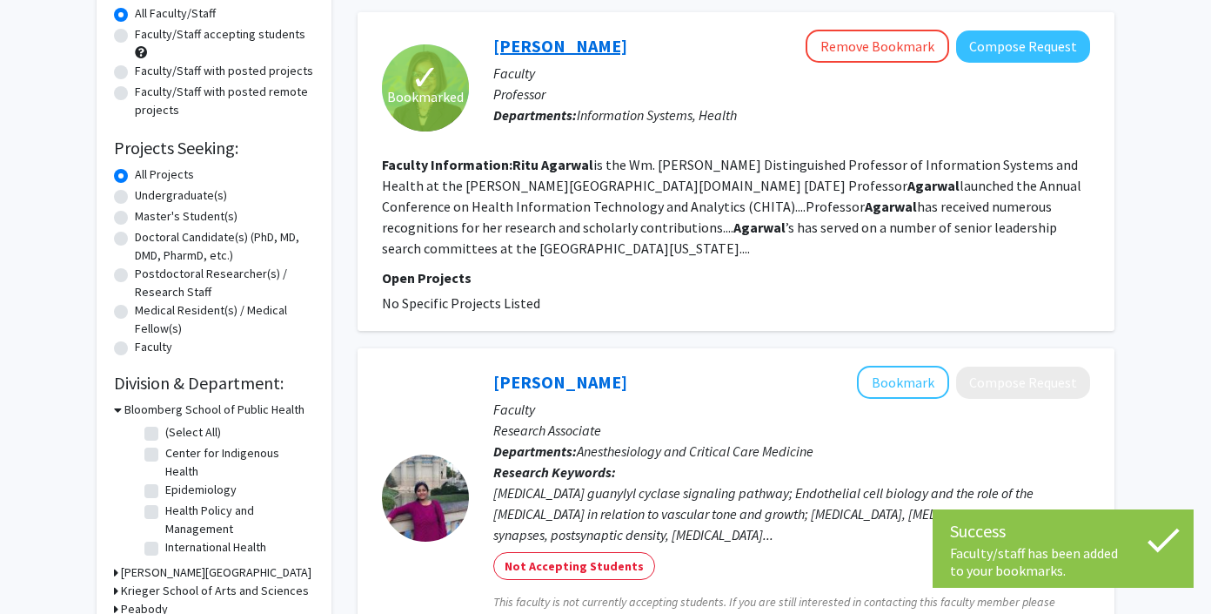
click at [530, 56] on link "Ritu Agarwal" at bounding box center [560, 46] width 134 height 22
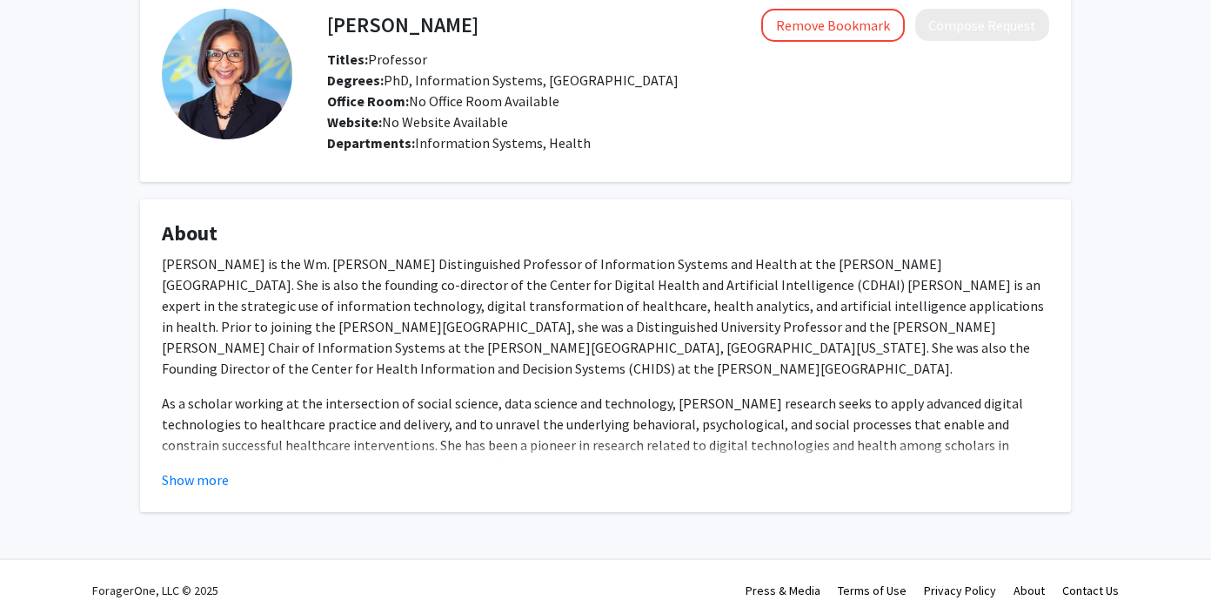
scroll to position [96, 0]
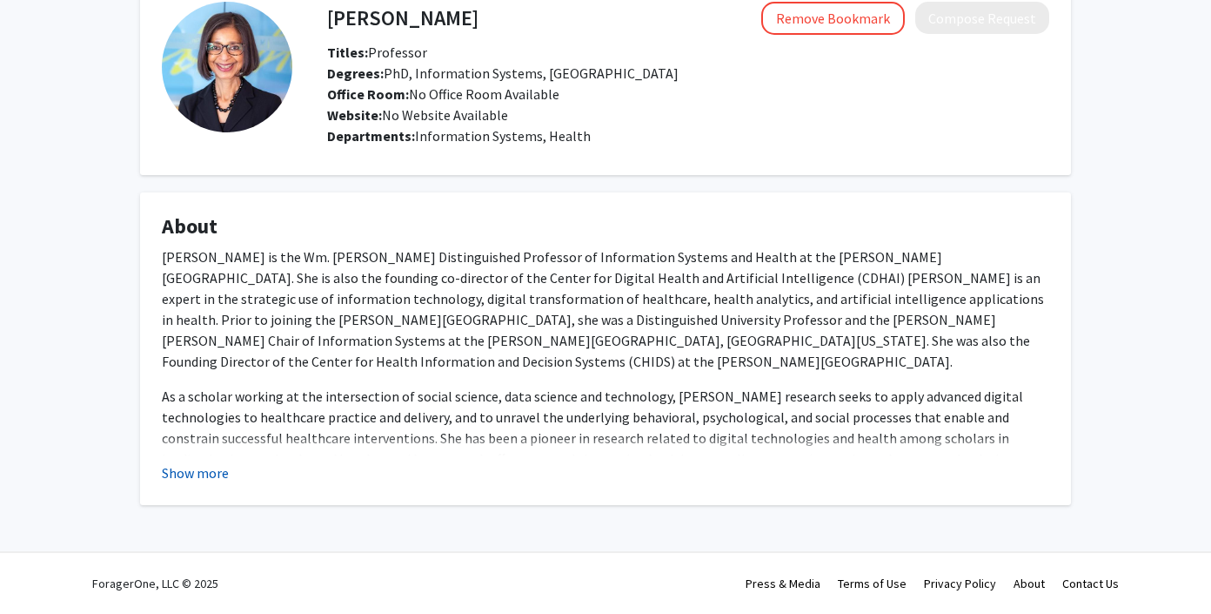
click at [210, 471] on button "Show more" at bounding box center [195, 472] width 67 height 21
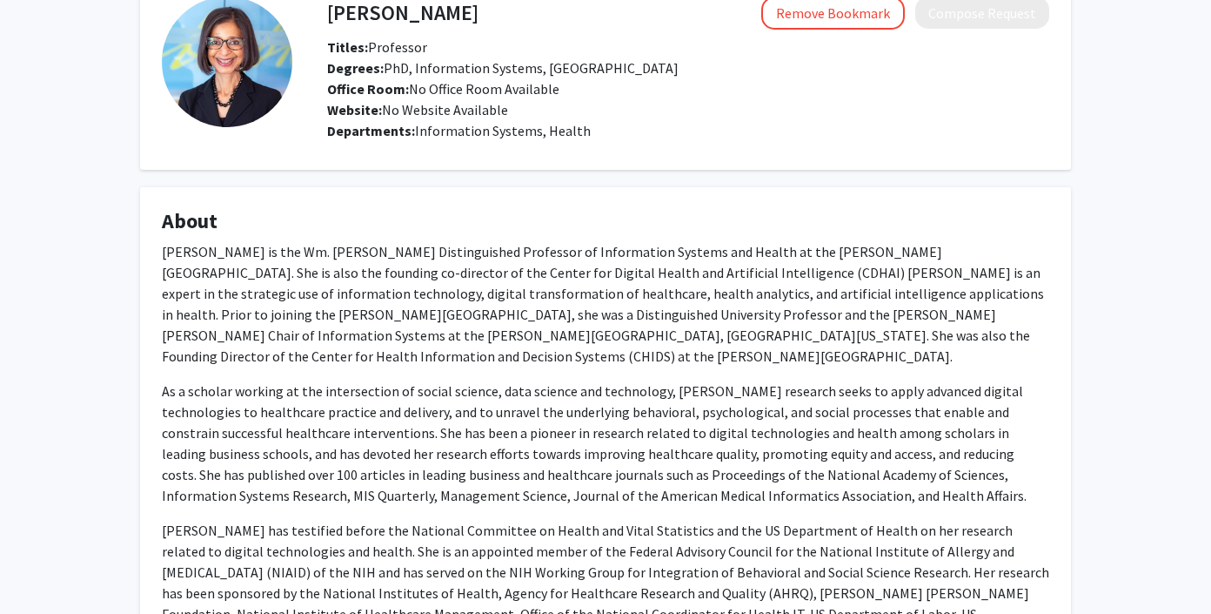
scroll to position [0, 0]
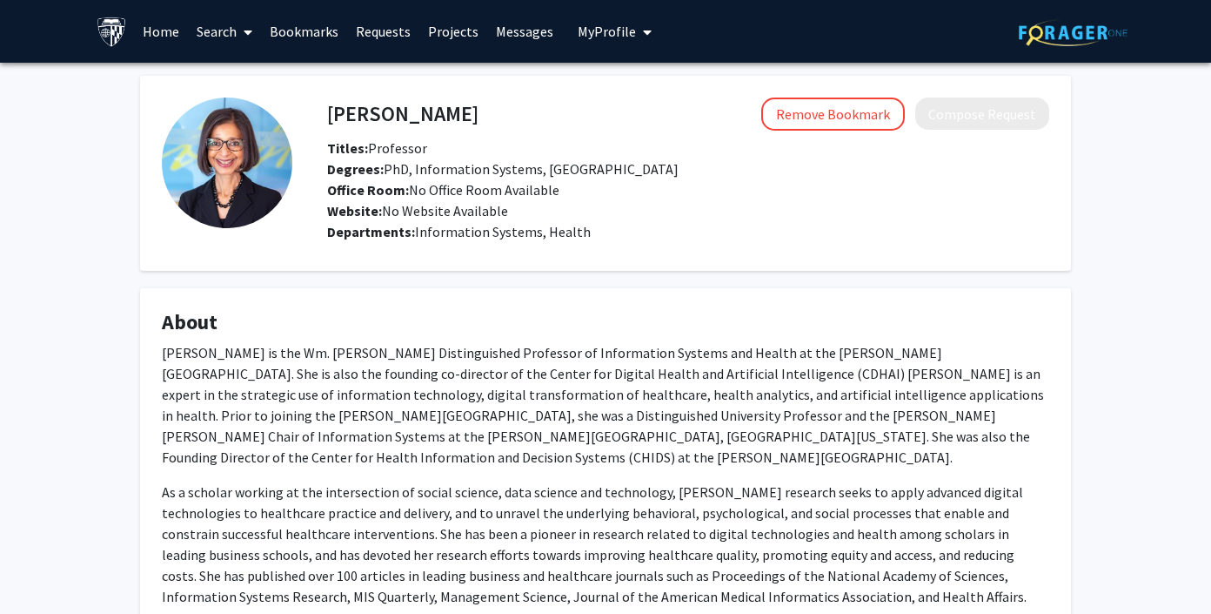
drag, startPoint x: 466, startPoint y: 159, endPoint x: 634, endPoint y: 219, distance: 179.2
click at [633, 218] on div "Titles: Professor Degrees: PhD, Information Systems, Syracuse University Office…" at bounding box center [688, 180] width 748 height 84
click at [221, 39] on link "Search" at bounding box center [224, 31] width 73 height 61
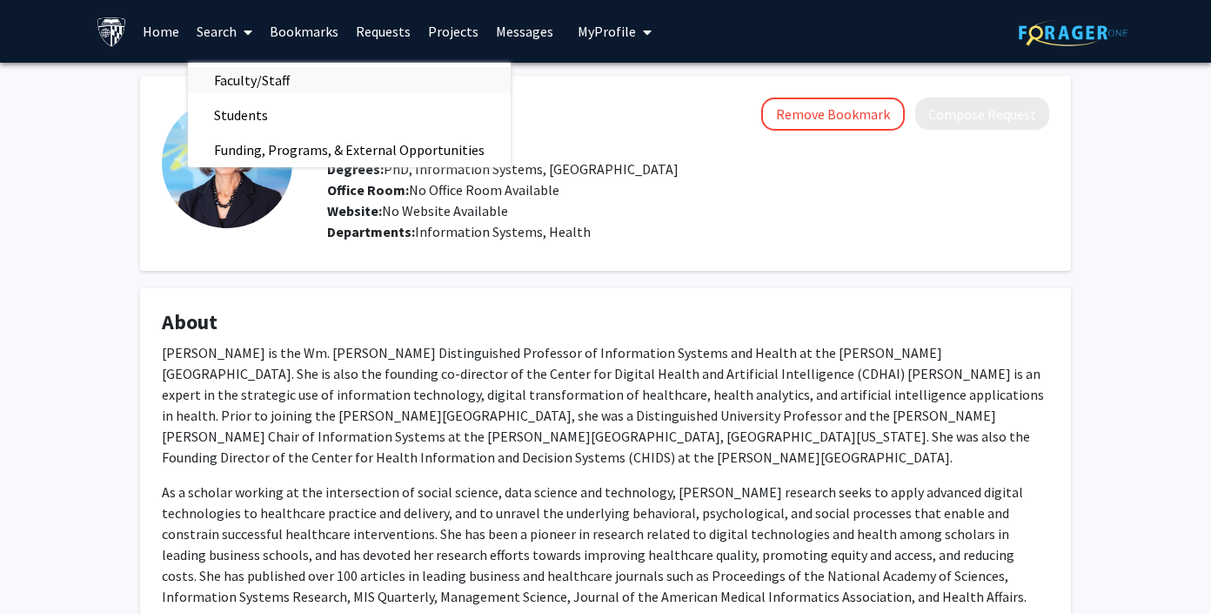
click at [245, 77] on span "Faculty/Staff" at bounding box center [252, 80] width 128 height 35
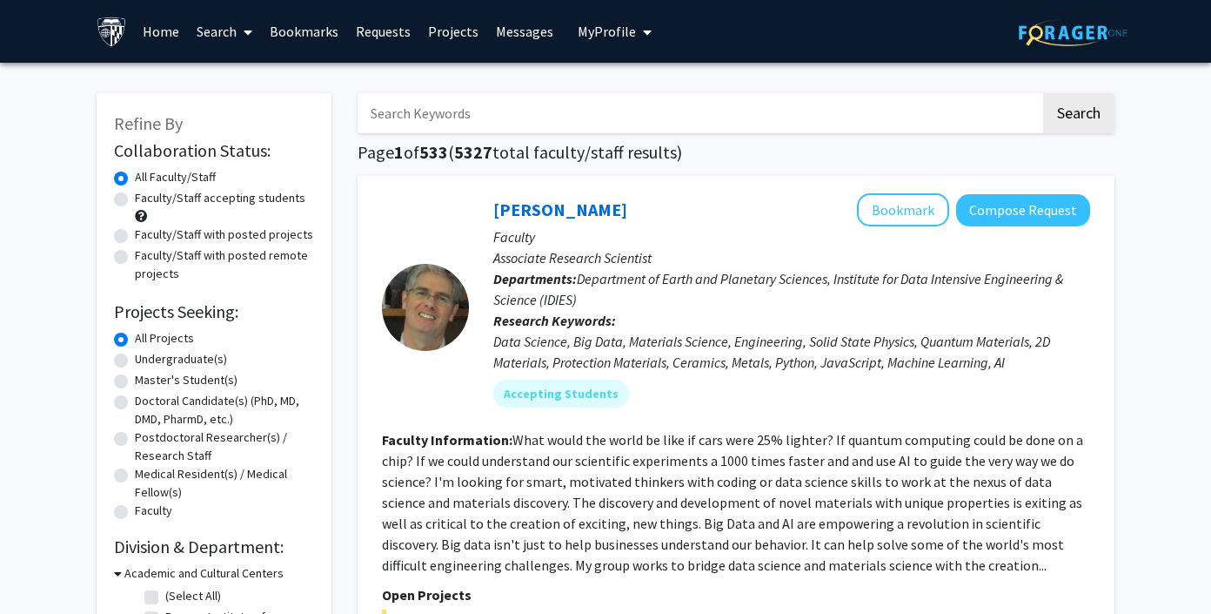
click at [524, 116] on input "Search Keywords" at bounding box center [699, 113] width 683 height 40
type input "artificial intelligence"
click at [1044, 93] on button "Search" at bounding box center [1079, 113] width 71 height 40
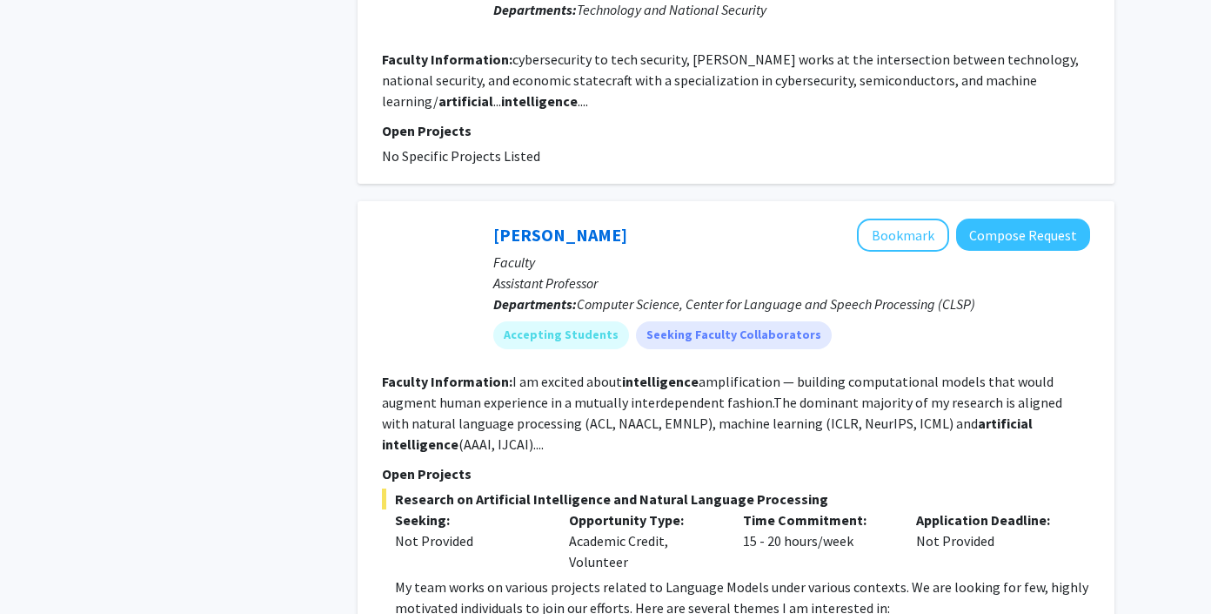
scroll to position [1625, 0]
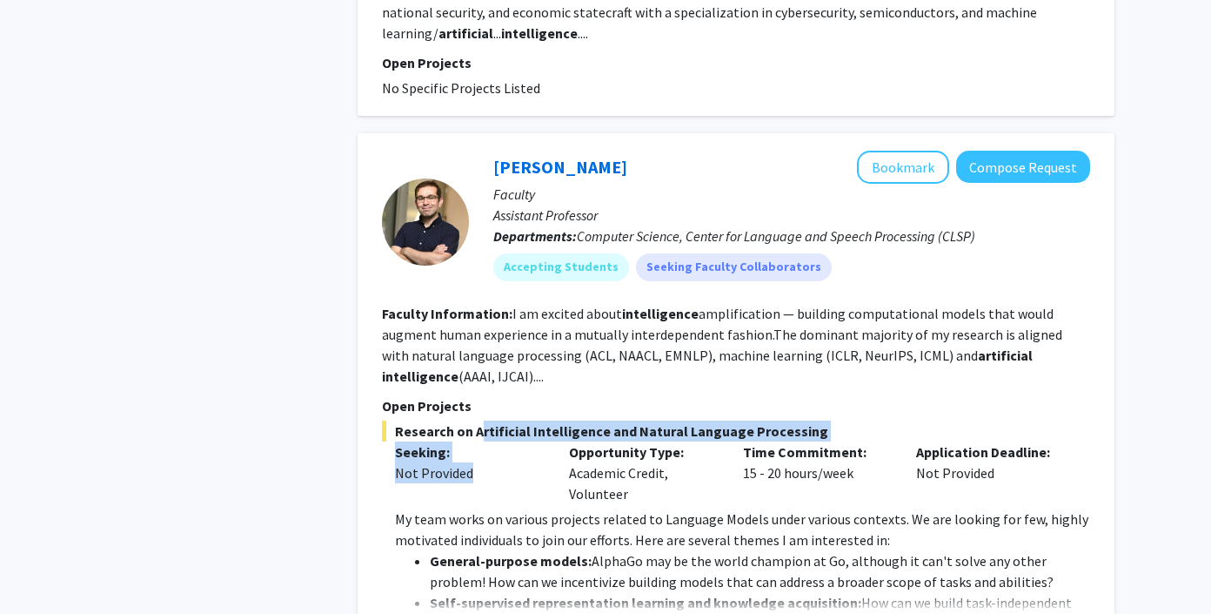
drag, startPoint x: 473, startPoint y: 432, endPoint x: 484, endPoint y: 481, distance: 50.9
click at [488, 480] on div "Research on Artificial Intelligence and Natural Language Processing Seeking: No…" at bounding box center [736, 530] width 708 height 220
click at [484, 481] on div "Not Provided" at bounding box center [469, 472] width 148 height 21
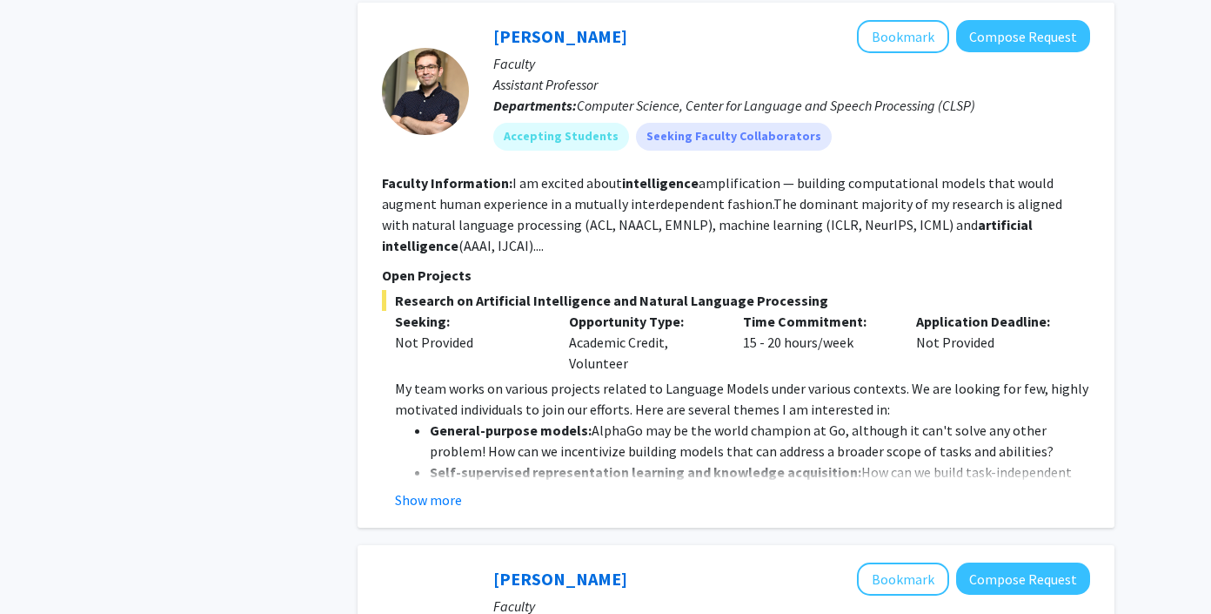
scroll to position [1775, 0]
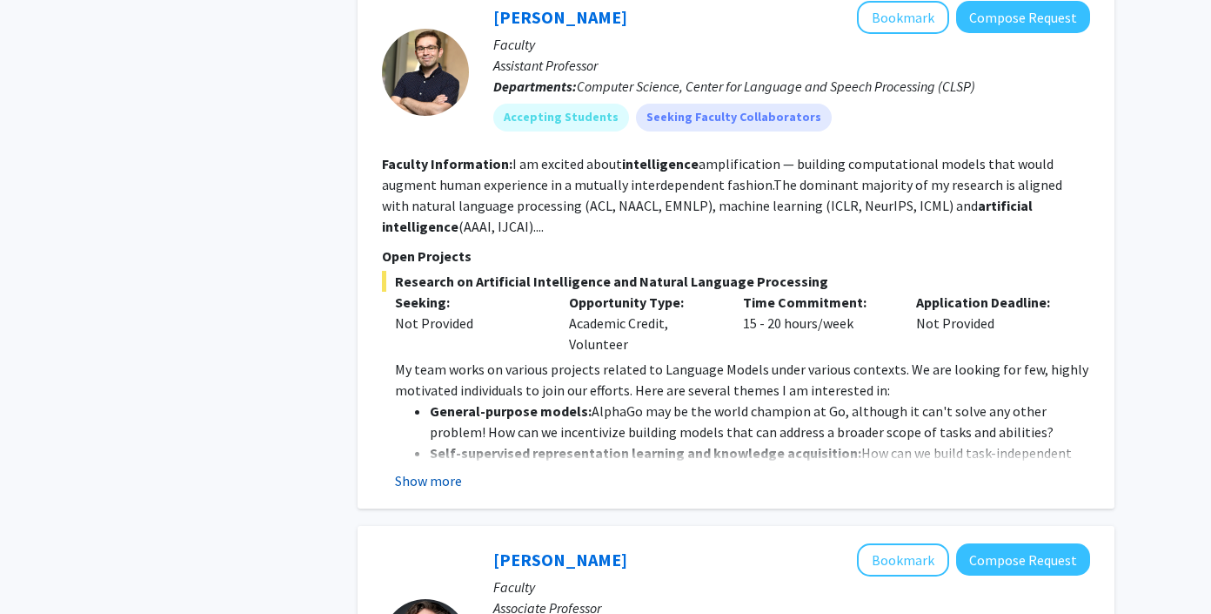
click at [423, 481] on button "Show more" at bounding box center [428, 480] width 67 height 21
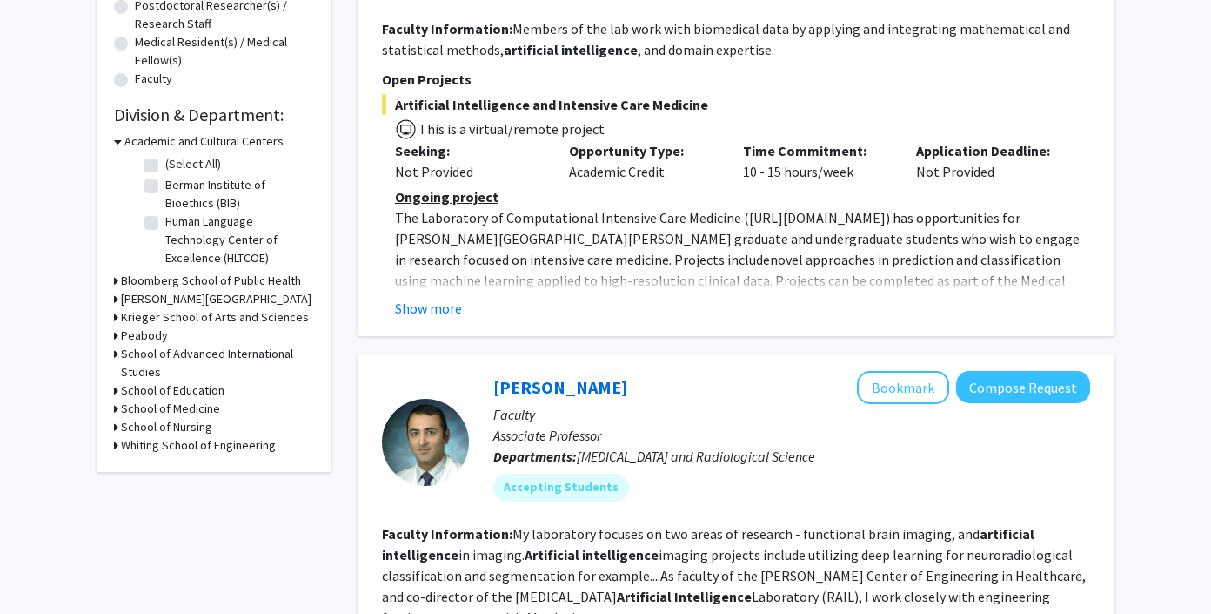
scroll to position [436, 0]
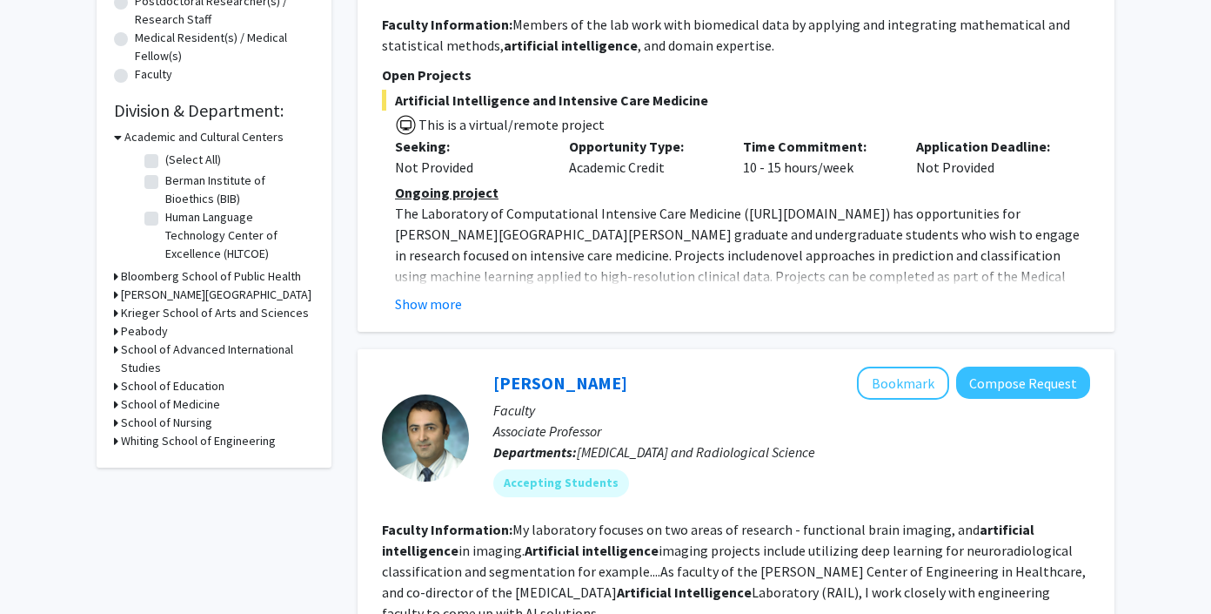
click at [115, 294] on icon at bounding box center [116, 294] width 4 height 18
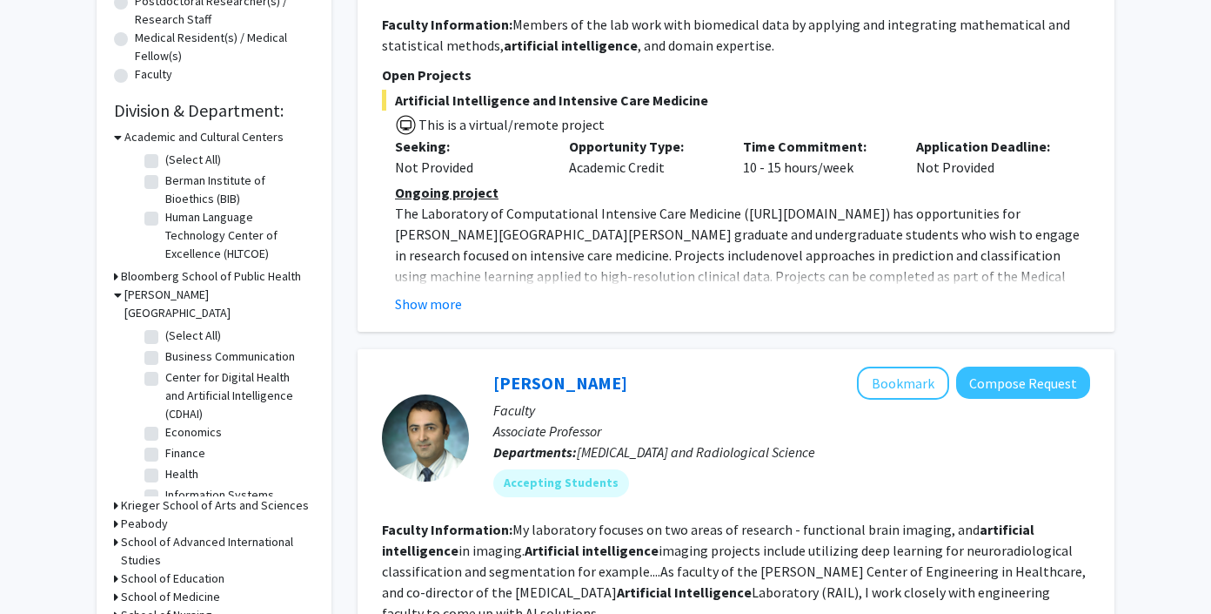
click at [165, 326] on label "(Select All)" at bounding box center [193, 335] width 56 height 18
click at [165, 326] on input "(Select All)" at bounding box center [170, 331] width 11 height 11
checkbox input "true"
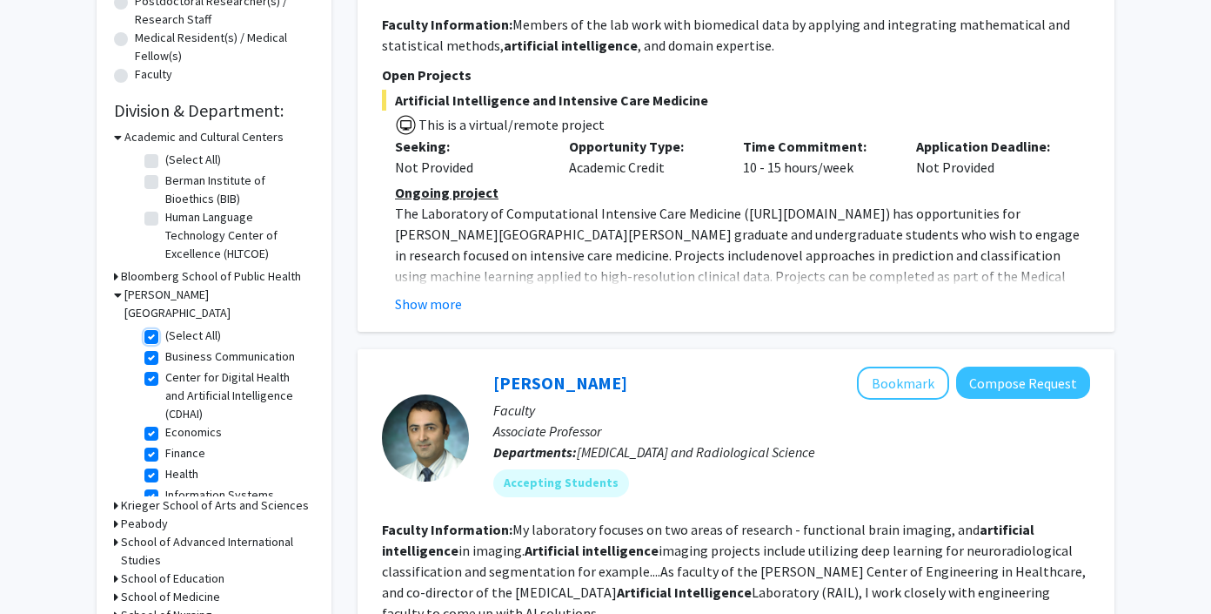
checkbox input "true"
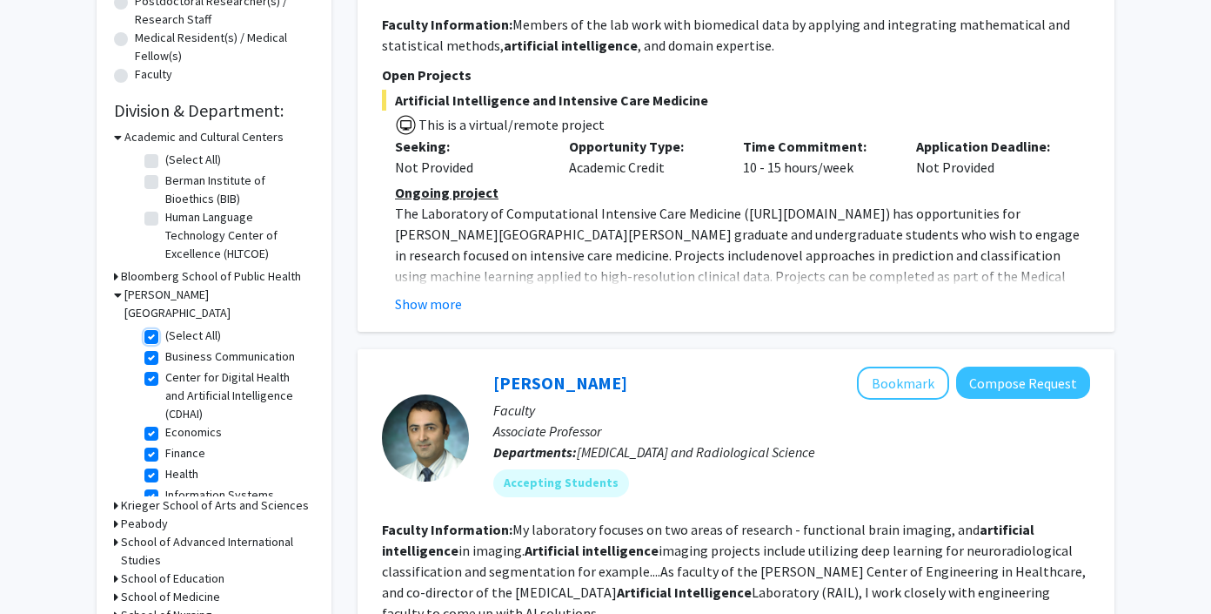
checkbox input "true"
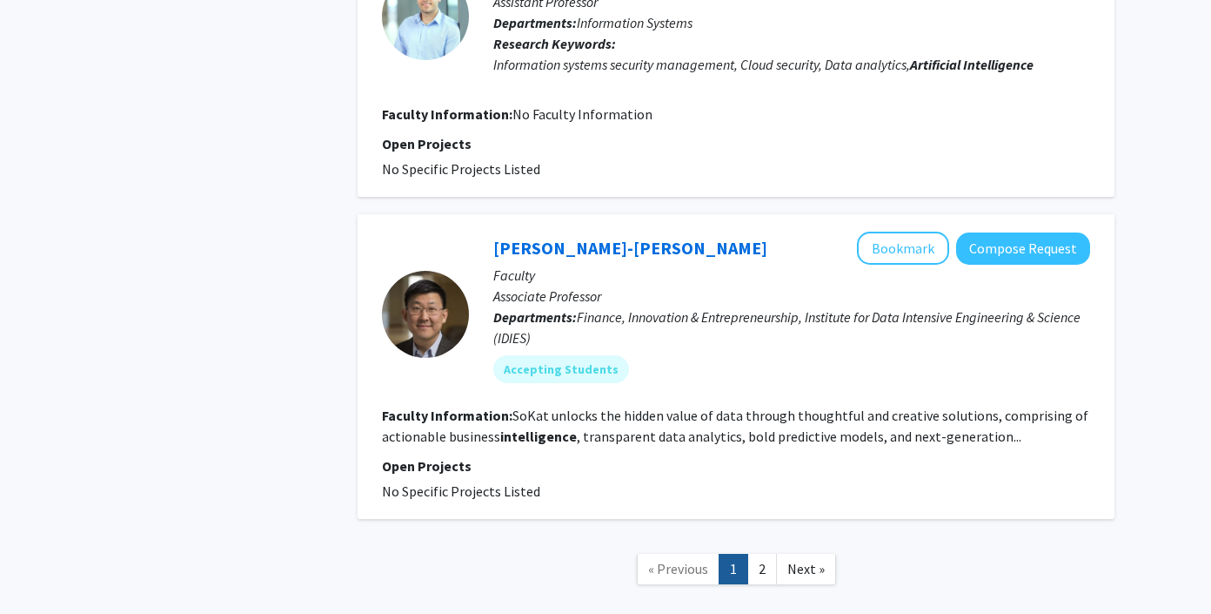
scroll to position [2865, 0]
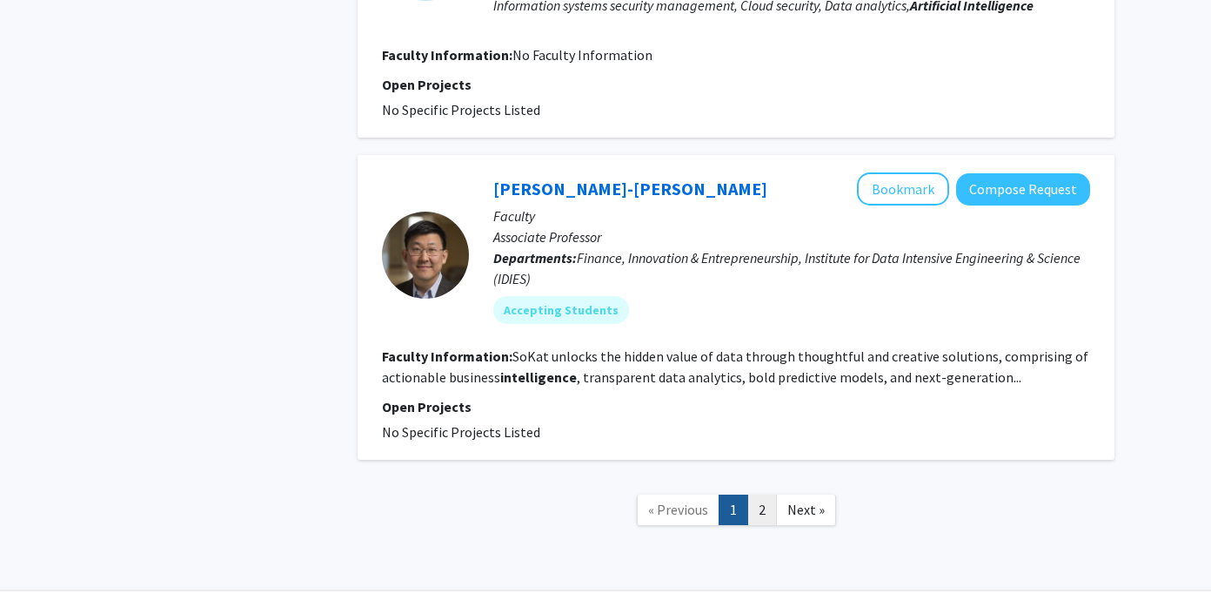
click at [753, 494] on link "2" at bounding box center [763, 509] width 30 height 30
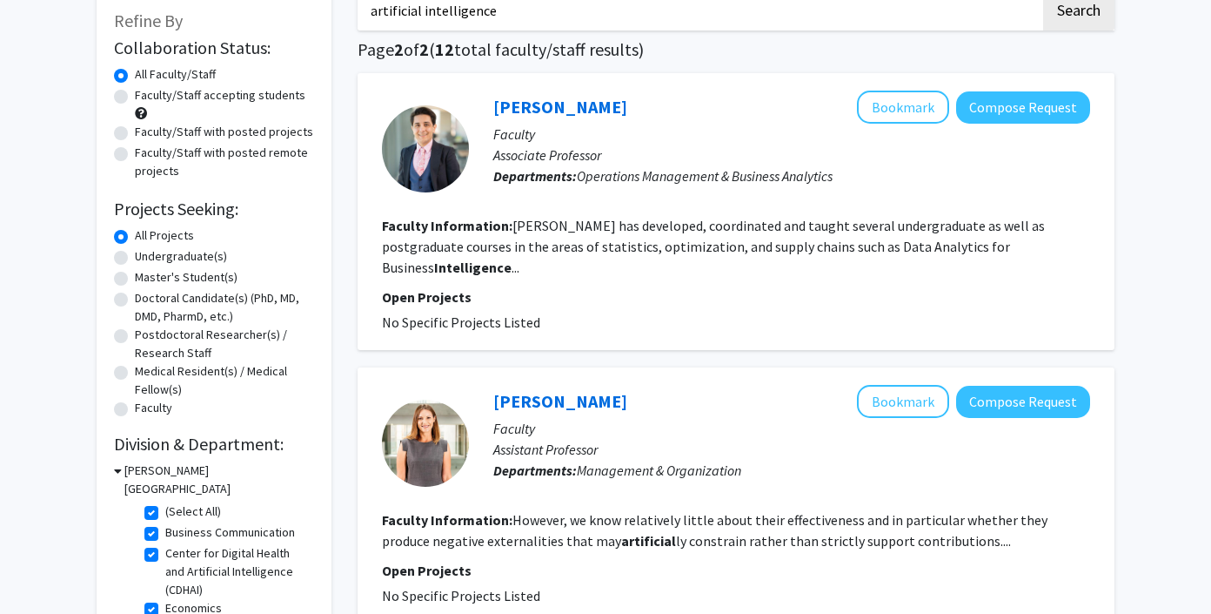
scroll to position [164, 0]
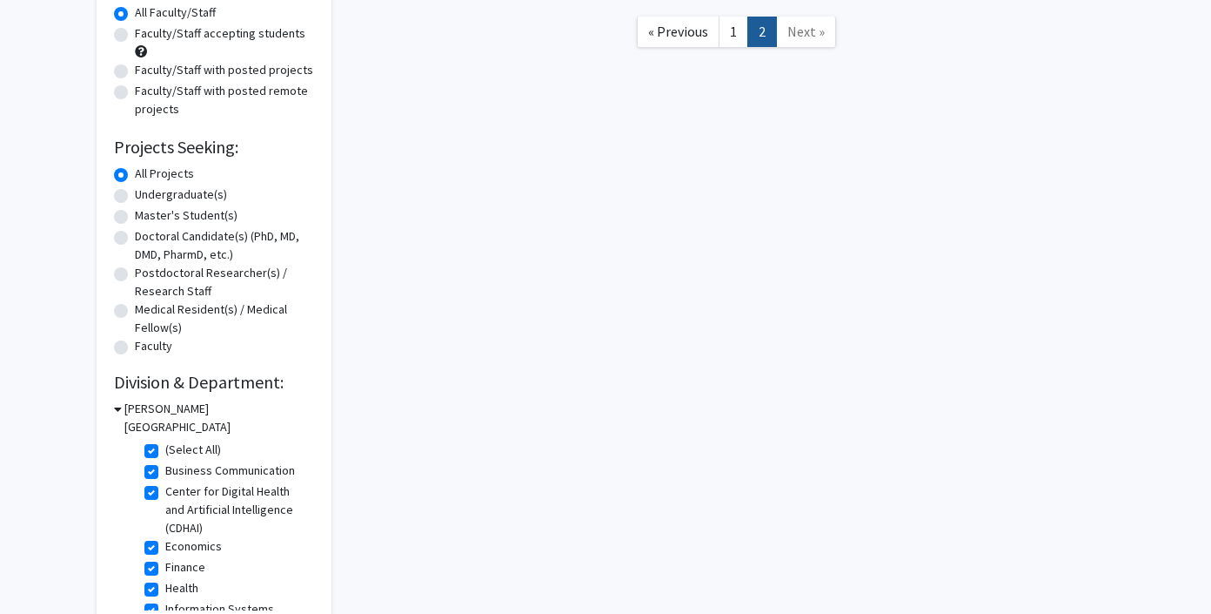
scroll to position [325, 0]
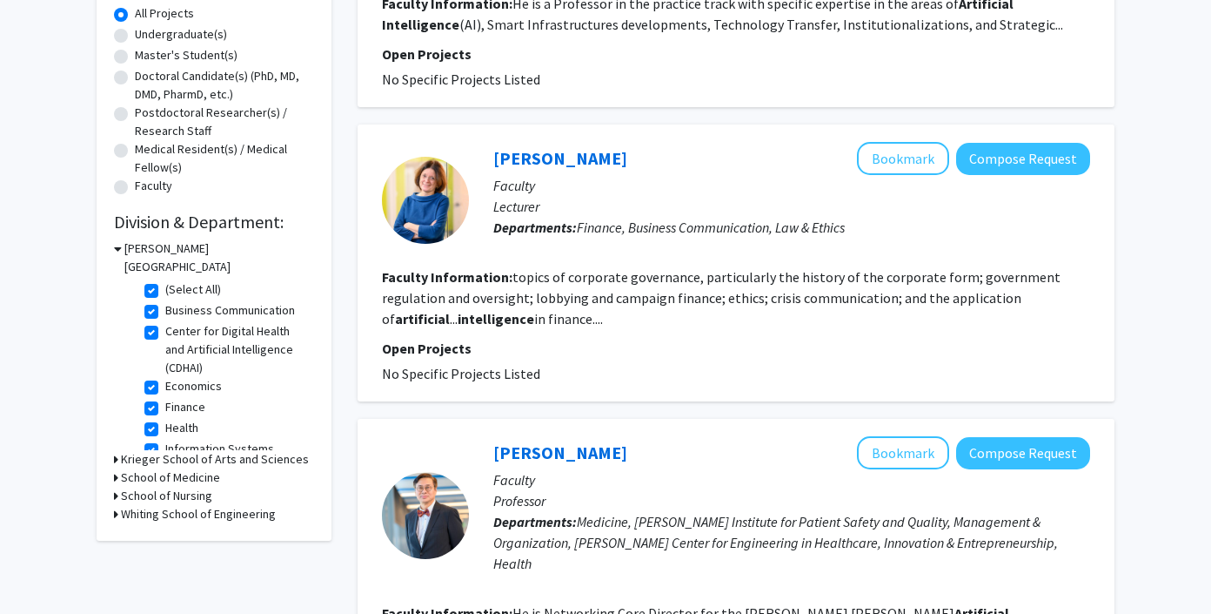
click at [165, 280] on label "(Select All)" at bounding box center [193, 289] width 56 height 18
click at [165, 280] on input "(Select All)" at bounding box center [170, 285] width 11 height 11
checkbox input "false"
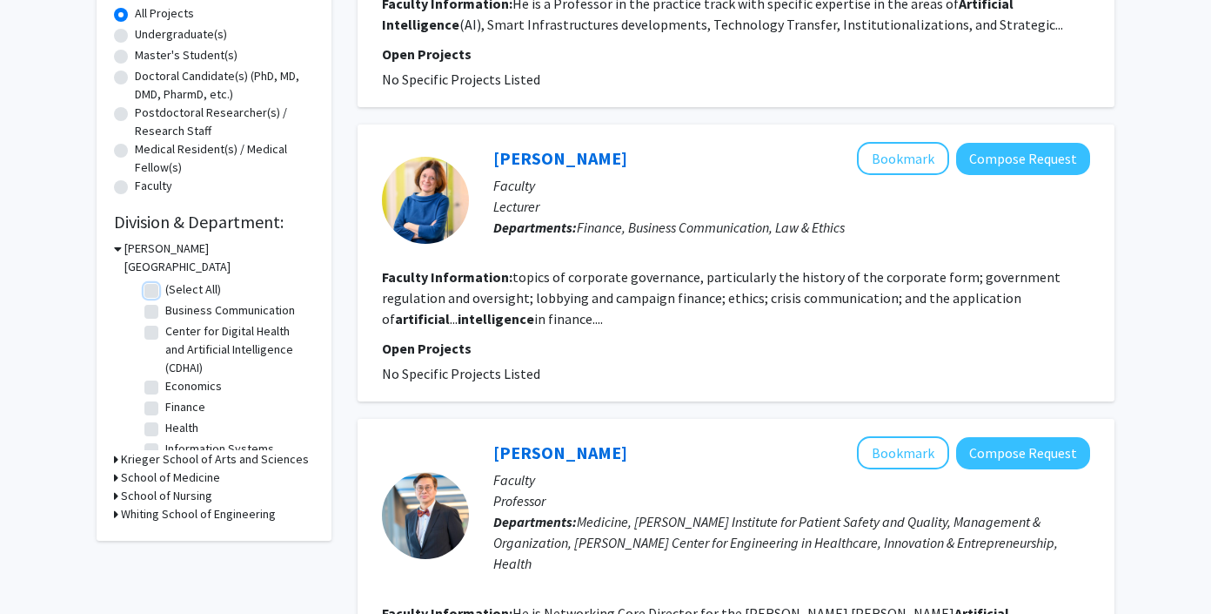
checkbox input "false"
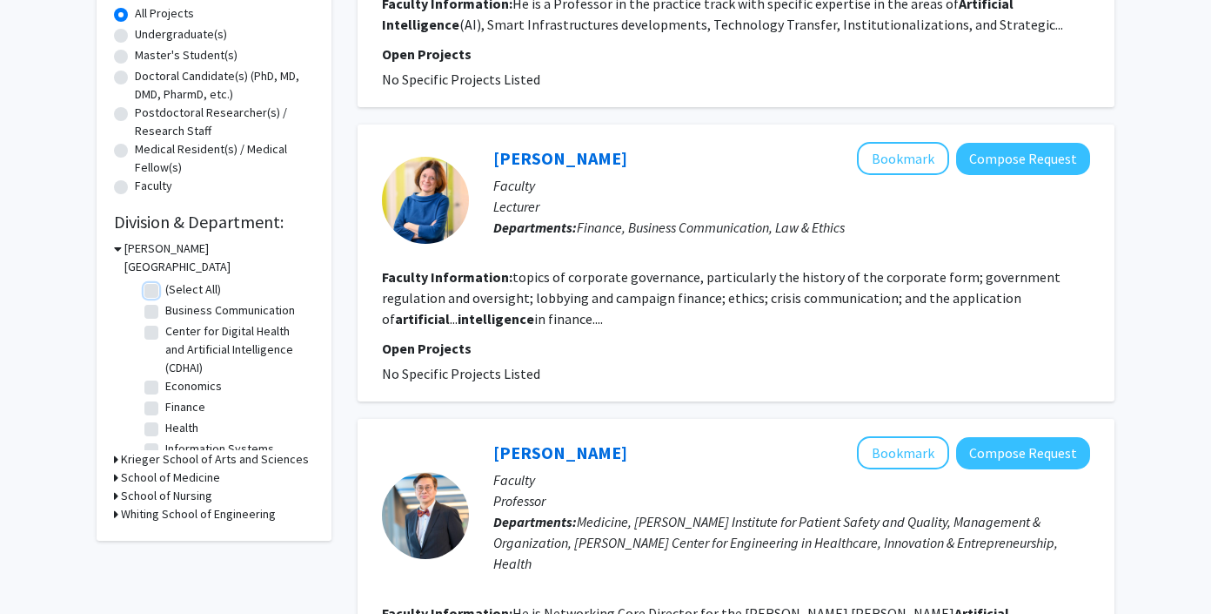
checkbox input "false"
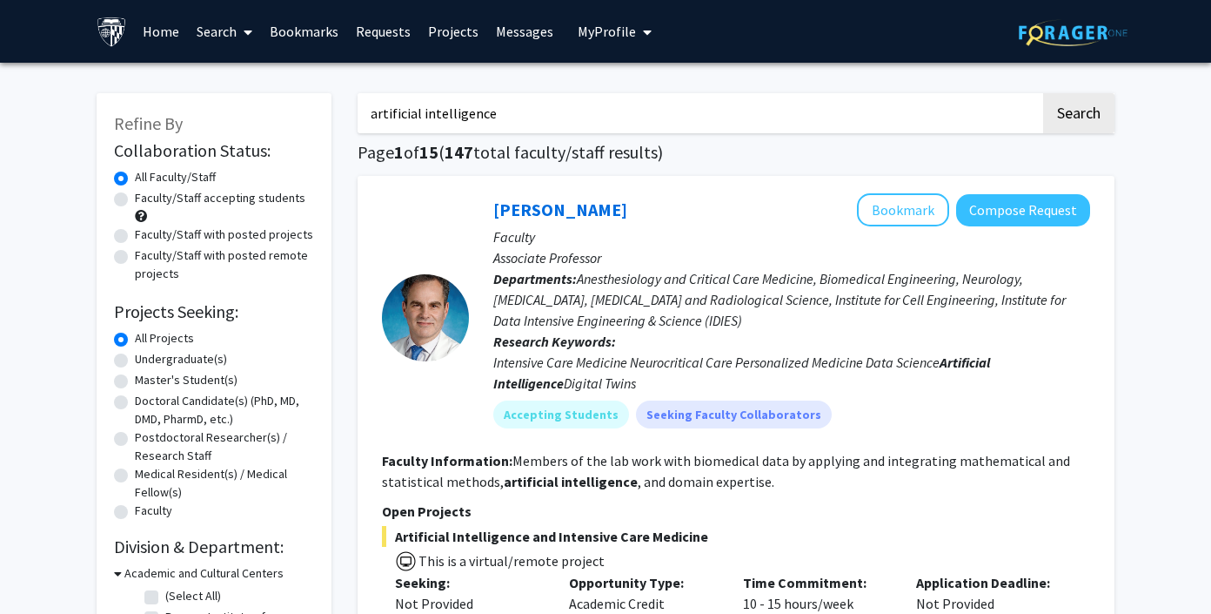
click at [135, 234] on label "Faculty/Staff with posted projects" at bounding box center [224, 234] width 178 height 18
click at [135, 234] on input "Faculty/Staff with posted projects" at bounding box center [140, 230] width 11 height 11
radio input "true"
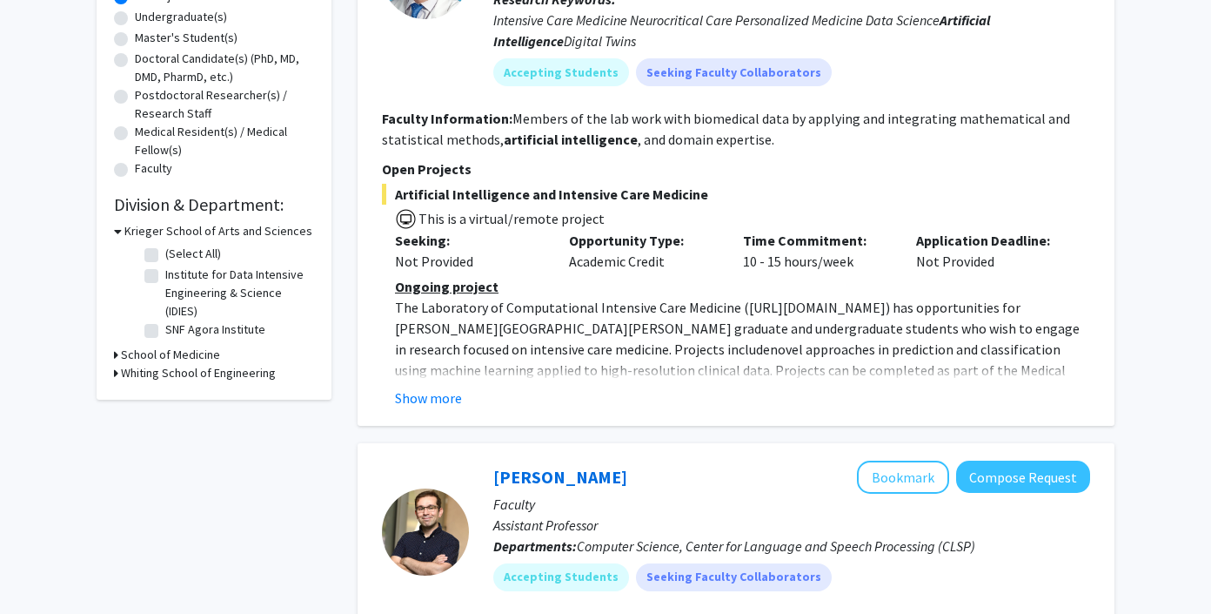
scroll to position [419, 0]
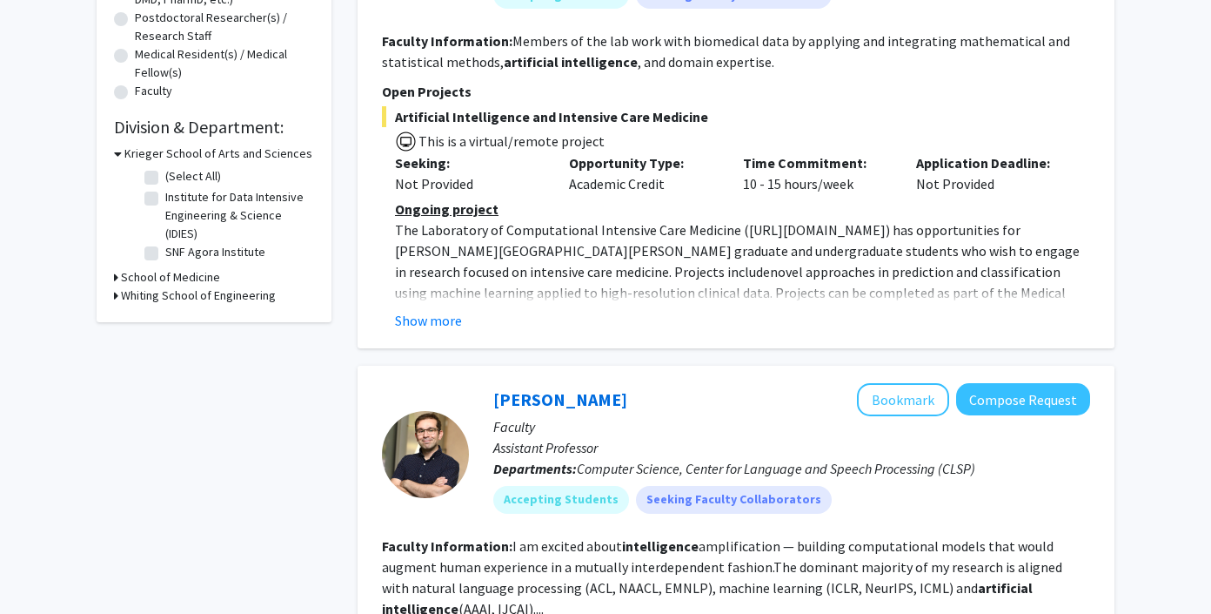
click at [452, 329] on button "Show more" at bounding box center [428, 320] width 67 height 21
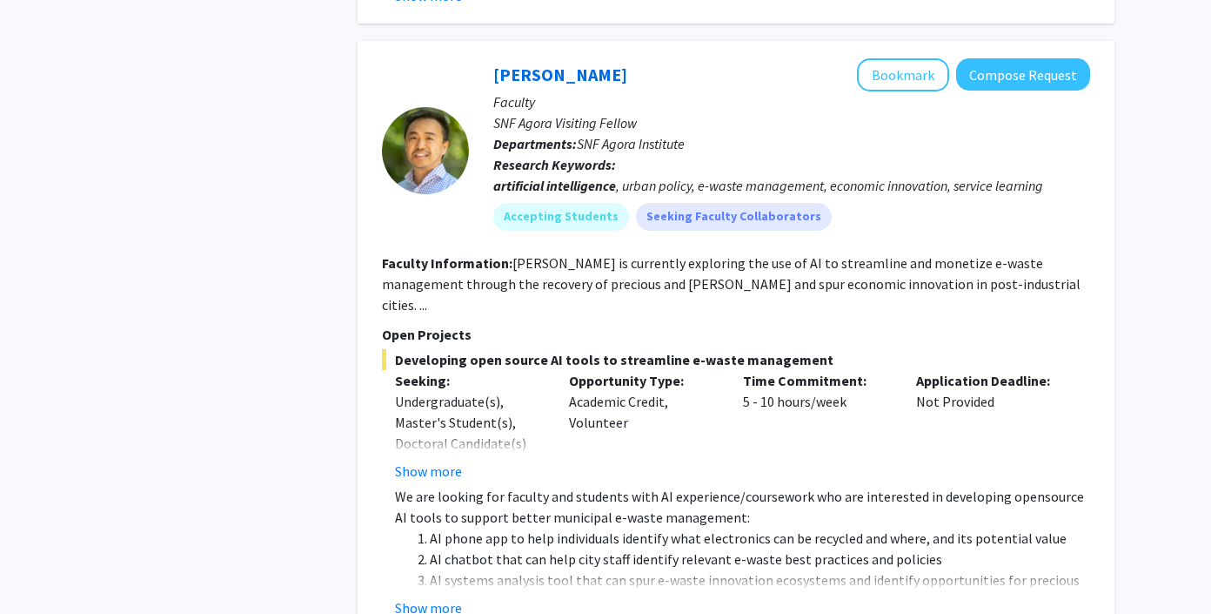
scroll to position [1423, 0]
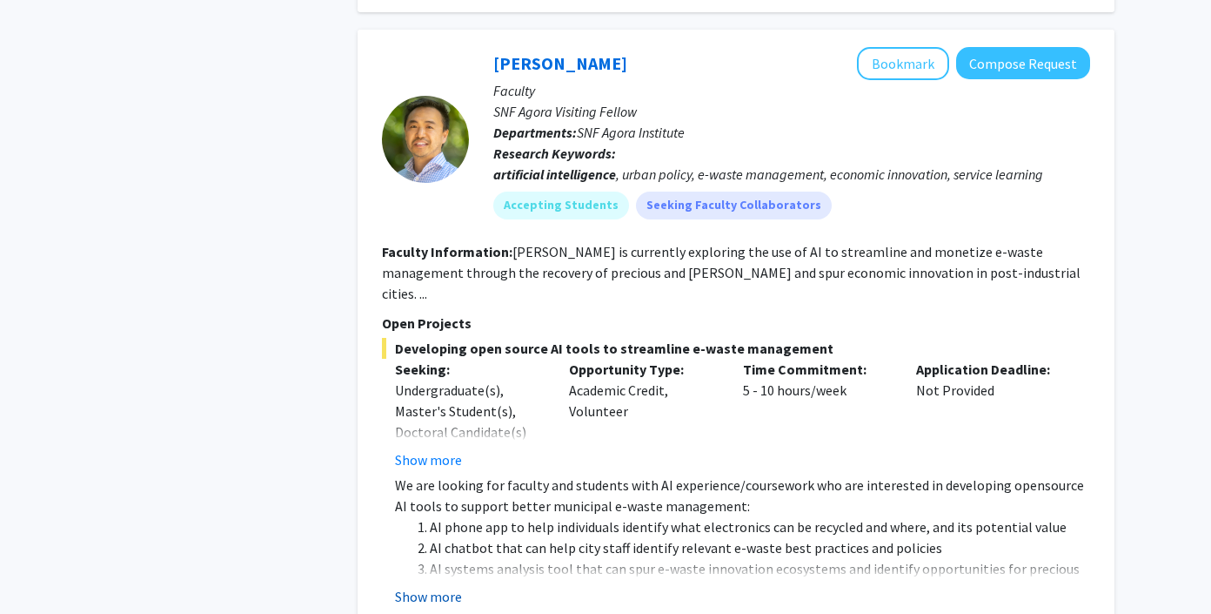
click at [443, 586] on button "Show more" at bounding box center [428, 596] width 67 height 21
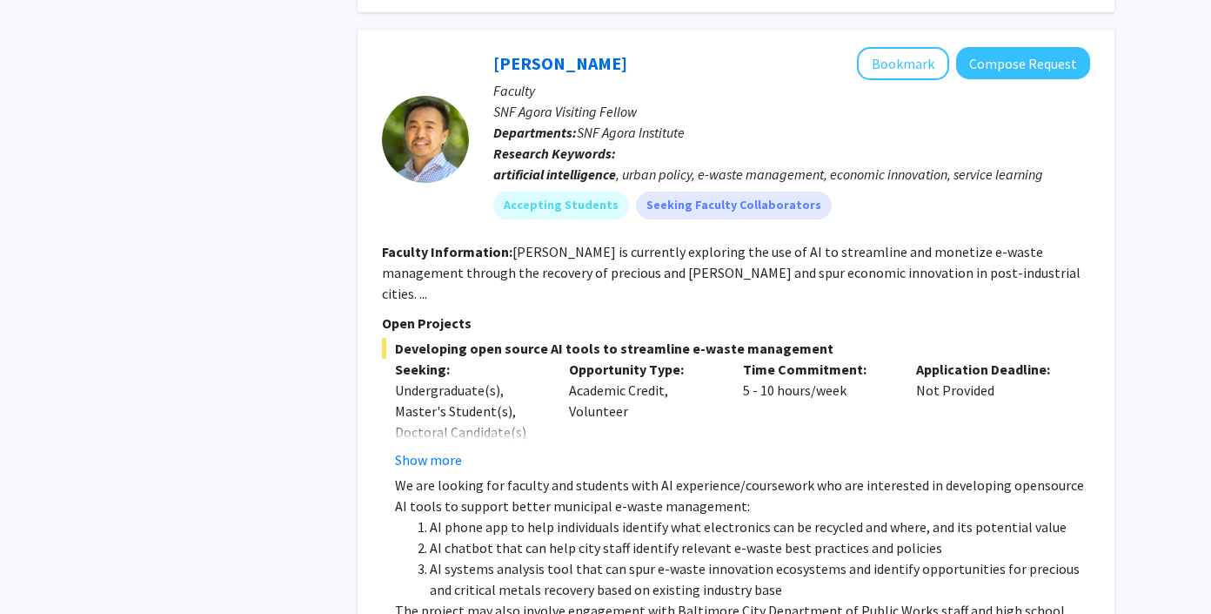
scroll to position [1426, 0]
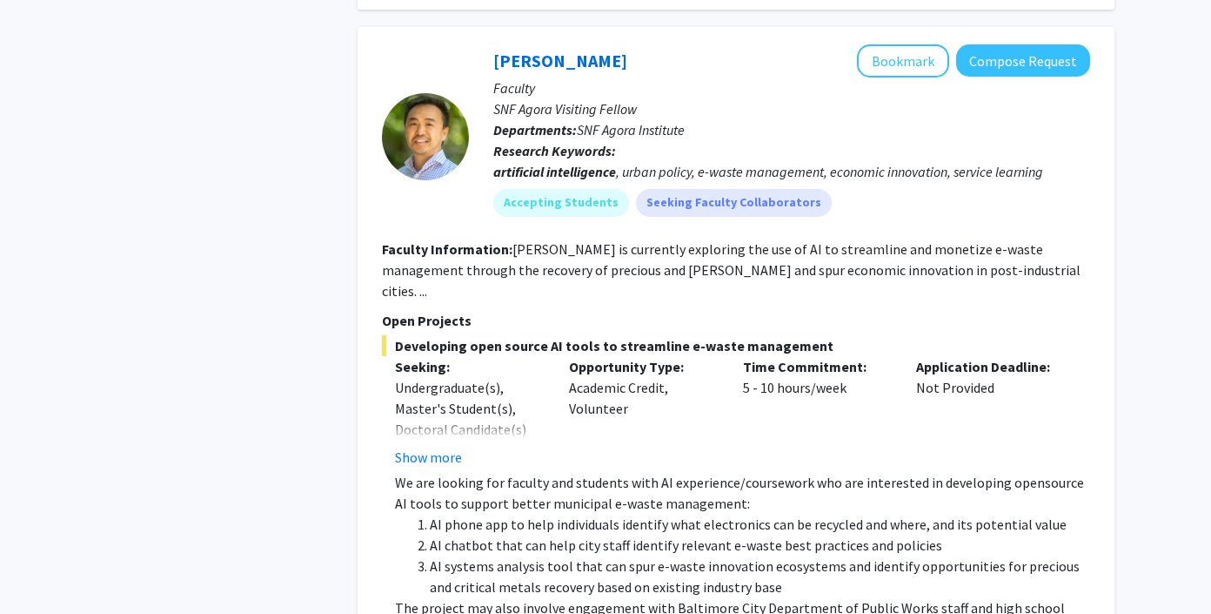
click at [541, 534] on li "AI chatbot that can help city staff identify relevant e-waste best practices an…" at bounding box center [760, 544] width 661 height 21
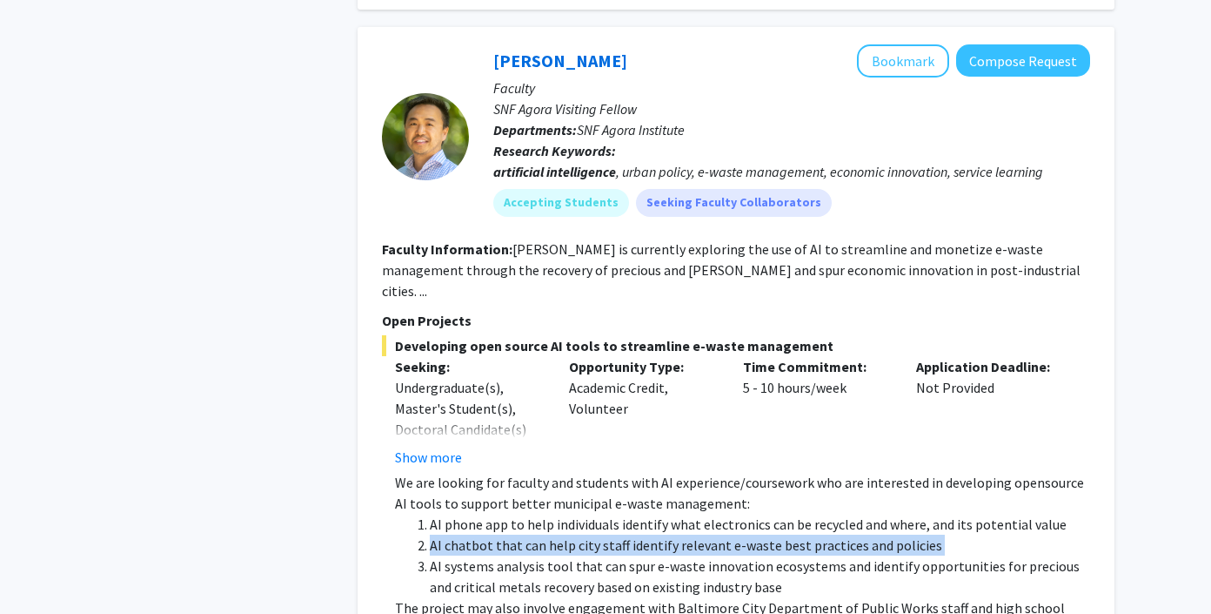
click at [541, 534] on li "AI chatbot that can help city staff identify relevant e-waste best practices an…" at bounding box center [760, 544] width 661 height 21
click at [528, 534] on li "AI chatbot that can help city staff identify relevant e-waste best practices an…" at bounding box center [760, 544] width 661 height 21
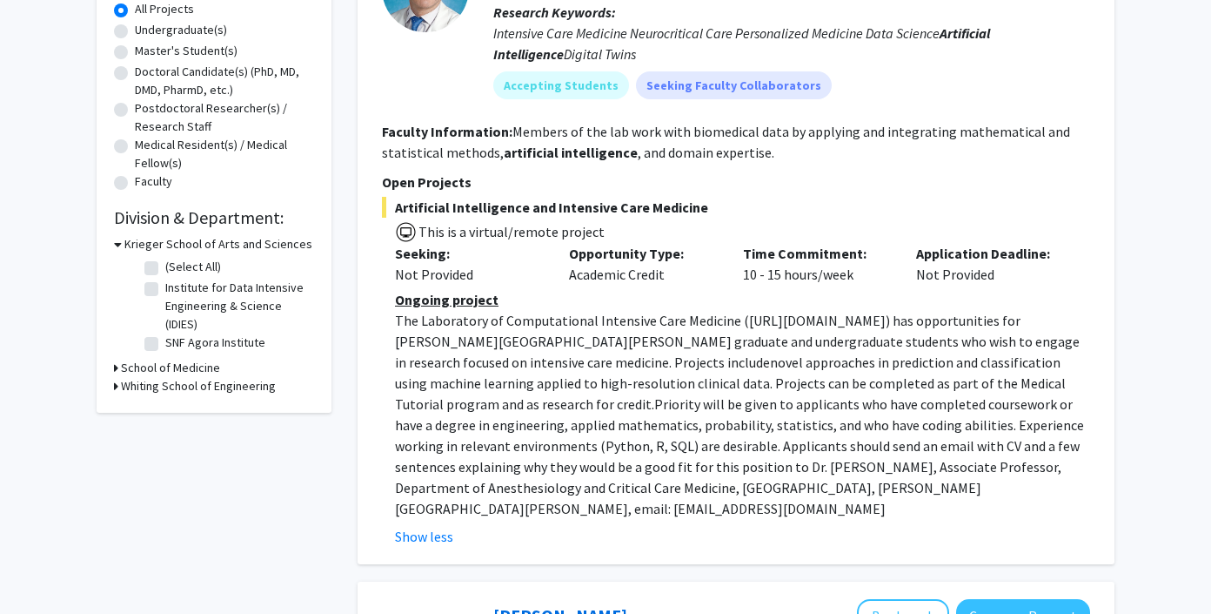
scroll to position [0, 0]
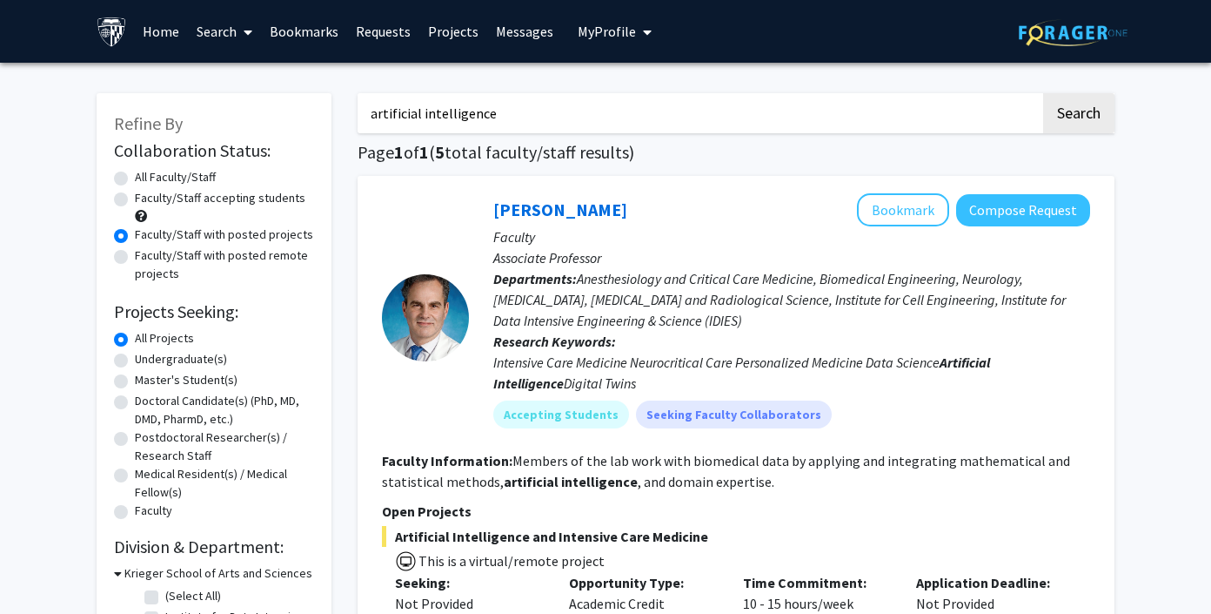
click at [484, 110] on input "artificial intelligence" at bounding box center [699, 113] width 683 height 40
type input "Gen AI"
click at [1044, 93] on button "Search" at bounding box center [1079, 113] width 71 height 40
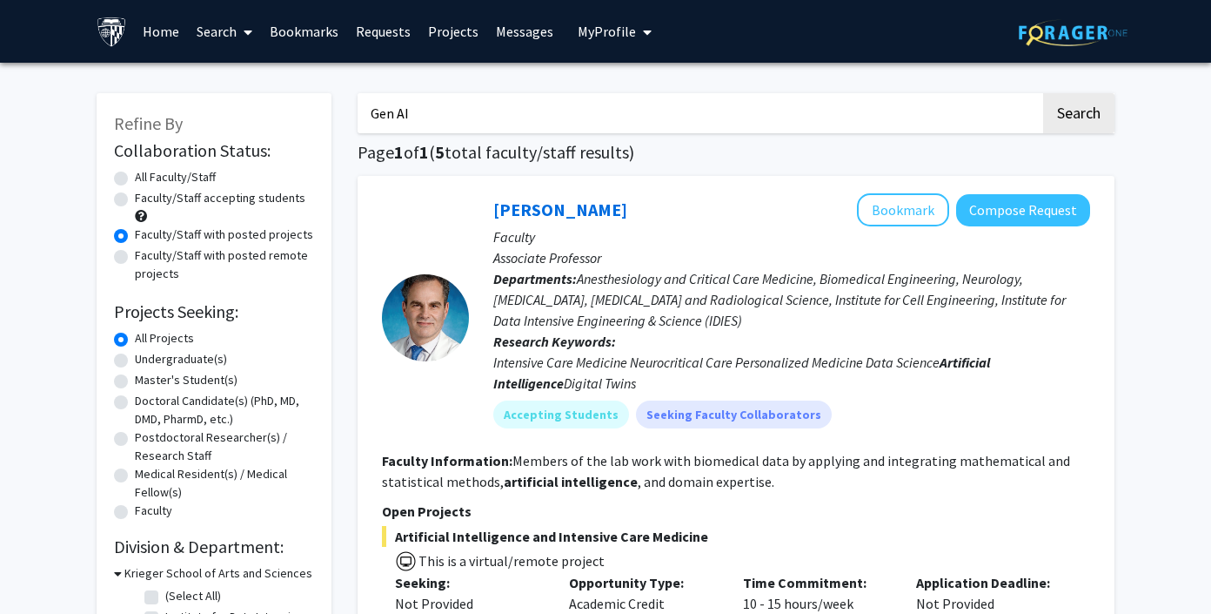
radio input "true"
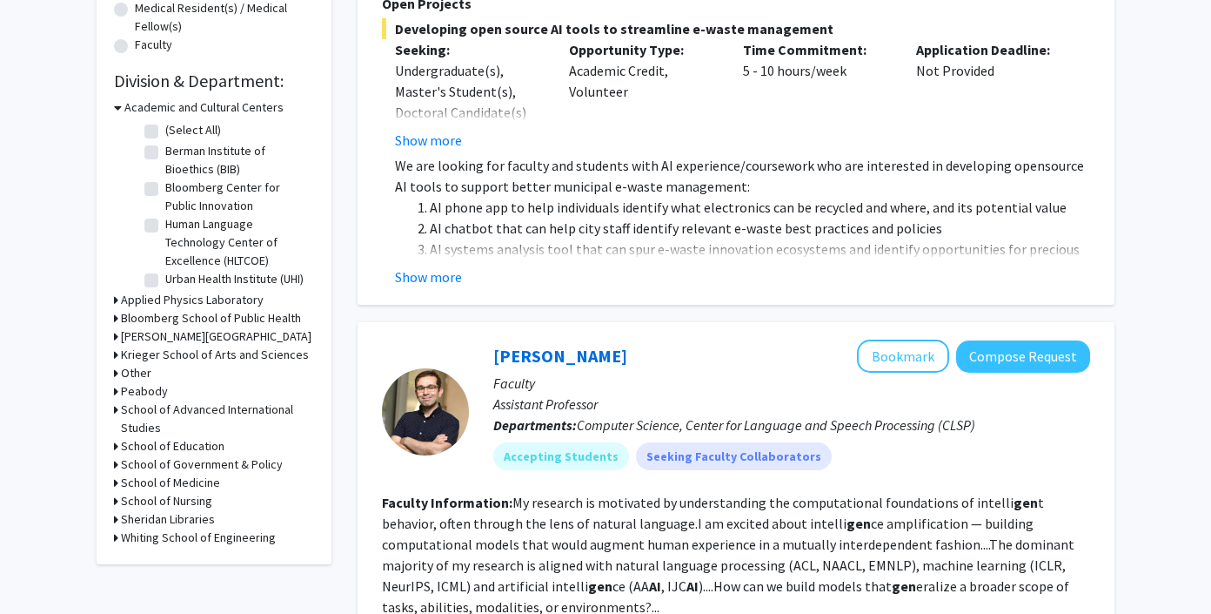
scroll to position [815, 0]
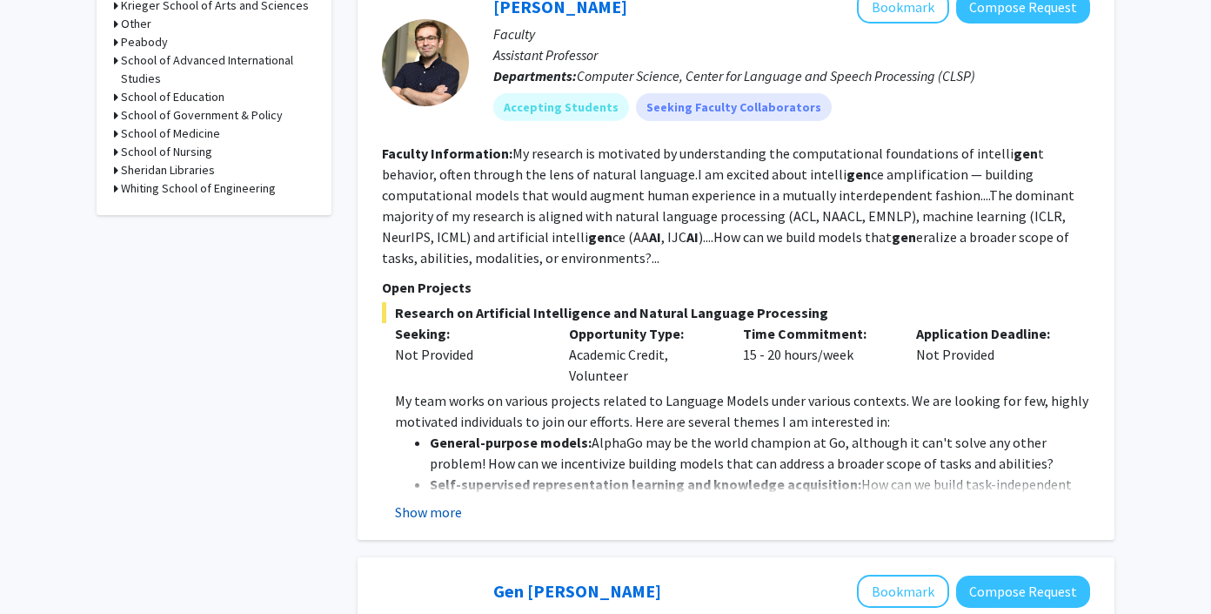
click at [424, 500] on fg-read-more "My team works on various projects related to Language Models under various cont…" at bounding box center [736, 456] width 708 height 132
click at [424, 507] on button "Show more" at bounding box center [428, 511] width 67 height 21
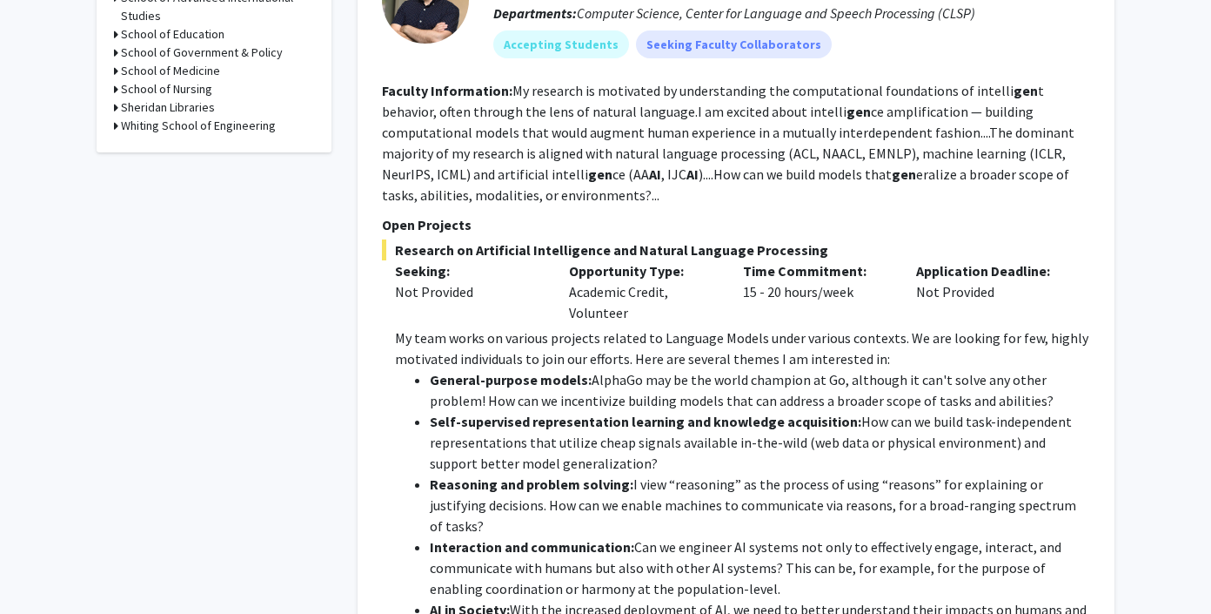
scroll to position [804, 0]
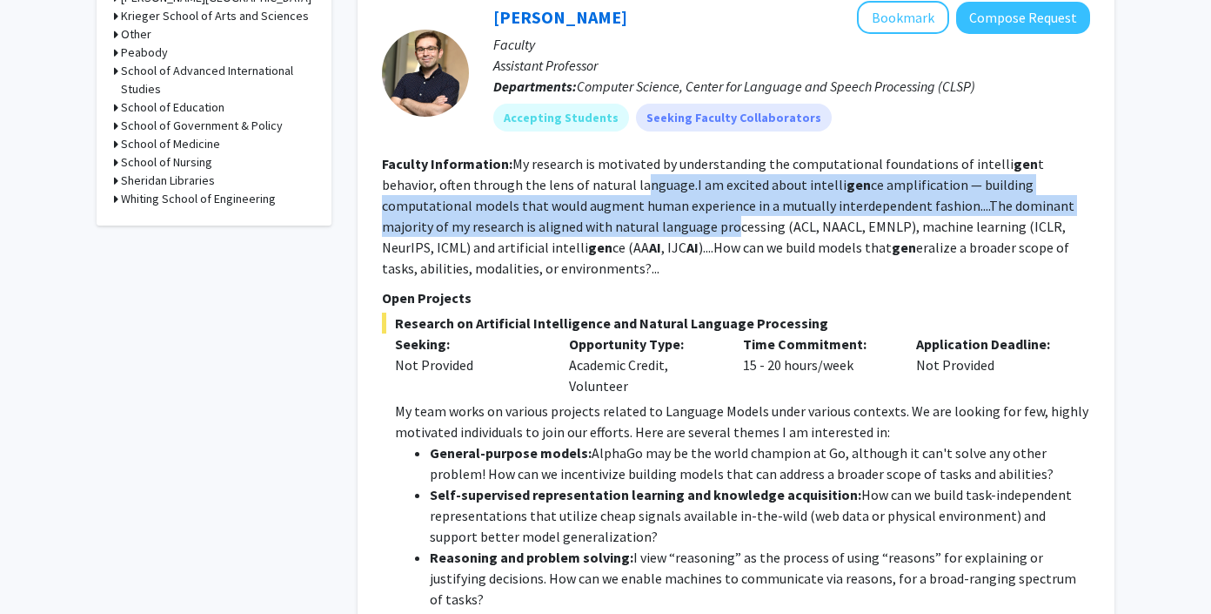
drag, startPoint x: 583, startPoint y: 180, endPoint x: 574, endPoint y: 225, distance: 46.3
click at [575, 225] on fg-read-more "My research is motivated by understanding the computational foundations of inte…" at bounding box center [728, 216] width 693 height 122
click at [574, 225] on fg-read-more "My research is motivated by understanding the computational foundations of inte…" at bounding box center [728, 216] width 693 height 122
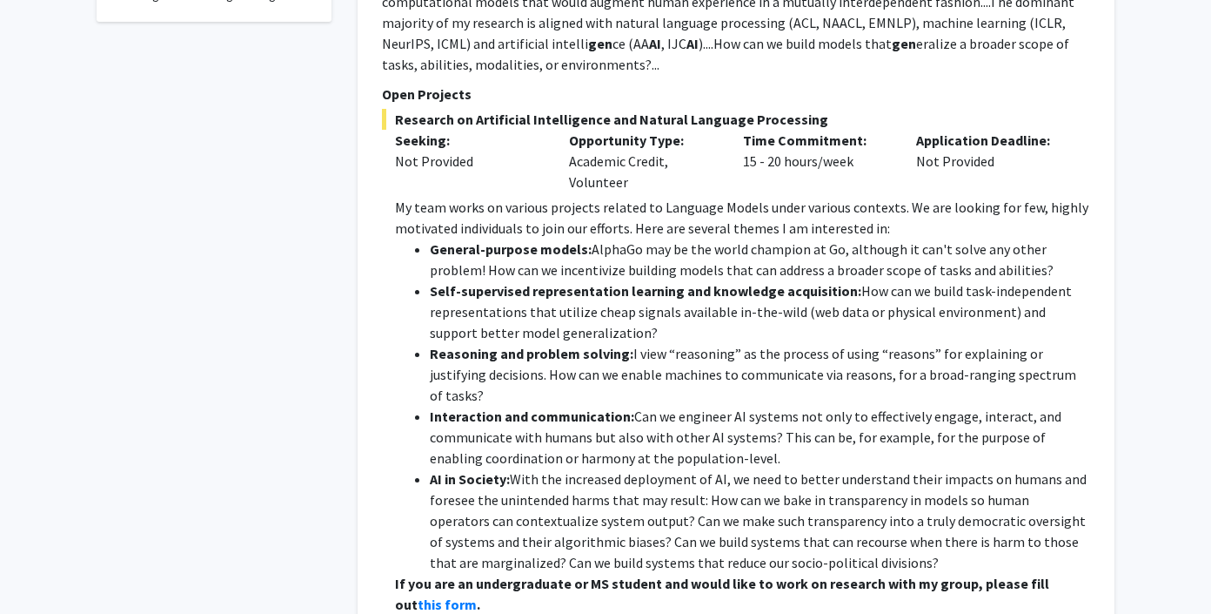
scroll to position [1211, 0]
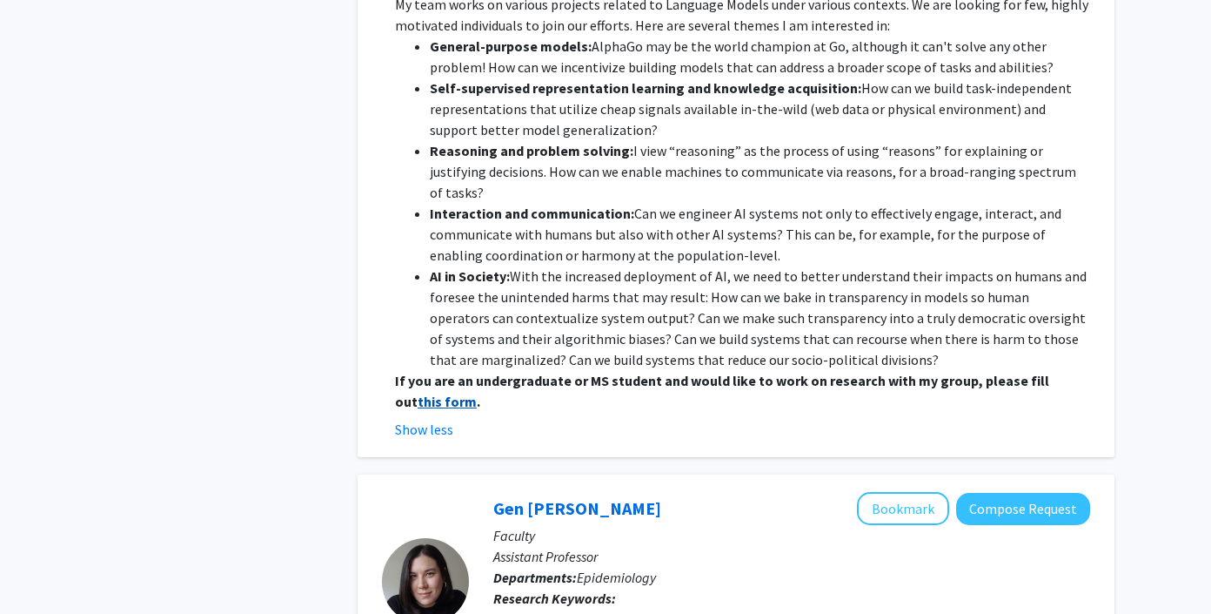
click at [477, 393] on strong "this form" at bounding box center [447, 401] width 59 height 17
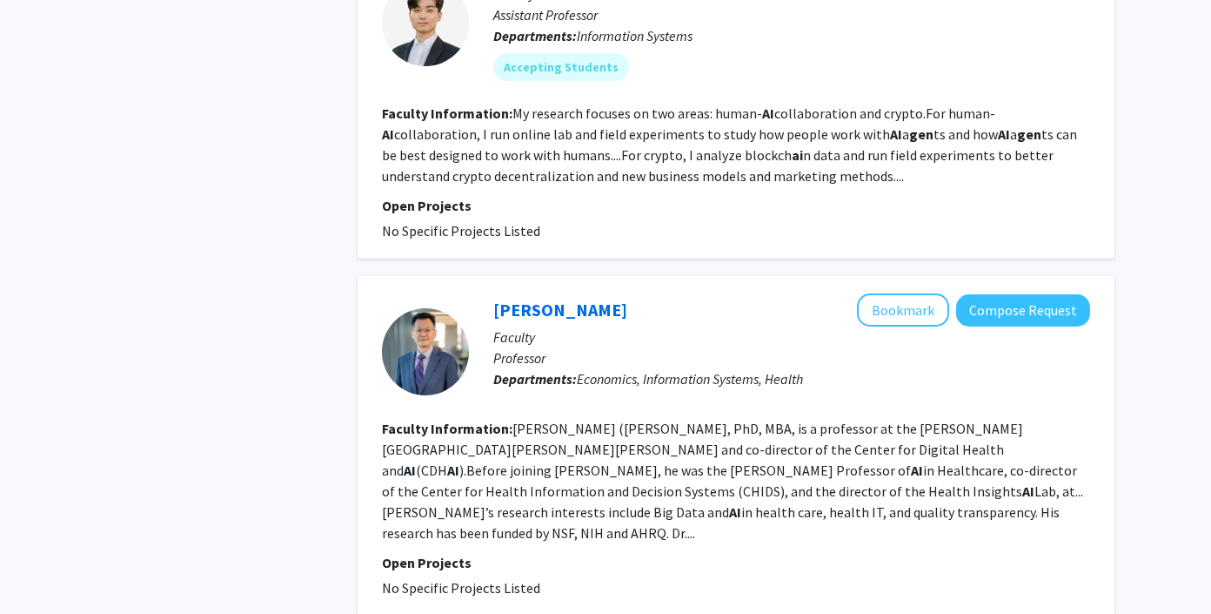
scroll to position [2267, 0]
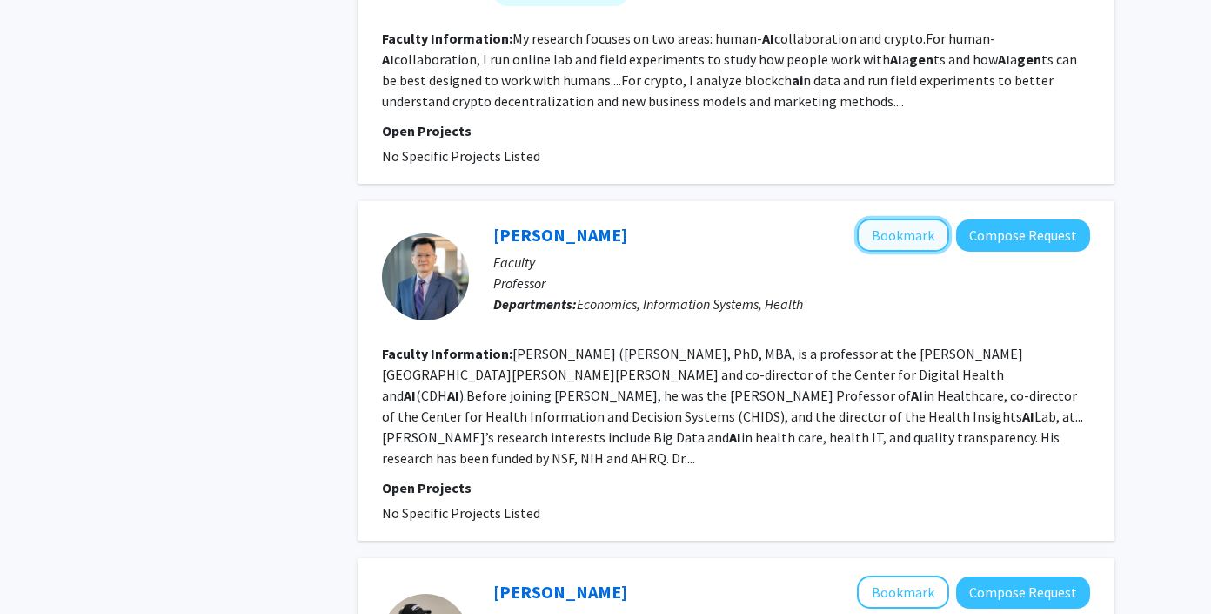
click at [918, 218] on button "Bookmark" at bounding box center [903, 234] width 92 height 33
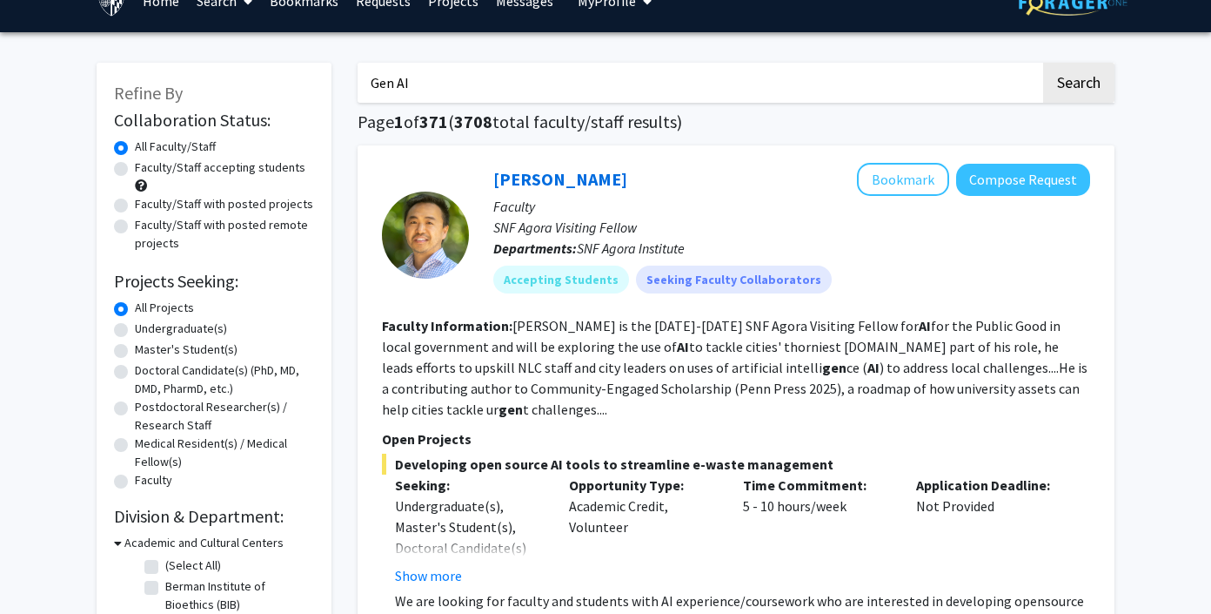
scroll to position [36, 0]
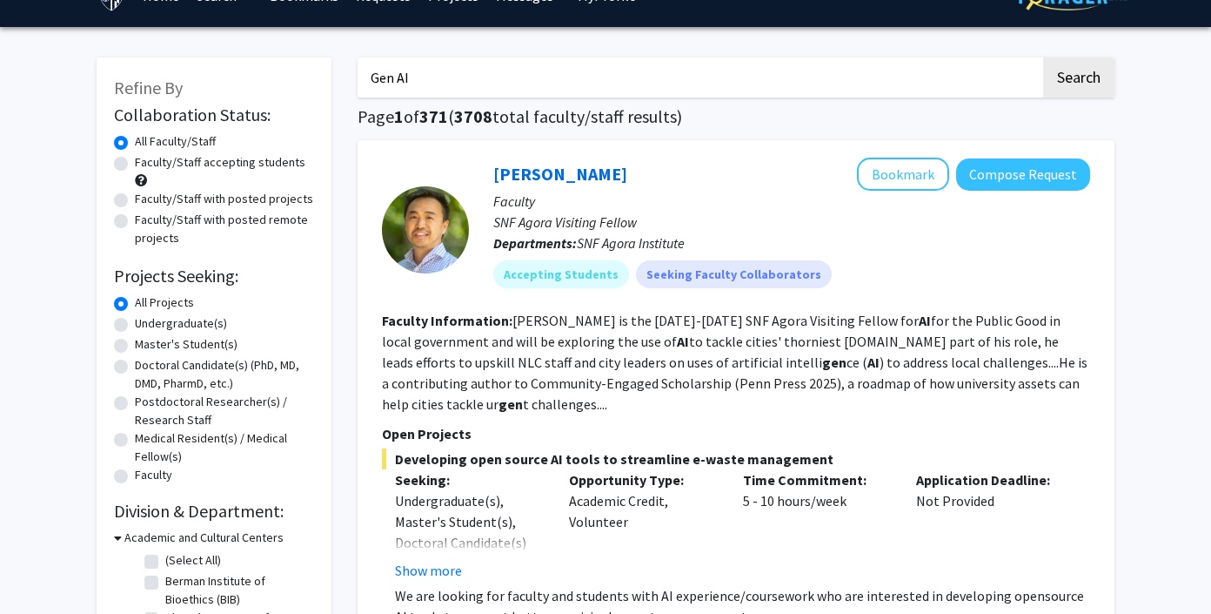
click at [135, 158] on label "Faculty/Staff accepting students" at bounding box center [220, 162] width 171 height 18
click at [135, 158] on input "Faculty/Staff accepting students" at bounding box center [140, 158] width 11 height 11
radio input "true"
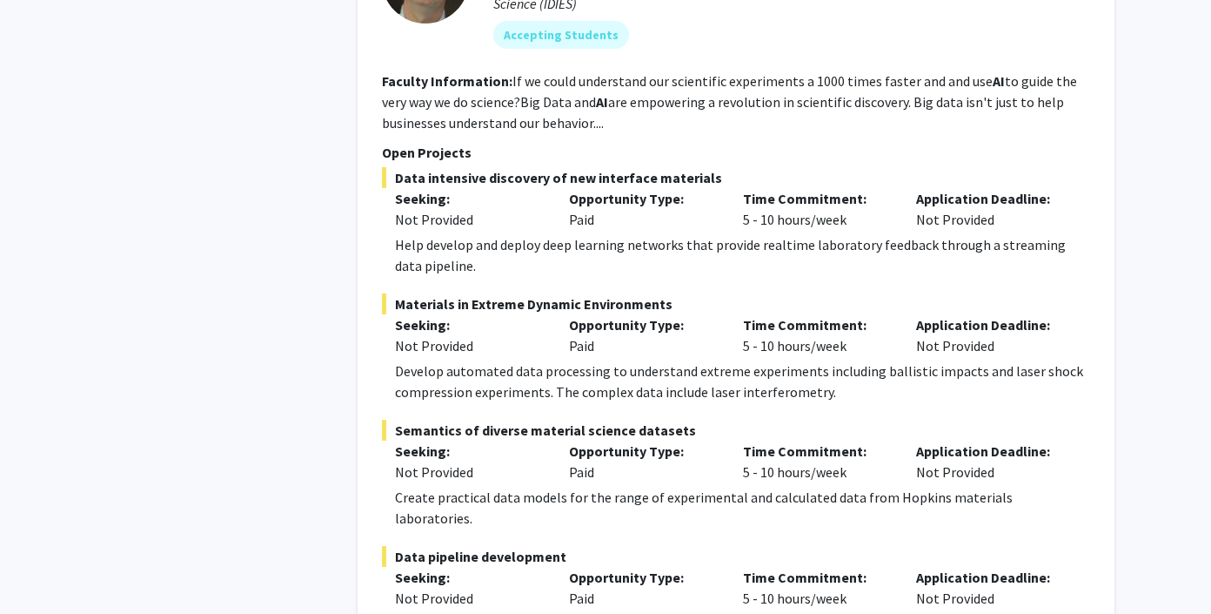
scroll to position [4122, 0]
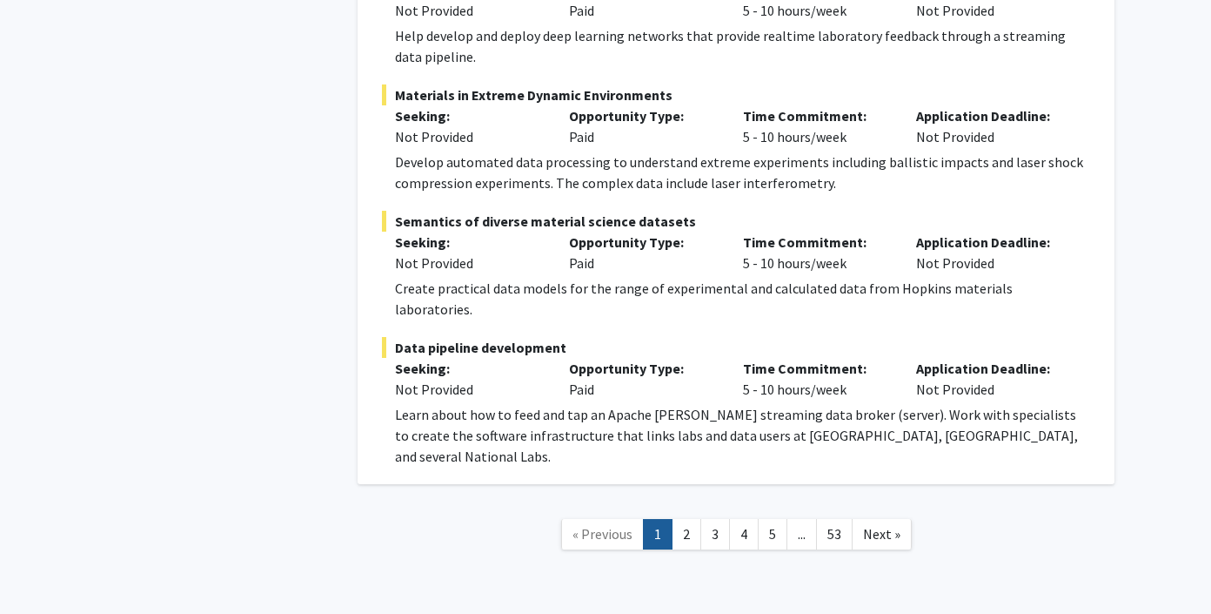
click at [707, 404] on div "Learn about how to feed and tap an Apache Kafka streaming data broker (server).…" at bounding box center [742, 435] width 695 height 63
click at [684, 519] on link "2" at bounding box center [687, 534] width 30 height 30
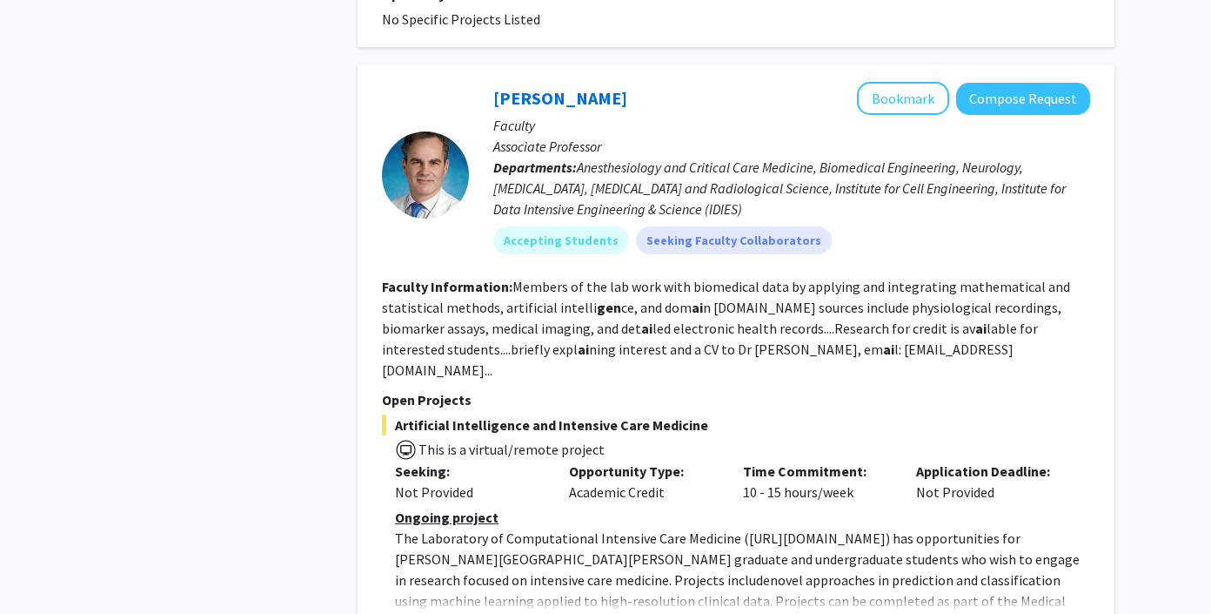
scroll to position [2579, 0]
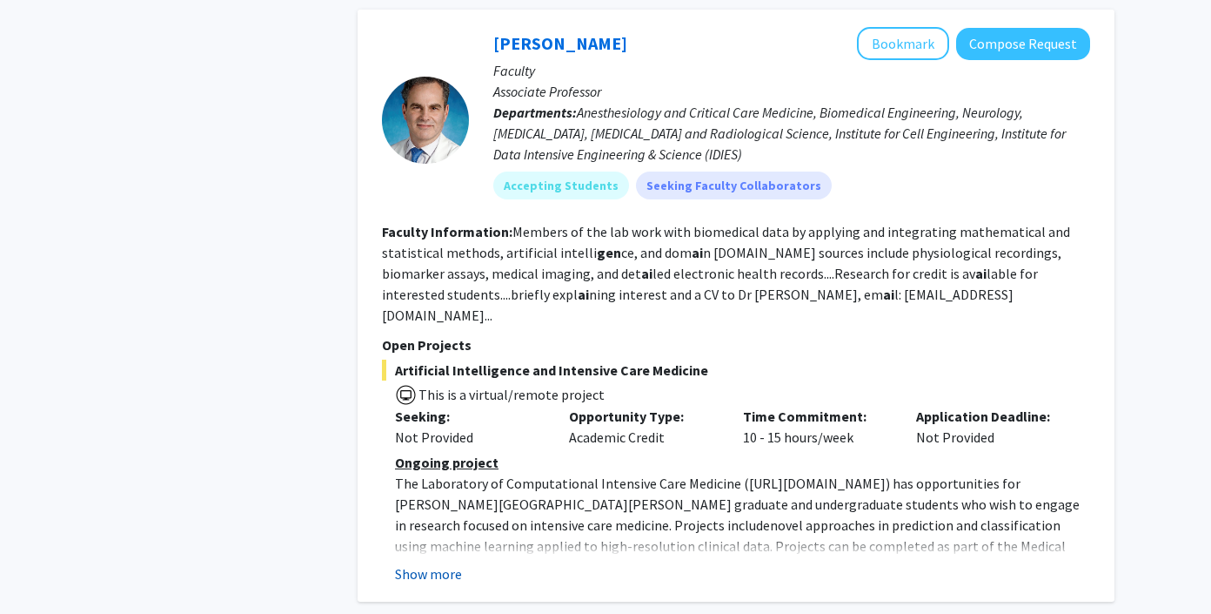
click at [452, 563] on button "Show more" at bounding box center [428, 573] width 67 height 21
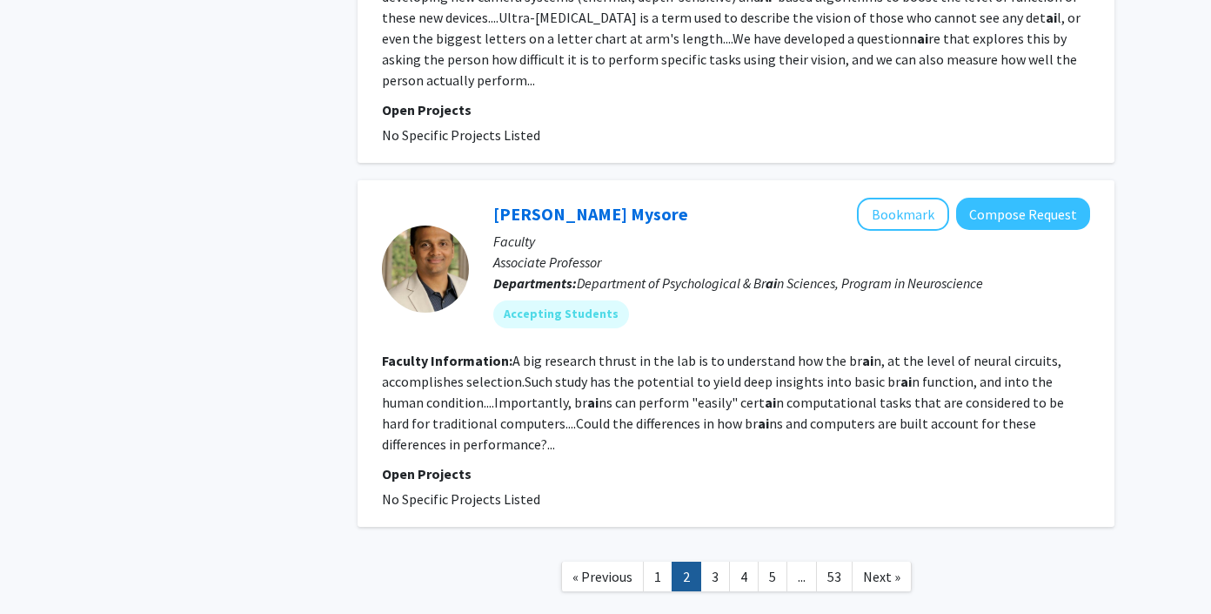
scroll to position [4059, 0]
click at [711, 560] on link "3" at bounding box center [716, 575] width 30 height 30
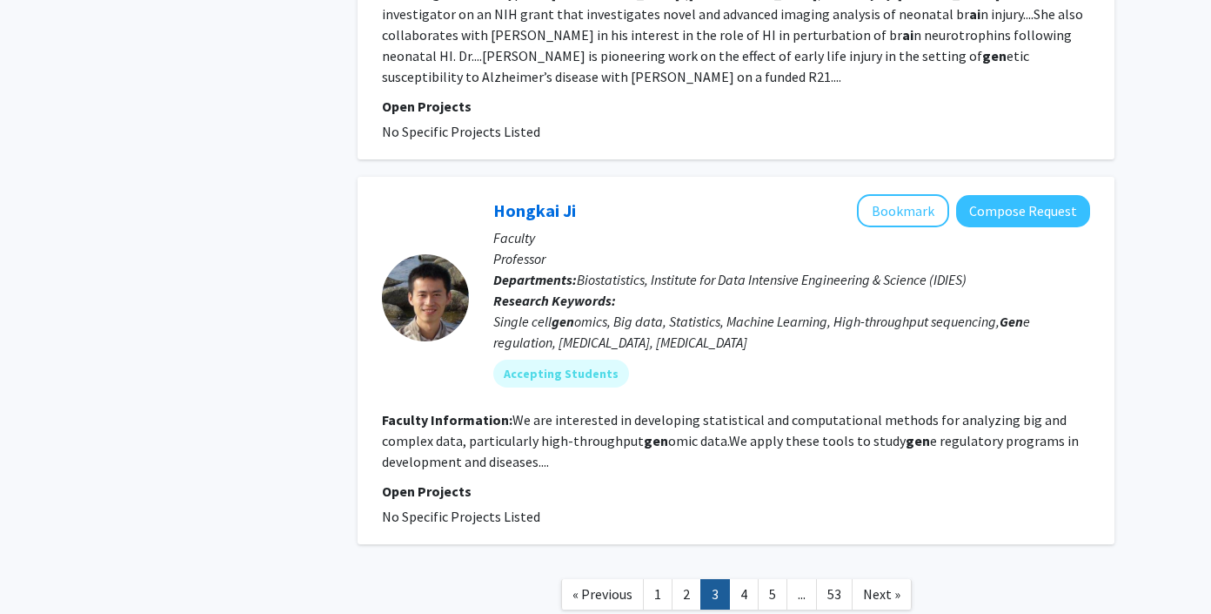
scroll to position [3396, 0]
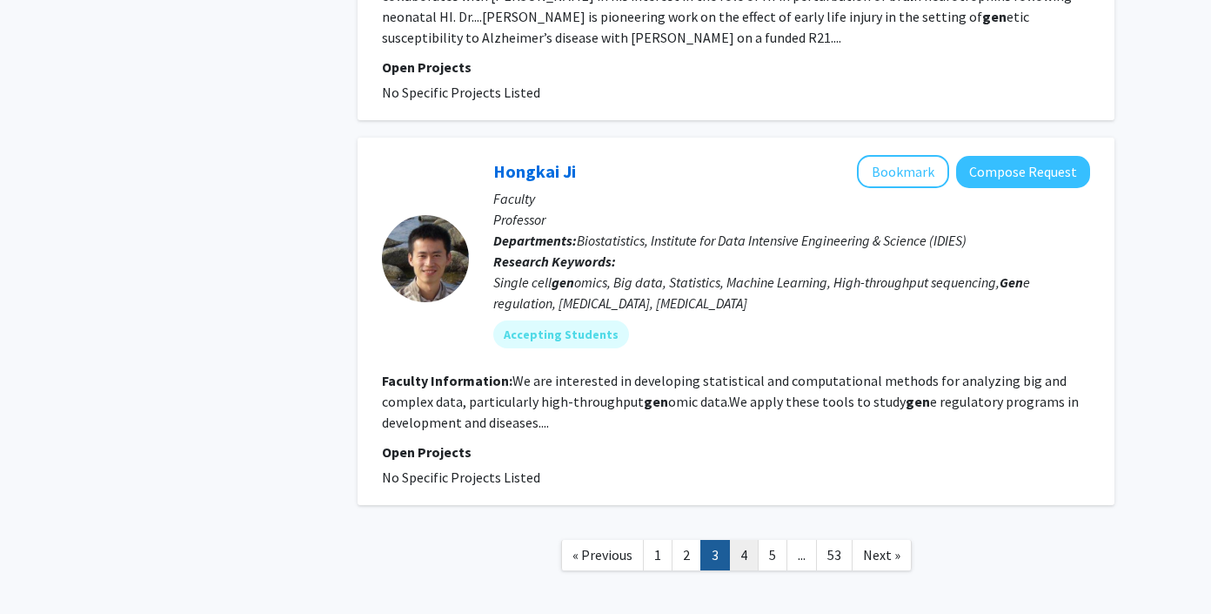
click at [743, 540] on link "4" at bounding box center [744, 555] width 30 height 30
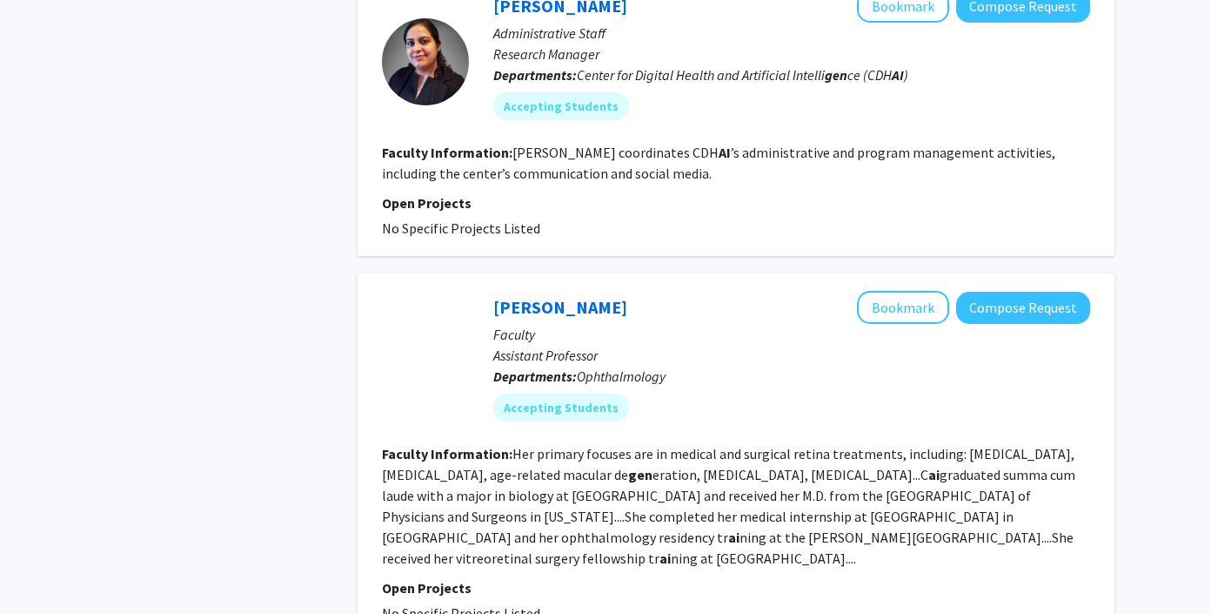
scroll to position [2853, 0]
